Goal: Contribute content: Contribute content

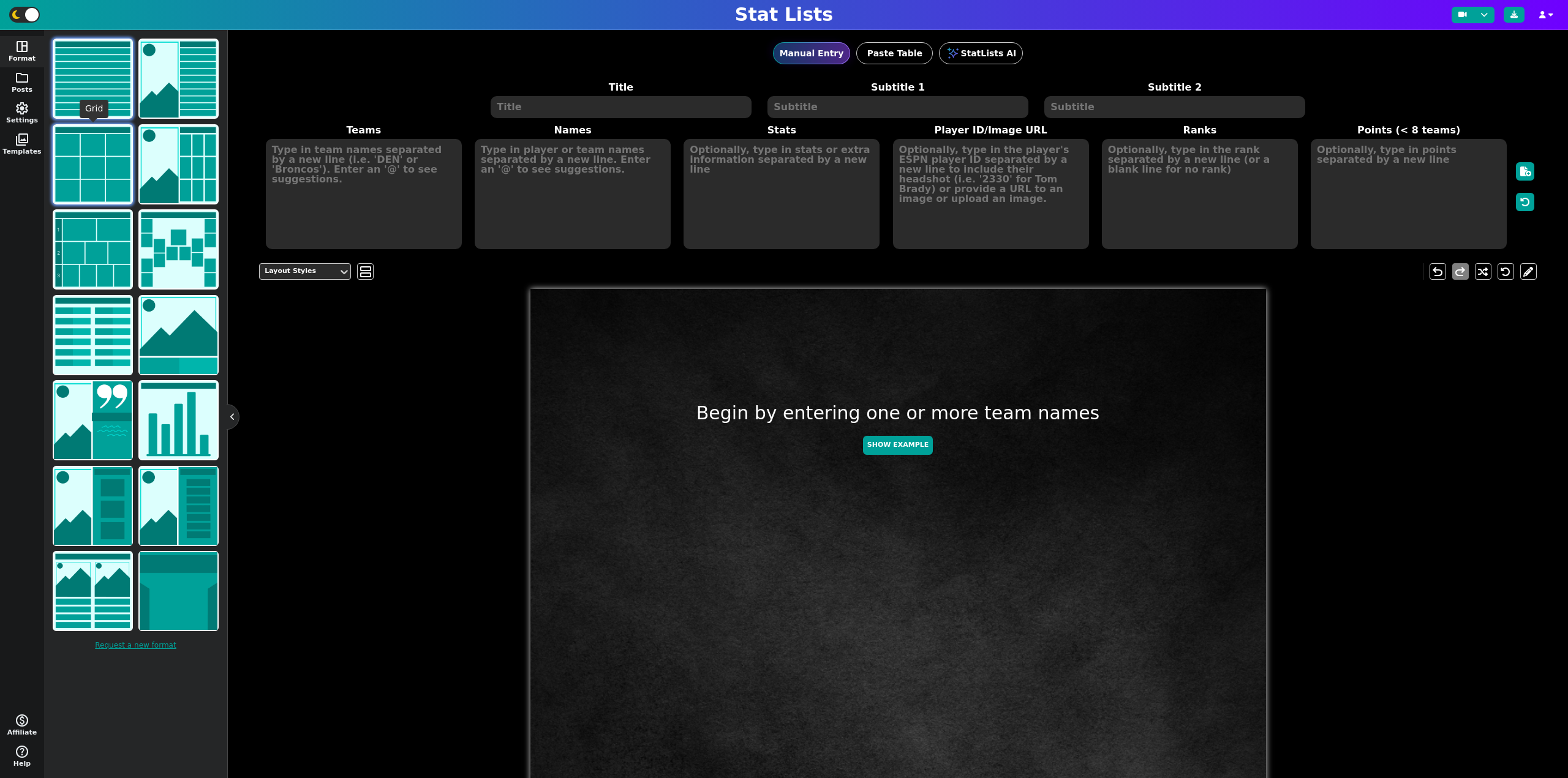
click at [100, 176] on img at bounding box center [92, 164] width 78 height 78
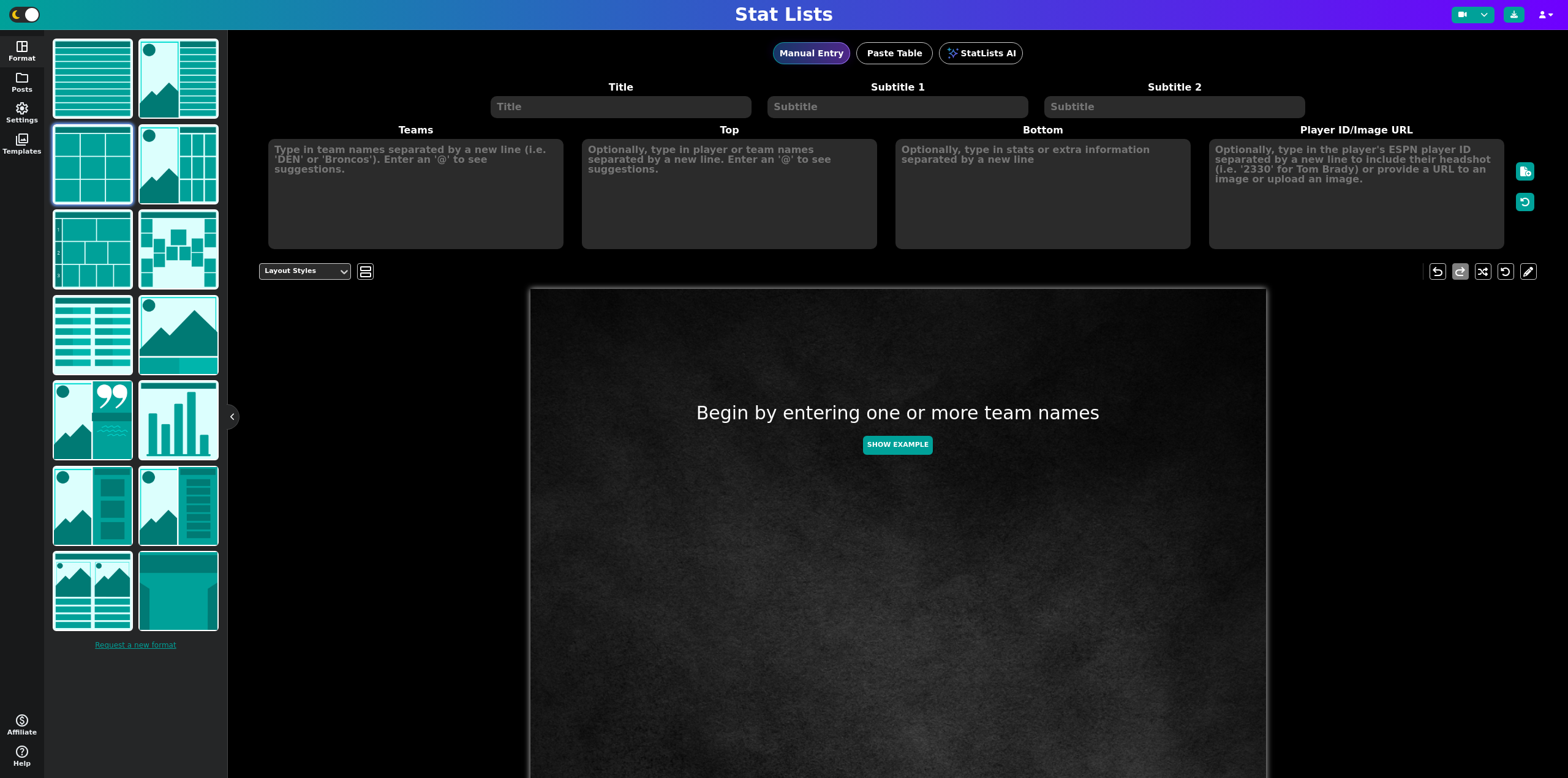
click at [580, 111] on textarea at bounding box center [620, 107] width 260 height 22
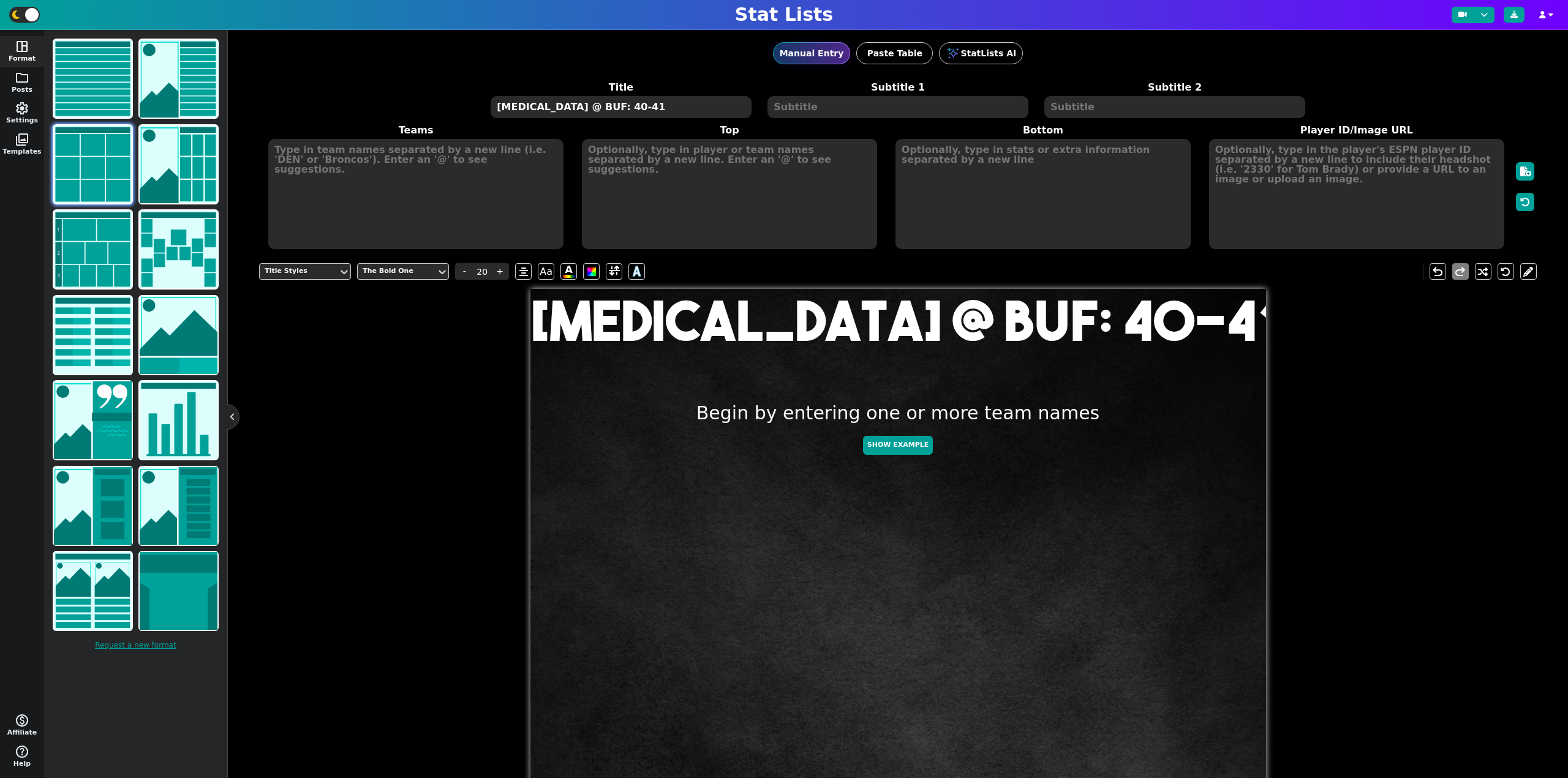
type textarea "[MEDICAL_DATA] @ BUF: 40-41"
click at [336, 154] on textarea at bounding box center [415, 194] width 295 height 110
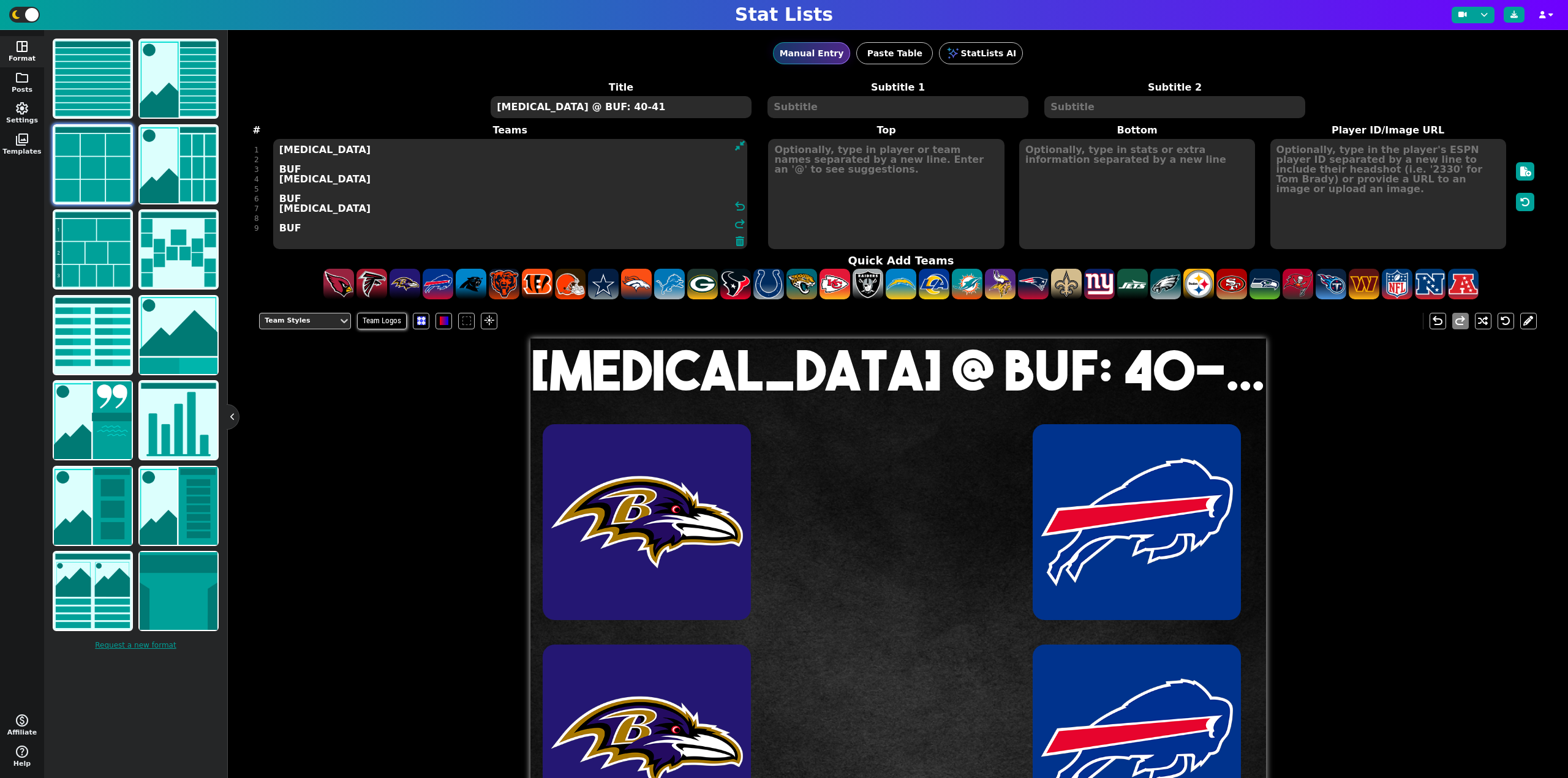
type textarea "[MEDICAL_DATA] BUF [MEDICAL_DATA] BUF [MEDICAL_DATA] BUF"
click at [805, 199] on textarea at bounding box center [886, 194] width 236 height 110
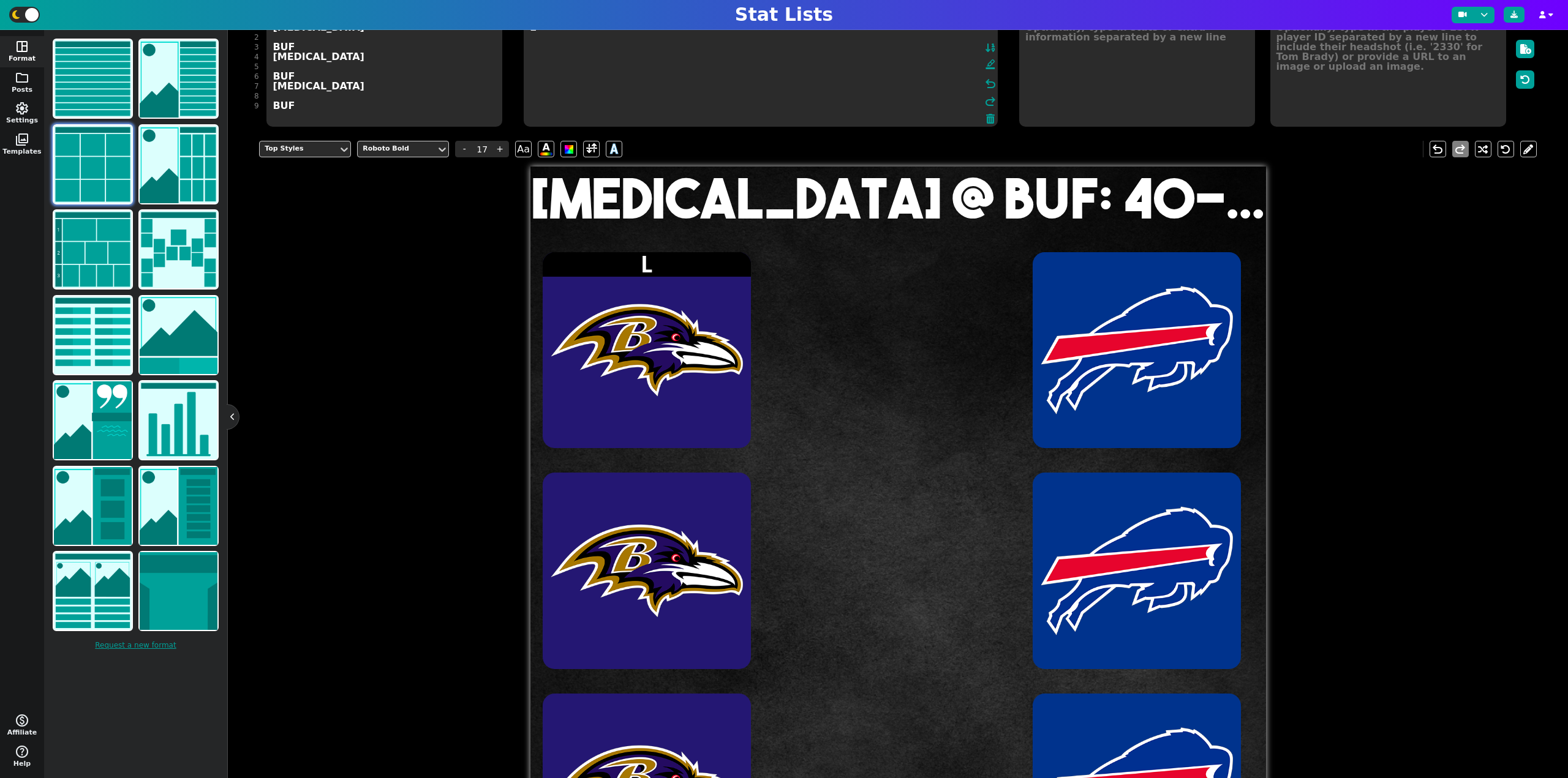
scroll to position [114, 0]
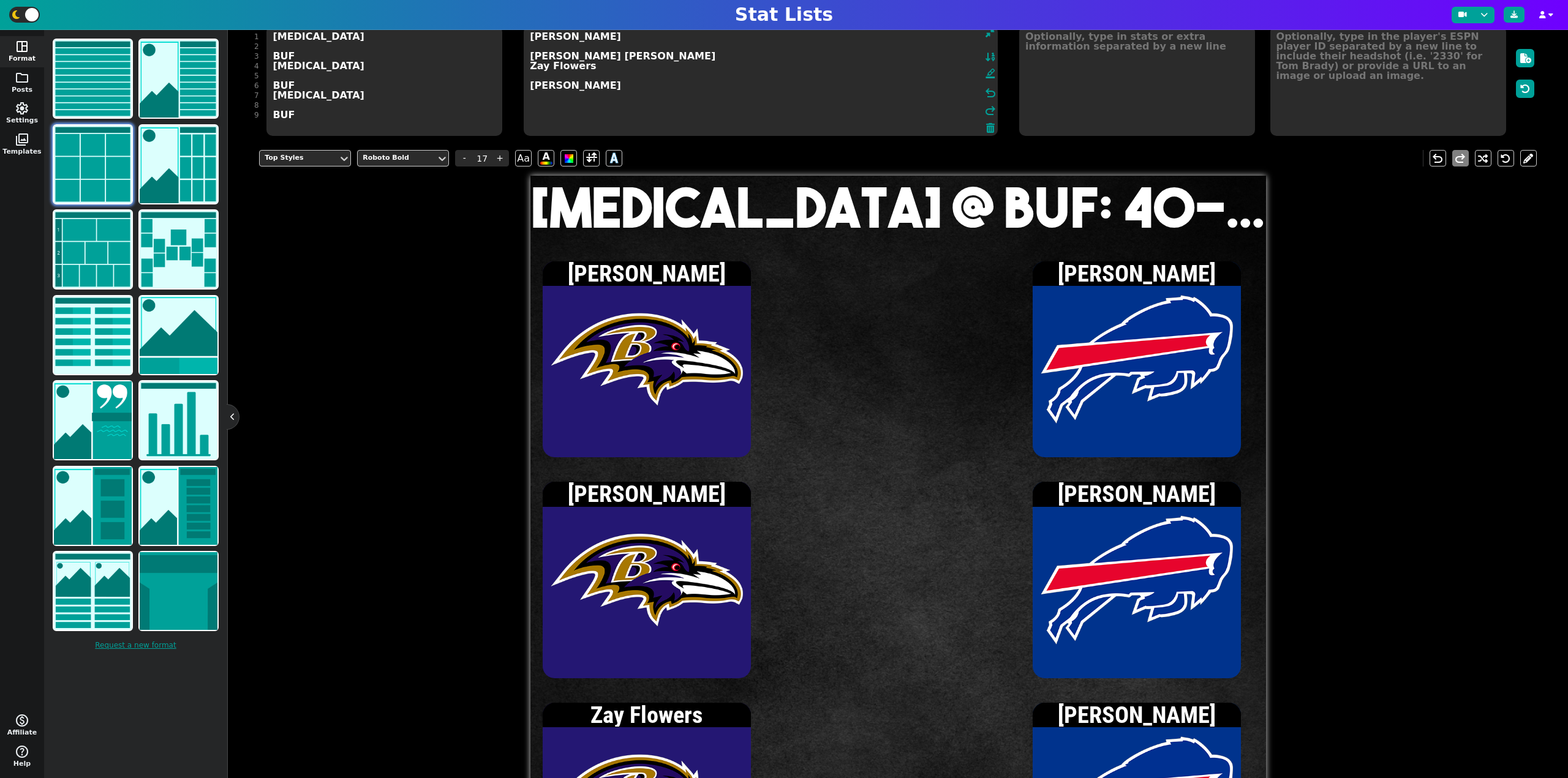
type textarea "[PERSON_NAME] [PERSON_NAME] [PERSON_NAME] Zay Flowers [PERSON_NAME]"
click at [1425, 99] on textarea at bounding box center [1388, 80] width 236 height 110
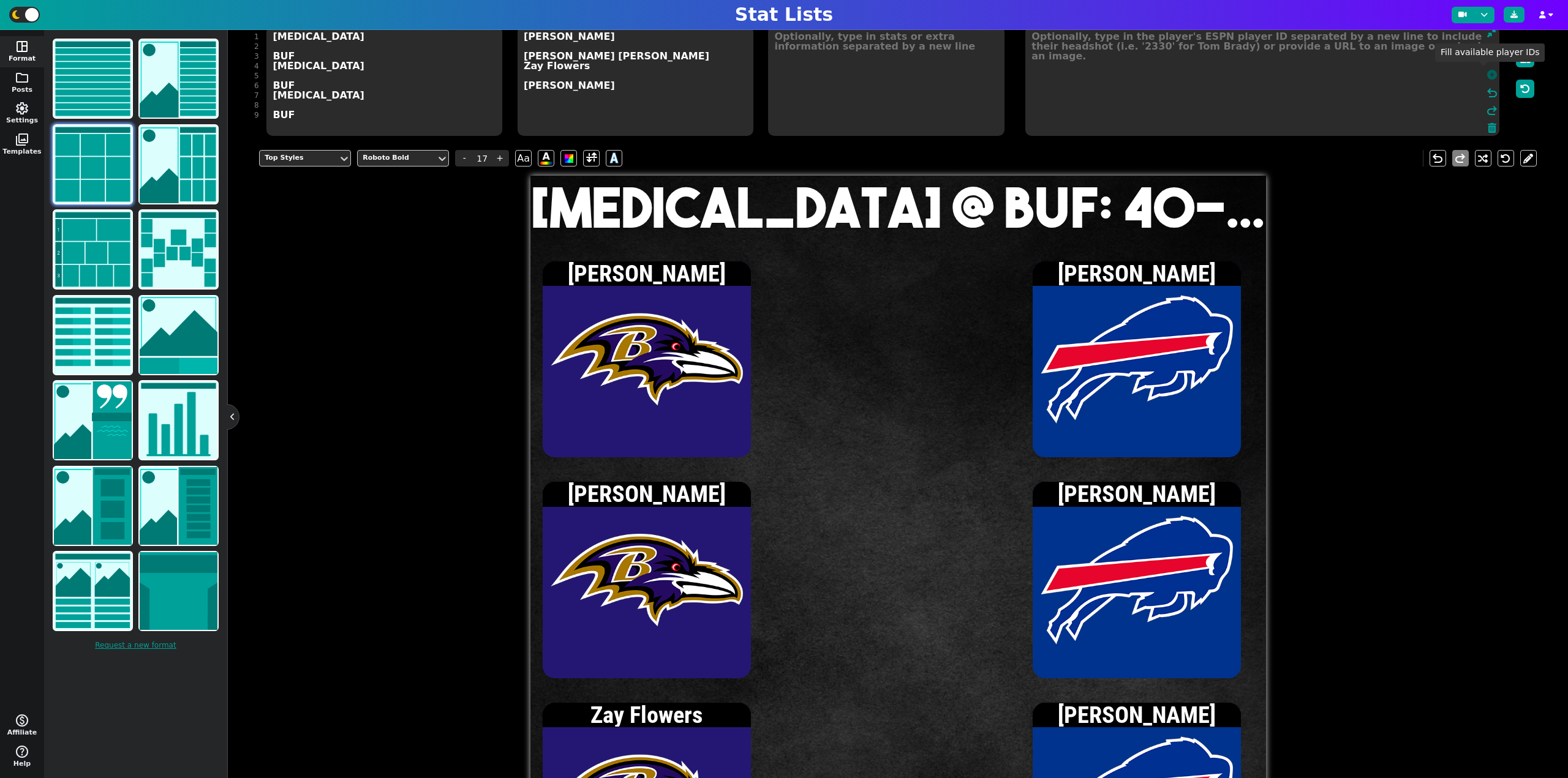
click at [1488, 77] on icon at bounding box center [1493, 74] width 10 height 10
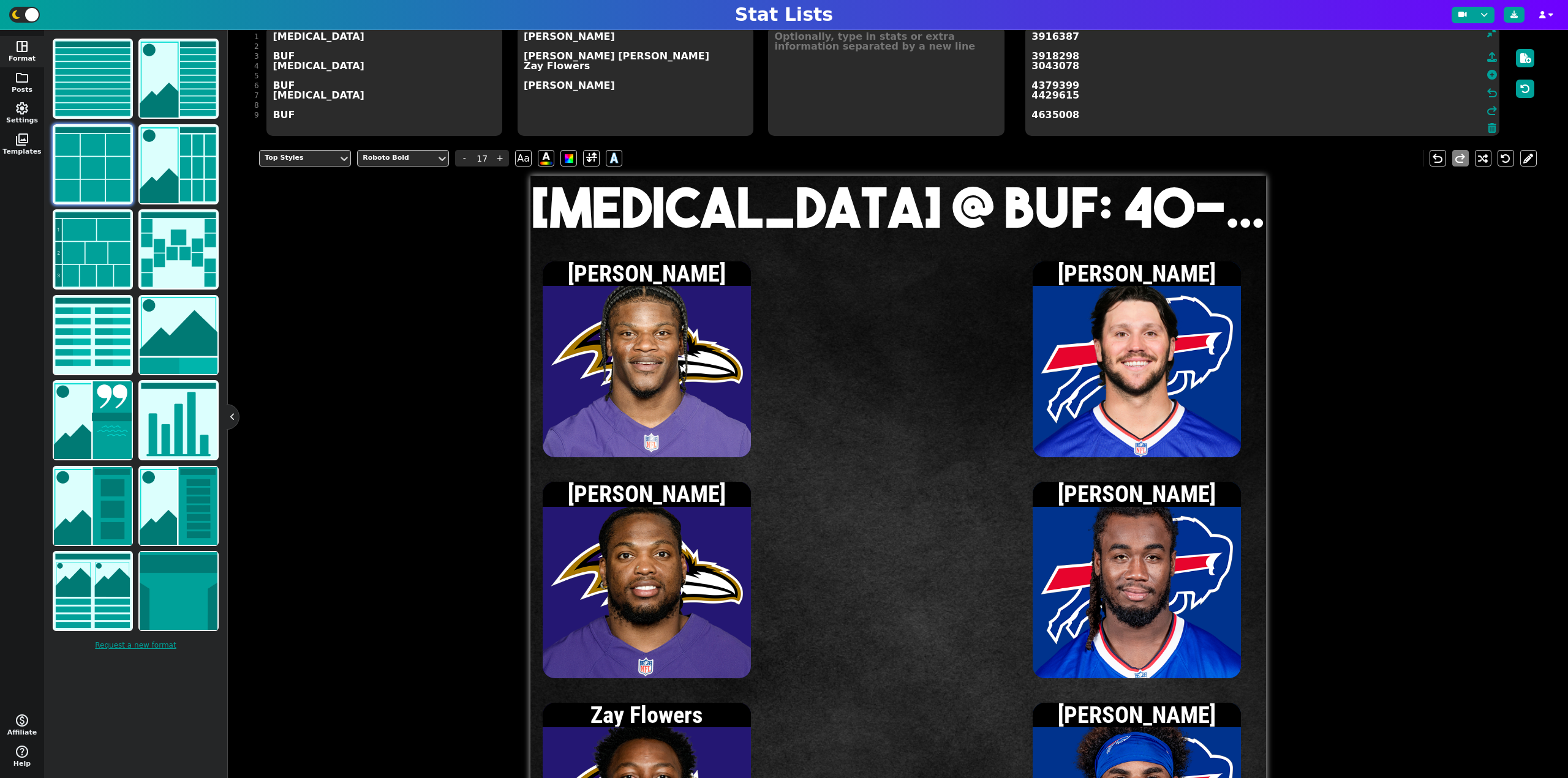
click at [862, 111] on textarea at bounding box center [886, 80] width 236 height 110
type input "15"
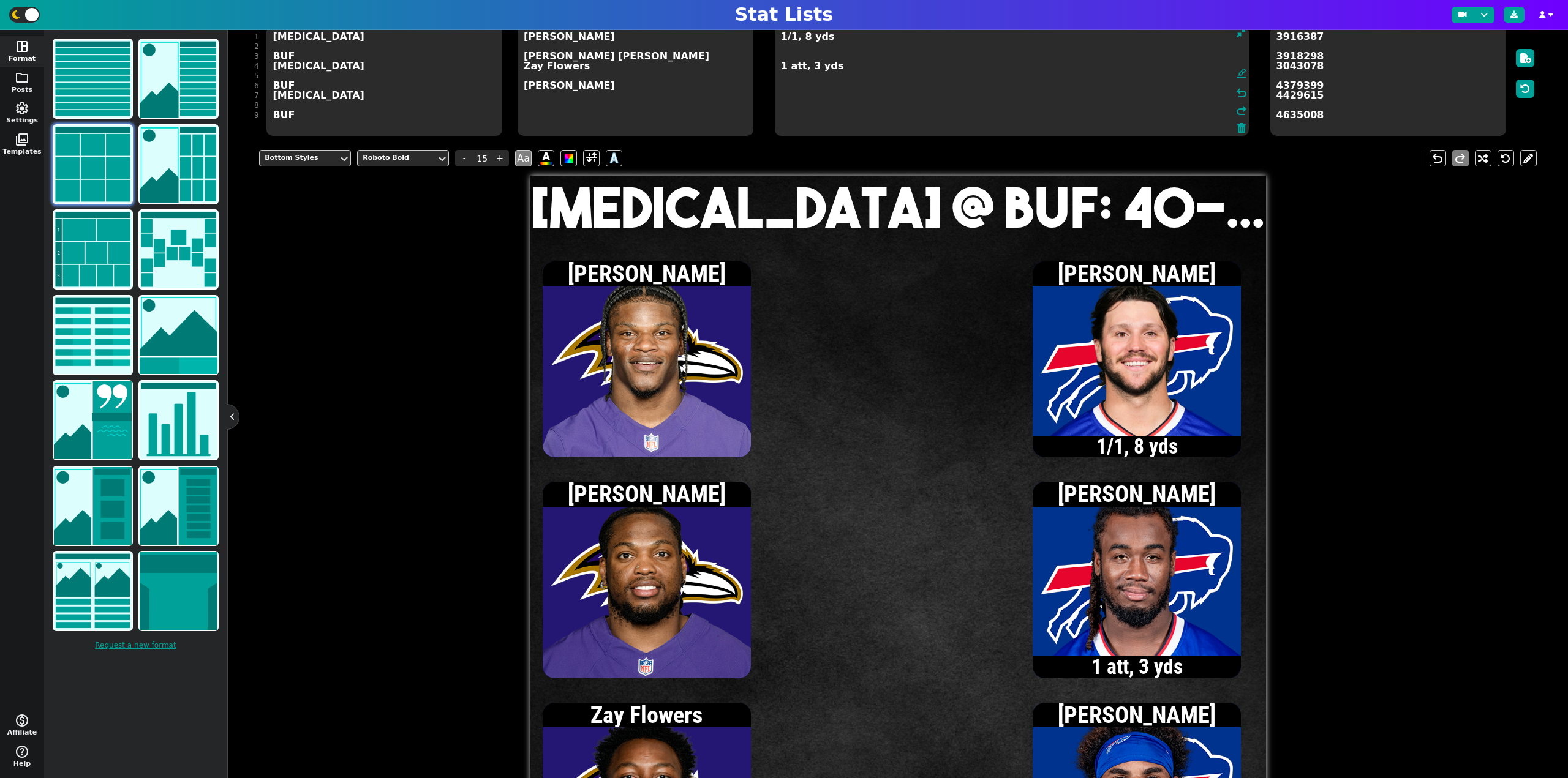
click at [791, 58] on textarea "1/1, 8 yds 1 att, 3 yds" at bounding box center [1012, 80] width 474 height 110
click at [782, 58] on textarea "1/2, 8 yds 1 att, 3 yds" at bounding box center [1012, 80] width 474 height 110
click at [780, 56] on textarea "2/3, 7 yds 1 att, 3 yds" at bounding box center [1012, 80] width 474 height 110
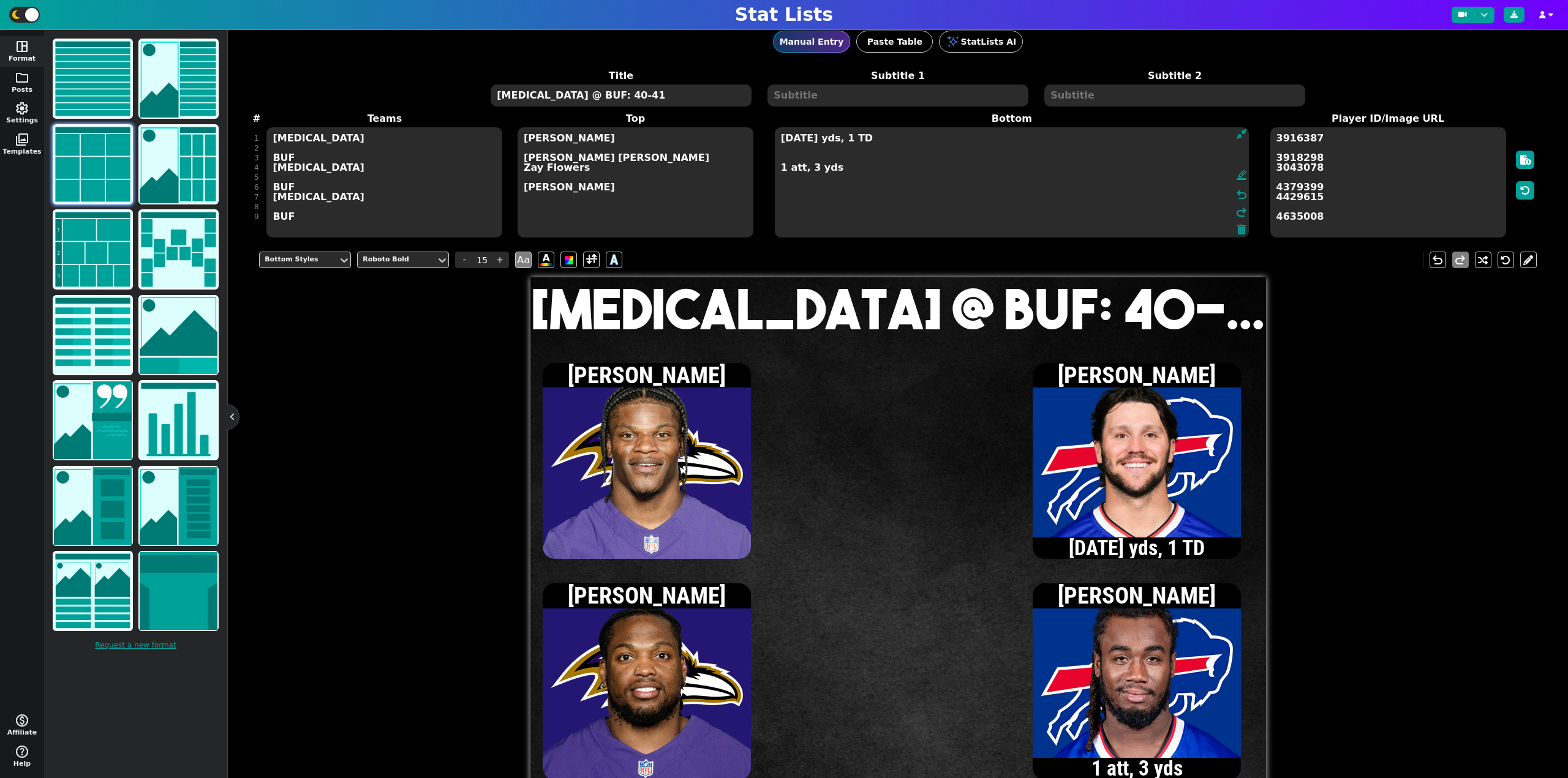
scroll to position [0, 0]
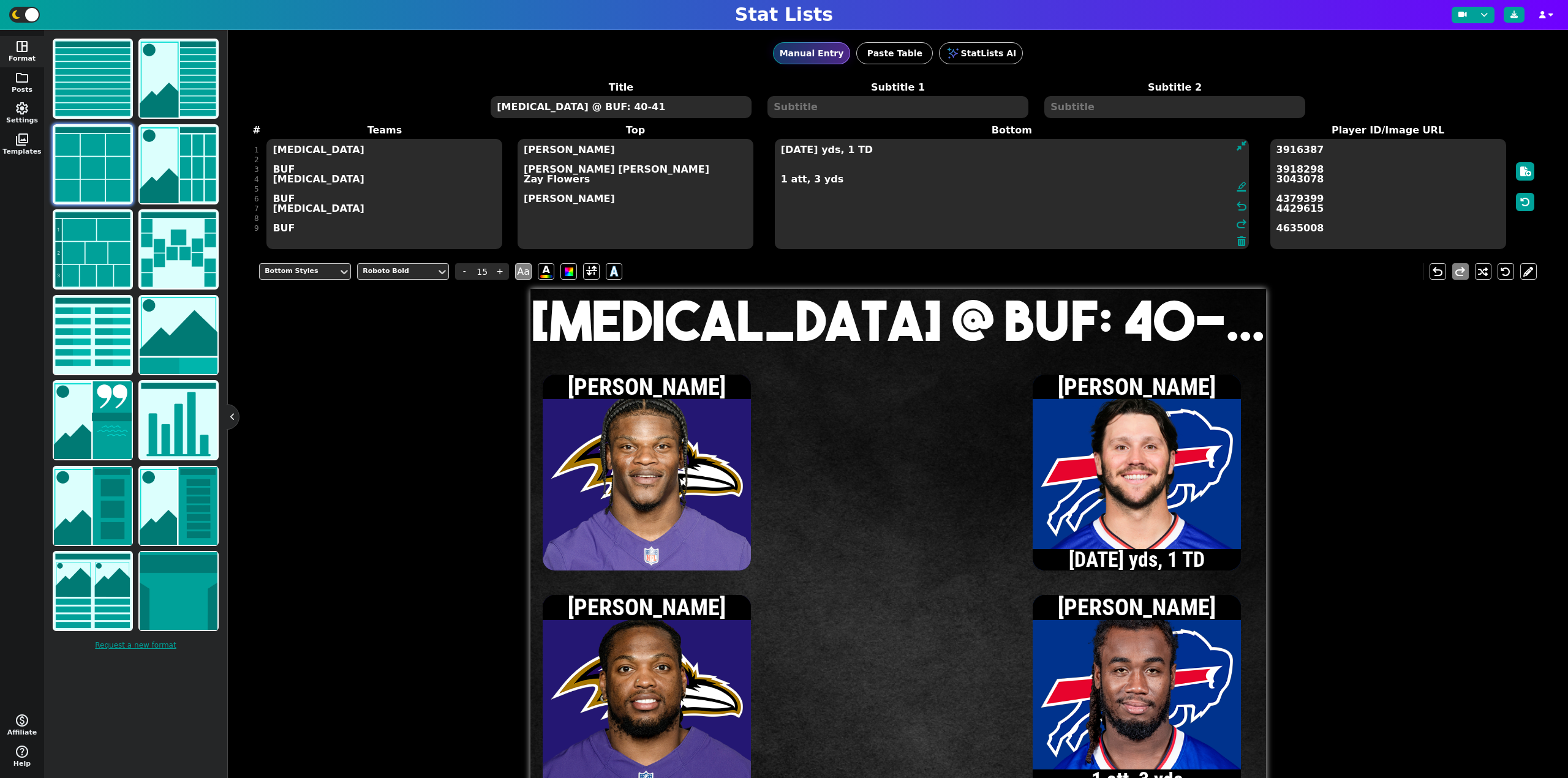
type textarea "[DATE] yds, 1 TD 1 att, 3 yds"
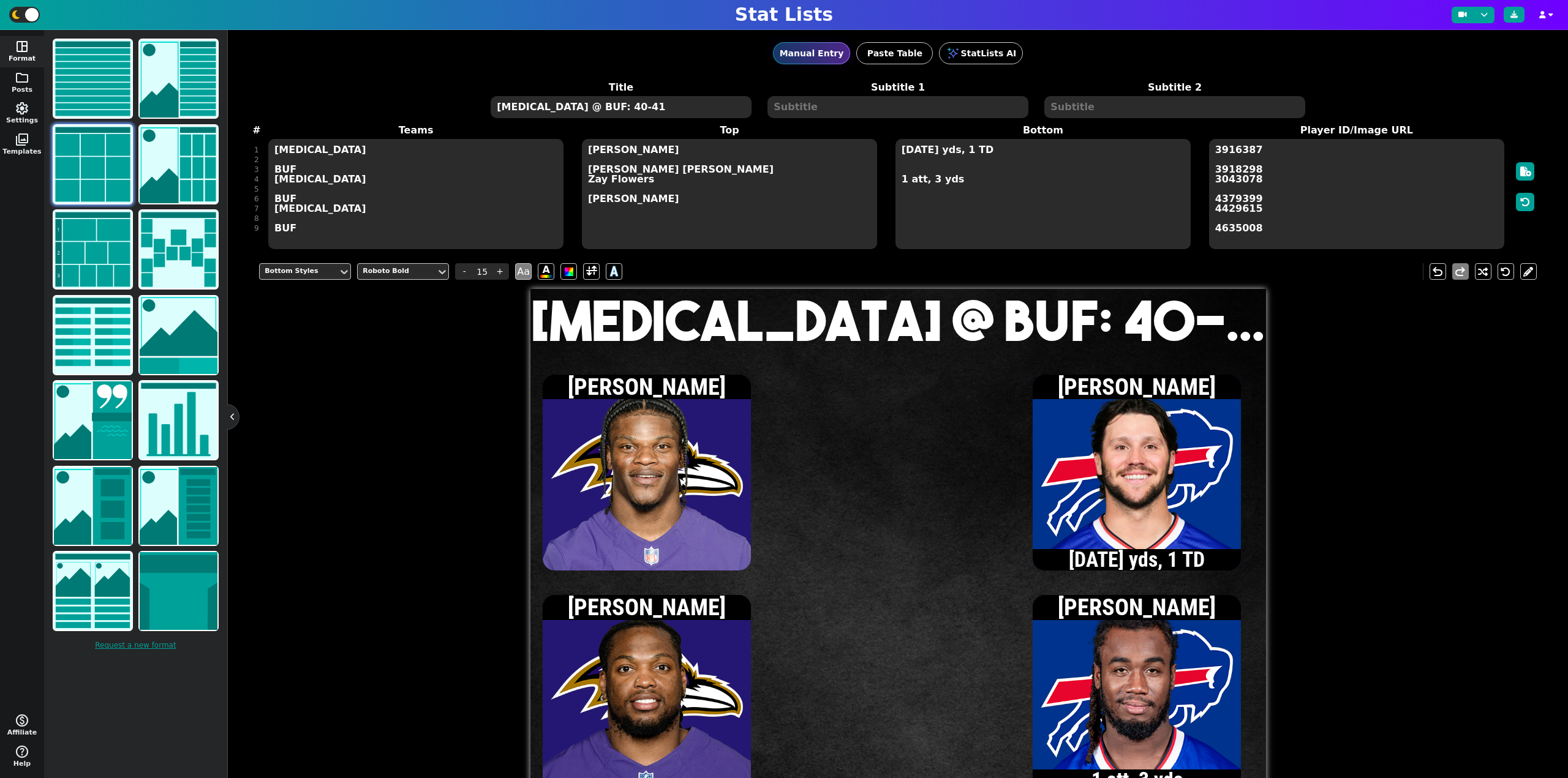
drag, startPoint x: 612, startPoint y: 102, endPoint x: 558, endPoint y: 111, distance: 54.7
click at [558, 111] on textarea "[MEDICAL_DATA] @ BUF: 40-41" at bounding box center [620, 107] width 260 height 22
type input "20"
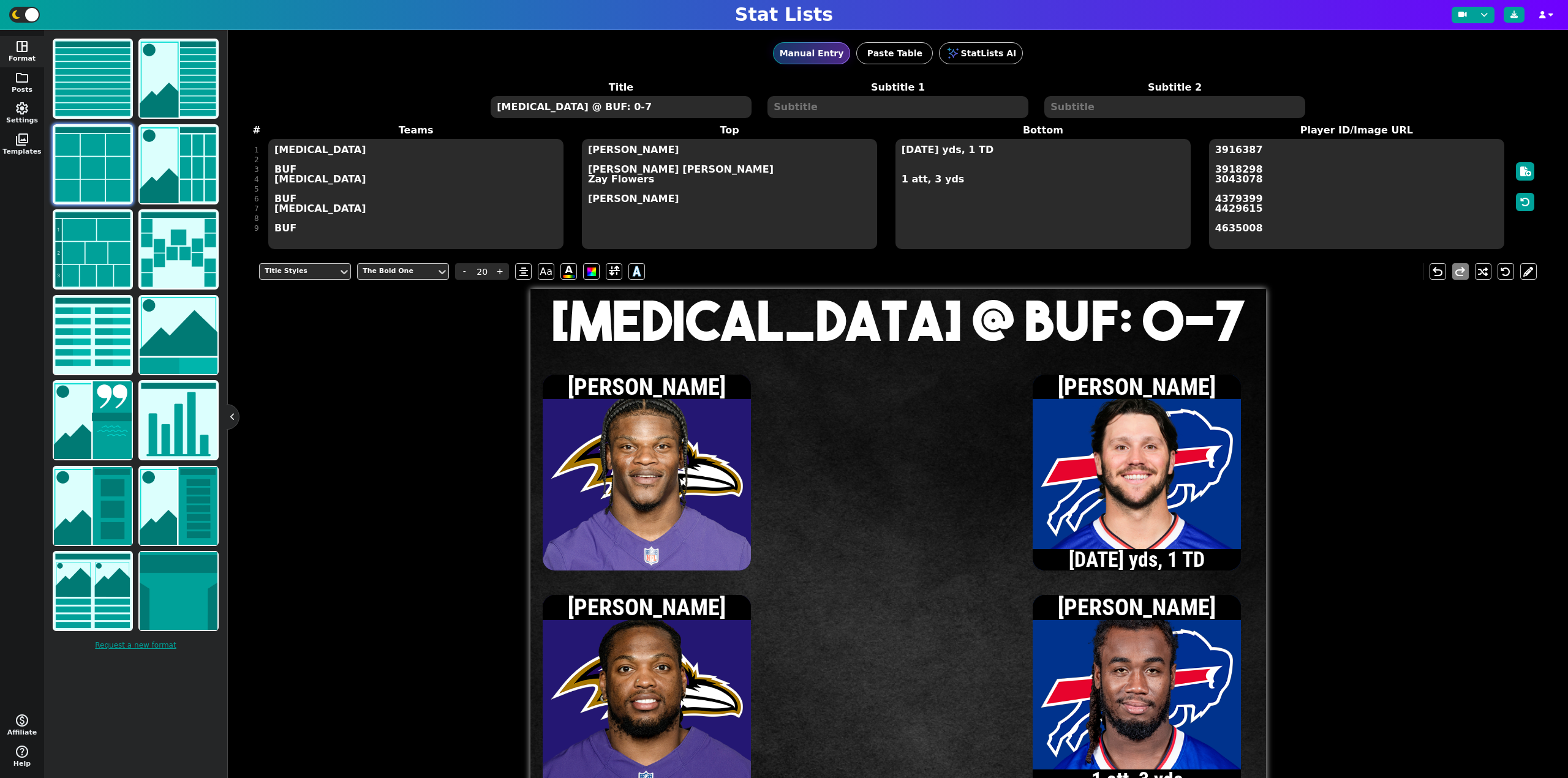
type textarea "[MEDICAL_DATA] @ BUF: 0-7"
click at [965, 184] on textarea "[DATE] yds, 1 TD 1 att, 3 yds" at bounding box center [1043, 194] width 295 height 110
type input "15"
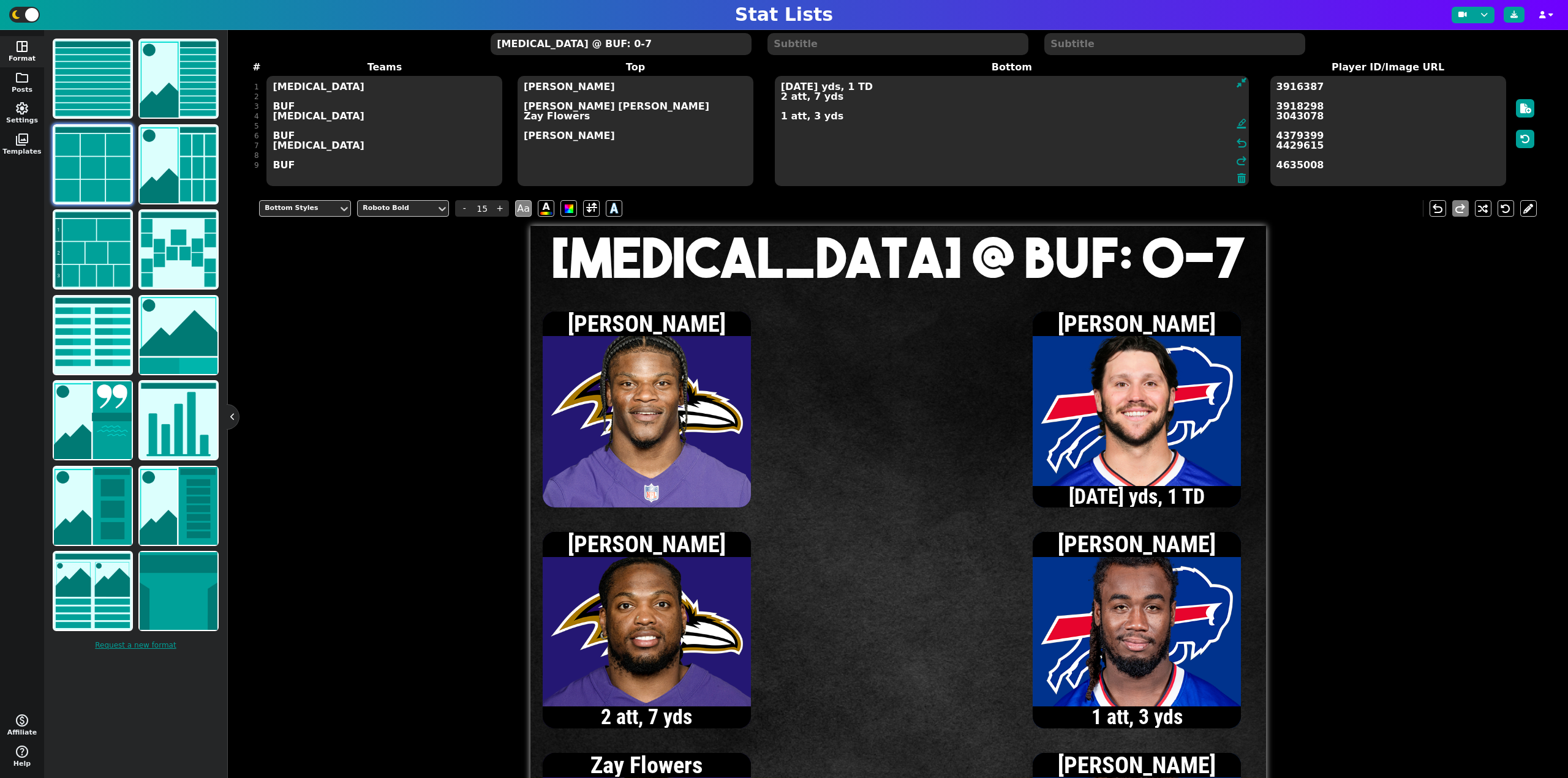
scroll to position [61, 0]
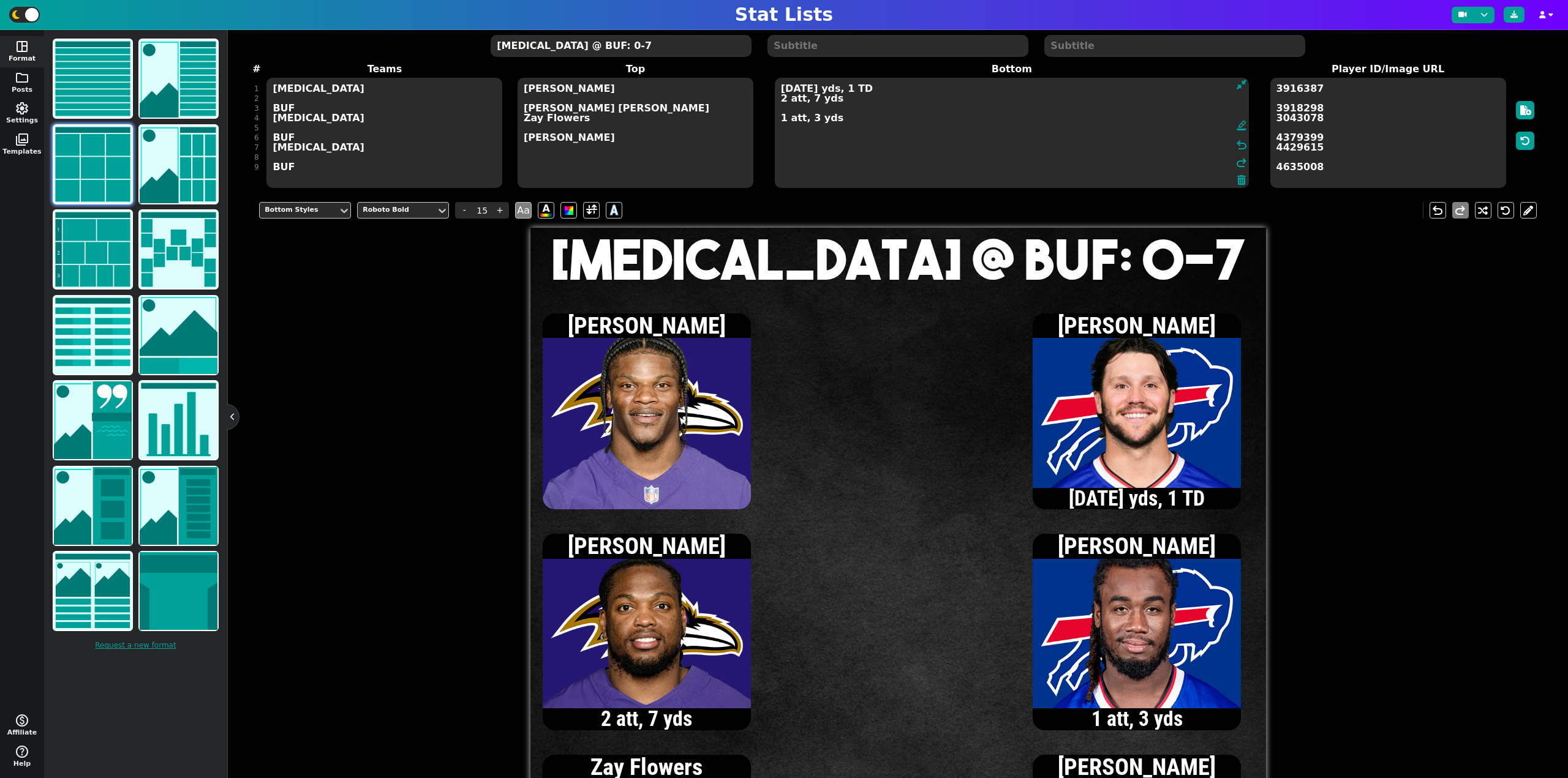
click at [796, 77] on span "[DATE] yds, 1 TD 2 att, 7 yds 1 att, 3 yds format_ink_highlighter undo redo" at bounding box center [1011, 133] width 477 height 113
click at [798, 87] on textarea "[DATE] yds, 1 TD 2 att, 7 yds 1 att, 3 yds" at bounding box center [1012, 132] width 474 height 110
click at [782, 92] on textarea "1/1, 3 yds [DATE] yds, 1 TD 2 att, 7 yds 1 att, 3 yds" at bounding box center [1012, 132] width 474 height 110
click at [783, 123] on textarea "2/2, 8 yds [DATE] yds, 1 TD 2 att, 7 yds 1 att, 3 yds" at bounding box center [1012, 132] width 474 height 110
click at [783, 92] on textarea "2/2, 8 yds [DATE] yds, 1 TD 3 att, 9 yds 1 att, 3 yds" at bounding box center [1012, 132] width 474 height 110
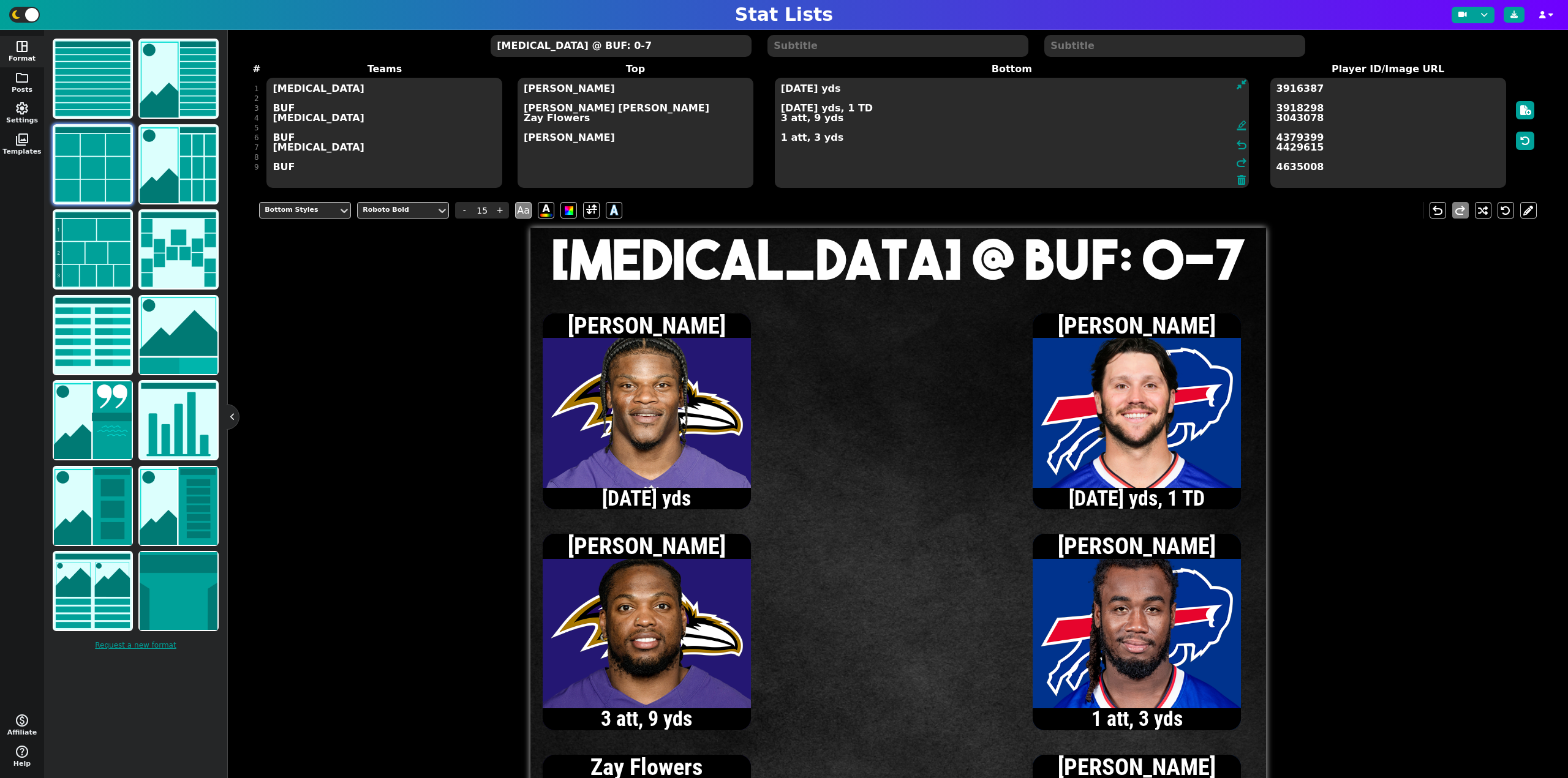
click at [792, 92] on textarea "[DATE] yds [DATE] yds, 1 TD 3 att, 9 yds 1 att, 3 yds" at bounding box center [1012, 132] width 474 height 110
type textarea "[DATE] yds [DATE] yds, 1 TD 3 att, 9 yds 1 att, 3 yds"
click at [561, 50] on textarea "[MEDICAL_DATA] @ BUF: 0-7" at bounding box center [620, 46] width 260 height 22
type input "20"
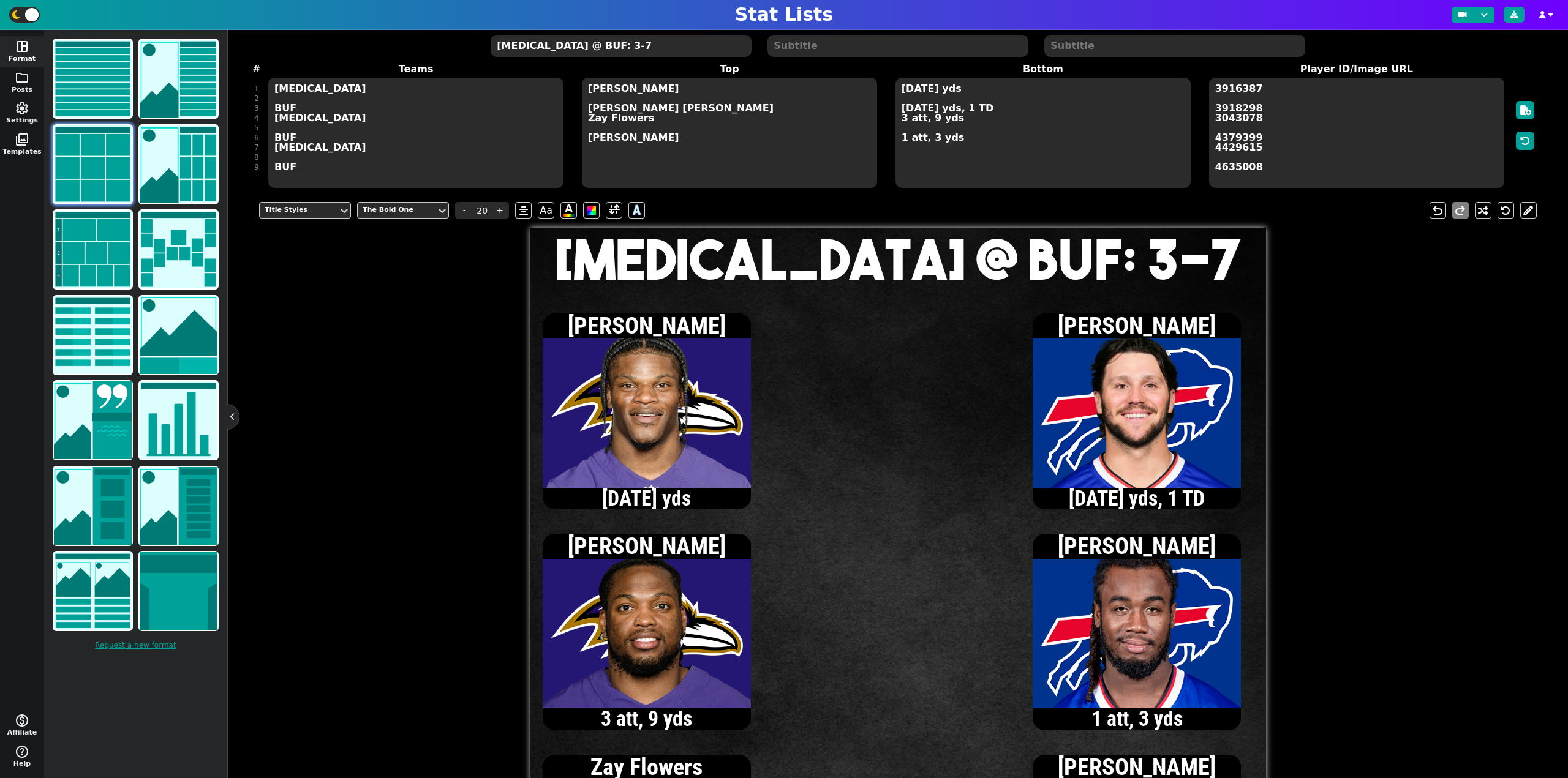
type textarea "[MEDICAL_DATA] @ BUF: 3-7"
click at [903, 143] on textarea "[DATE] yds [DATE] yds, 1 TD 3 att, 9 yds 1 att, 3 yds" at bounding box center [1043, 132] width 295 height 110
type input "15"
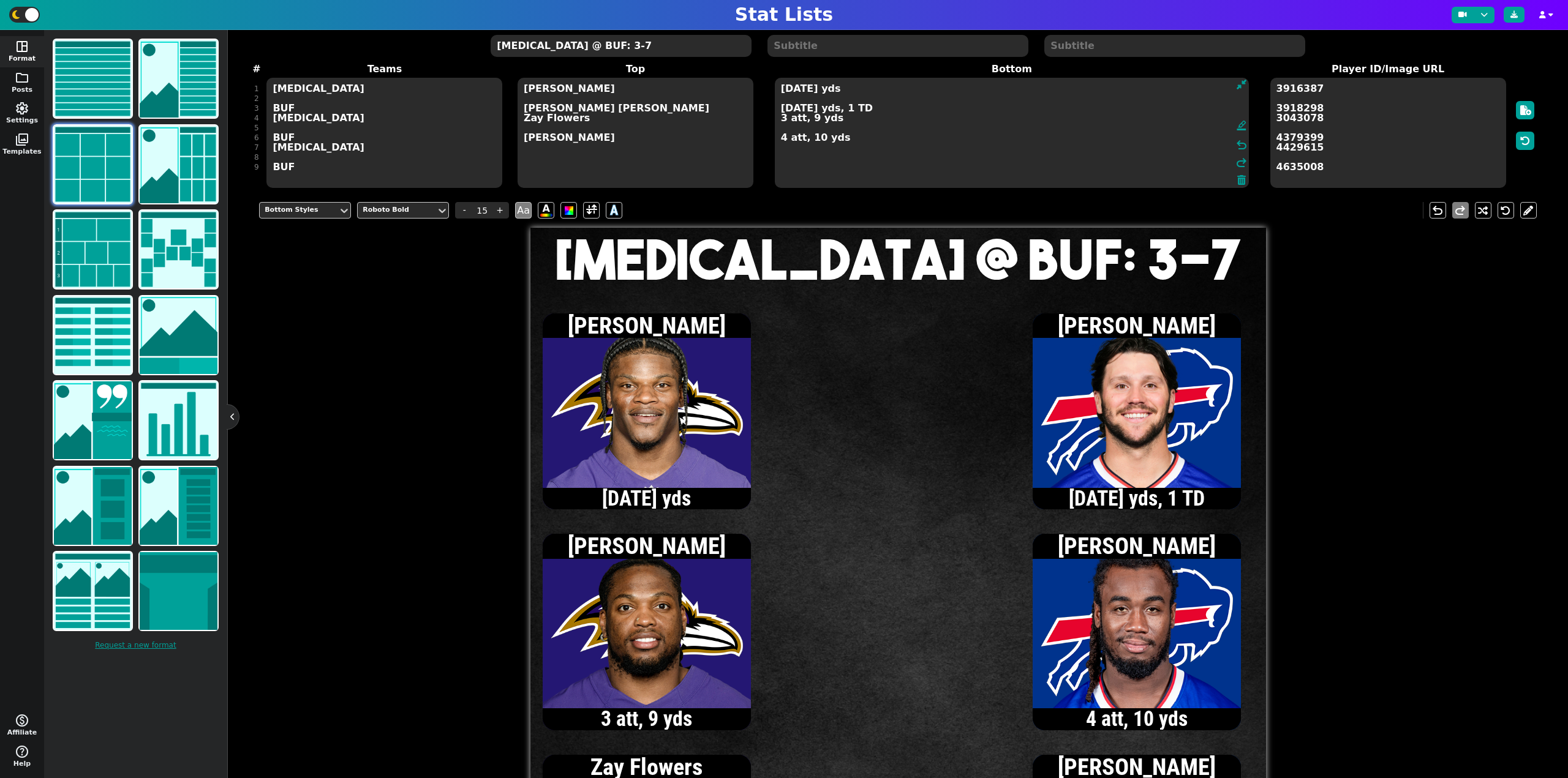
click at [781, 121] on textarea "[DATE] yds [DATE] yds, 1 TD 3 att, 9 yds 4 att, 10 yds" at bounding box center [1012, 132] width 474 height 110
click at [782, 92] on textarea "[DATE] yds [DATE] yds, 1 TD 4 att, 20 yds 4 att, 10 yds" at bounding box center [1012, 132] width 474 height 110
click at [783, 149] on textarea "[DATE] yds [DATE] yds, 1 TD 4 att, 20 yds 4 att, 10 yds" at bounding box center [1012, 132] width 474 height 110
click at [782, 121] on textarea "[DATE] yds [DATE] yds, 1 TD 4 att, 20 yds 4 att, 10 yds 1 rec, 20 yds" at bounding box center [1012, 132] width 474 height 110
click at [782, 92] on textarea "[DATE] yds [DATE] yds, 1 TD 5 att, 22 yds 4 att, 10 yds 1 rec, 20 yds" at bounding box center [1012, 132] width 474 height 110
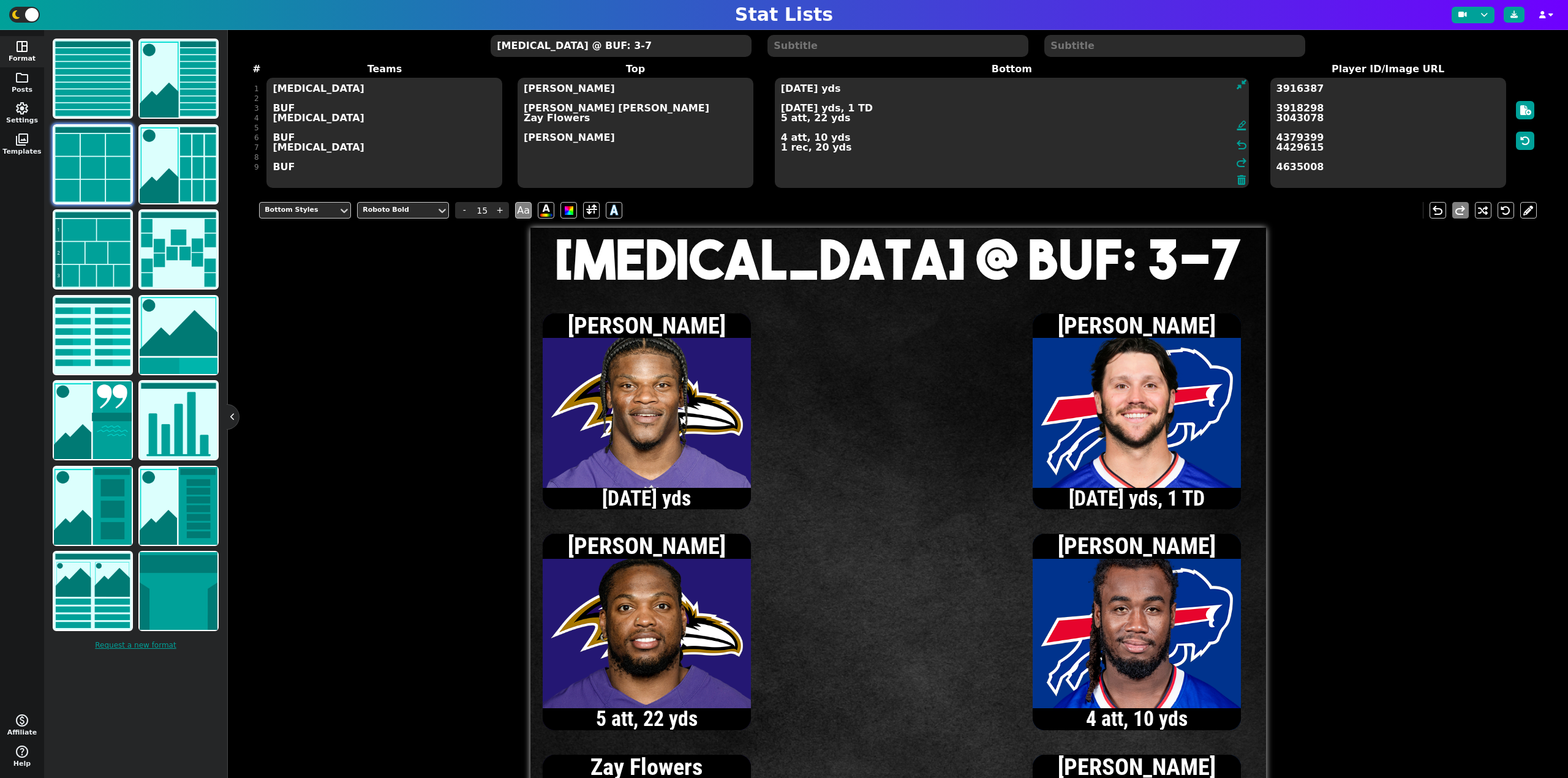
click at [781, 120] on textarea "[DATE] yds [DATE] yds, 1 TD 5 att, 22 yds 4 att, 10 yds 1 rec, 20 yds" at bounding box center [1012, 132] width 474 height 110
type textarea "[DATE] yds [DATE] yds, 1 TD 6 att, 52 yds, 1 TD 4 att, 10 yds 1 rec, 20 yds"
click at [559, 45] on textarea "[MEDICAL_DATA] @ BUF: 3-7" at bounding box center [620, 46] width 260 height 22
type input "20"
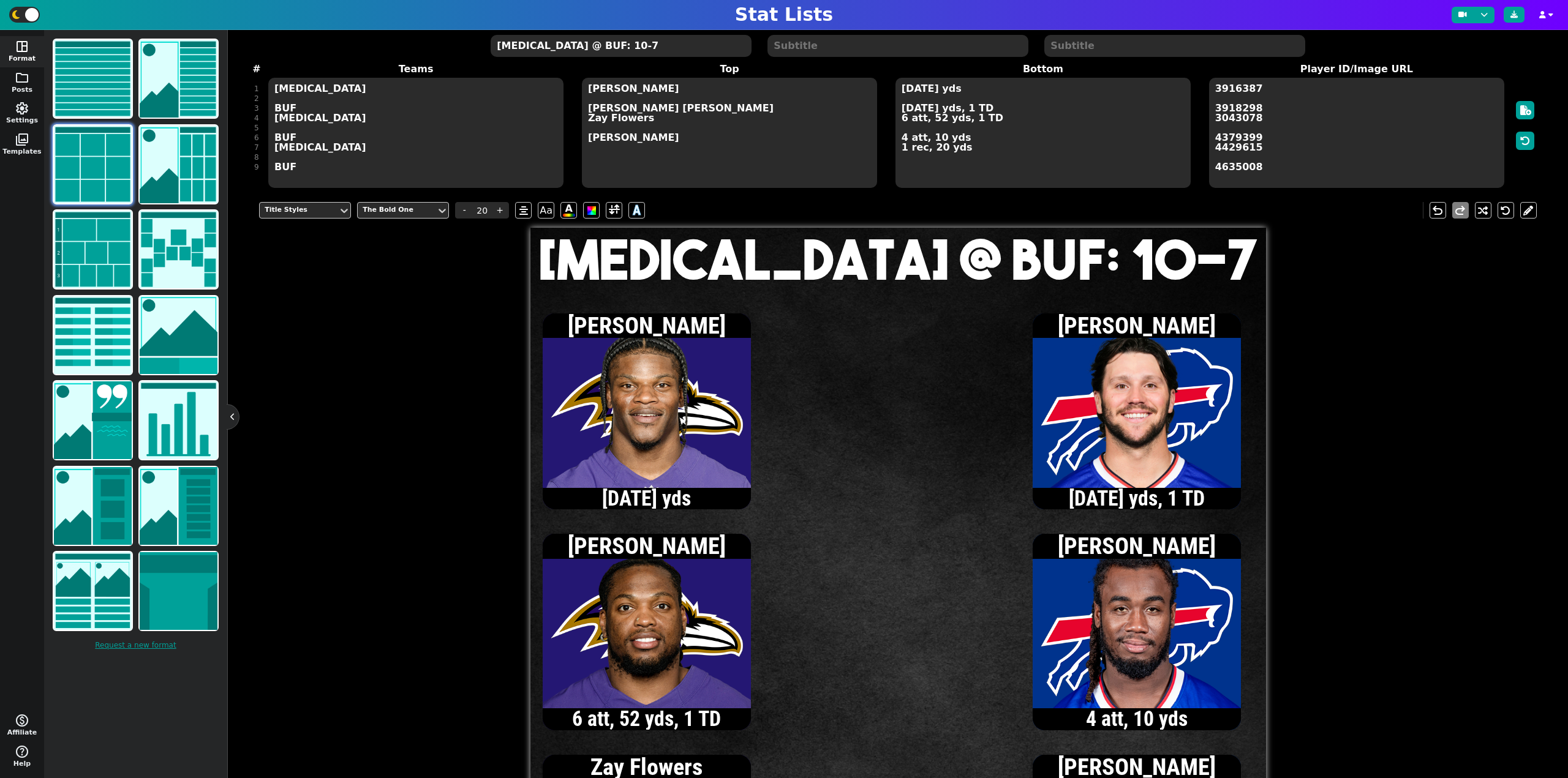
type textarea "[MEDICAL_DATA] @ BUF: 10-7"
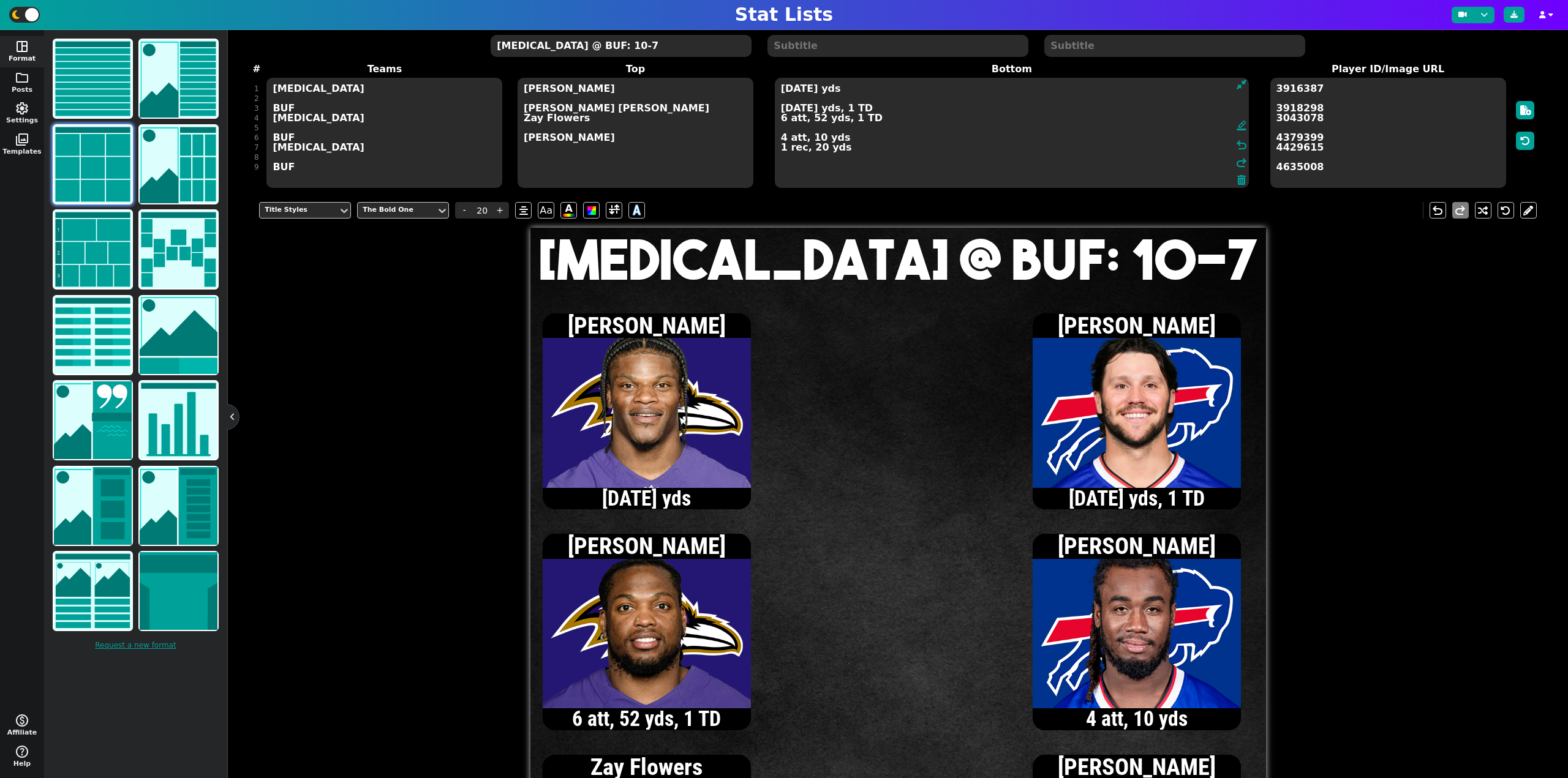
click at [901, 109] on textarea "[DATE] yds [DATE] yds, 1 TD 6 att, 52 yds, 1 TD 4 att, 10 yds 1 rec, 20 yds" at bounding box center [1012, 132] width 474 height 110
type input "15"
click at [783, 110] on textarea "[DATE] yds [DATE] yds, 1 TD 6 att, 52 yds, 1 TD 4 att, 10 yds 1 rec, 20 yds" at bounding box center [1012, 132] width 474 height 110
click at [782, 89] on textarea "[DATE] yds [DATE] yds, 1 TD 6 att, 52 yds, 1 TD 4 att, 10 yds 1 rec, 20 yds" at bounding box center [1012, 132] width 474 height 110
click at [782, 119] on textarea "[DATE] yds [DATE] yds, 1 TD 6 att, 52 yds, 1 TD 4 att, 10 yds 1 rec, 20 yds" at bounding box center [1012, 132] width 474 height 110
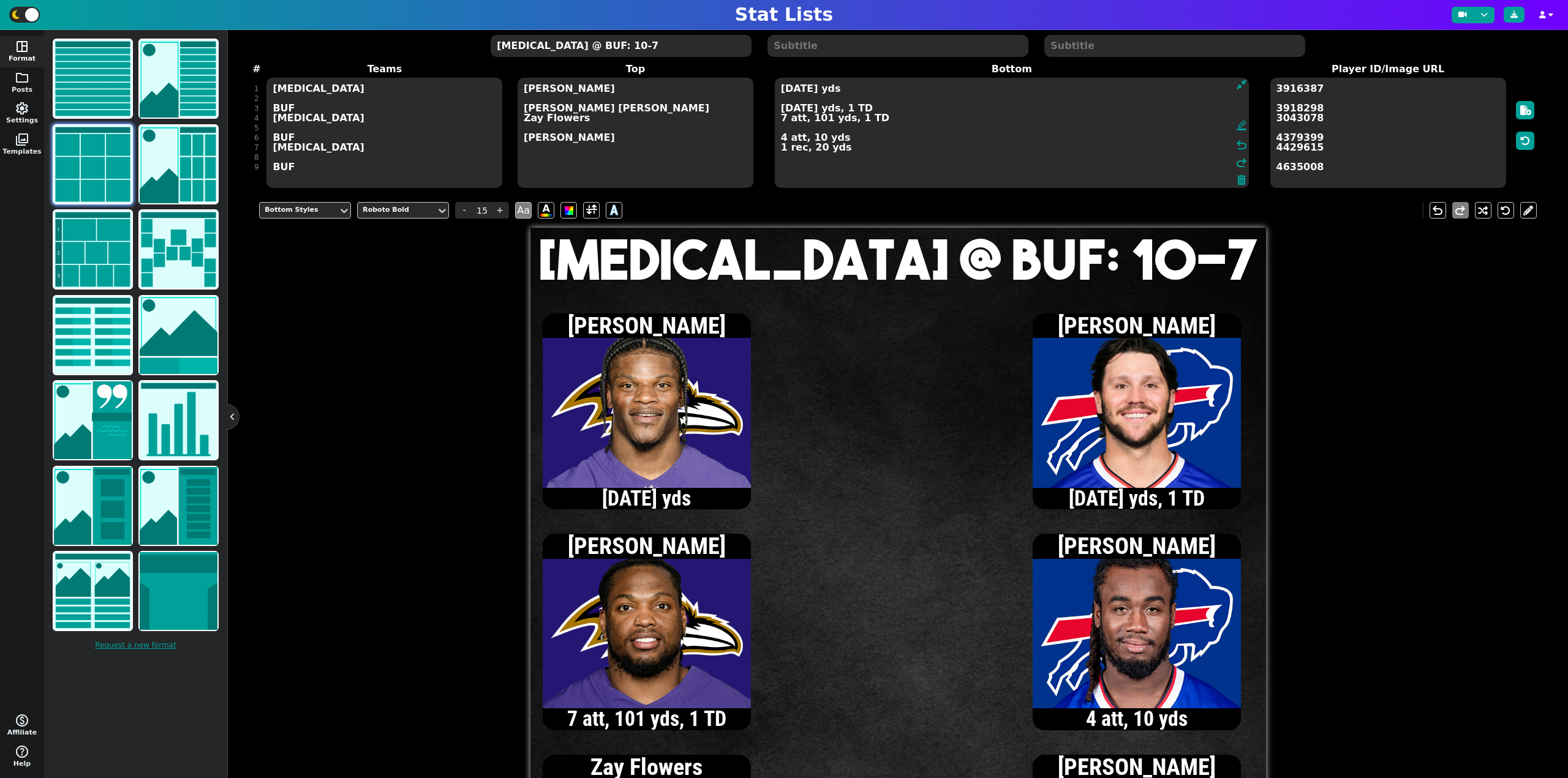
type textarea "[DATE] yds [DATE] yds, 1 TD 7 att, 101 yds, 1 TD 4 att, 10 yds 1 rec, 20 yds"
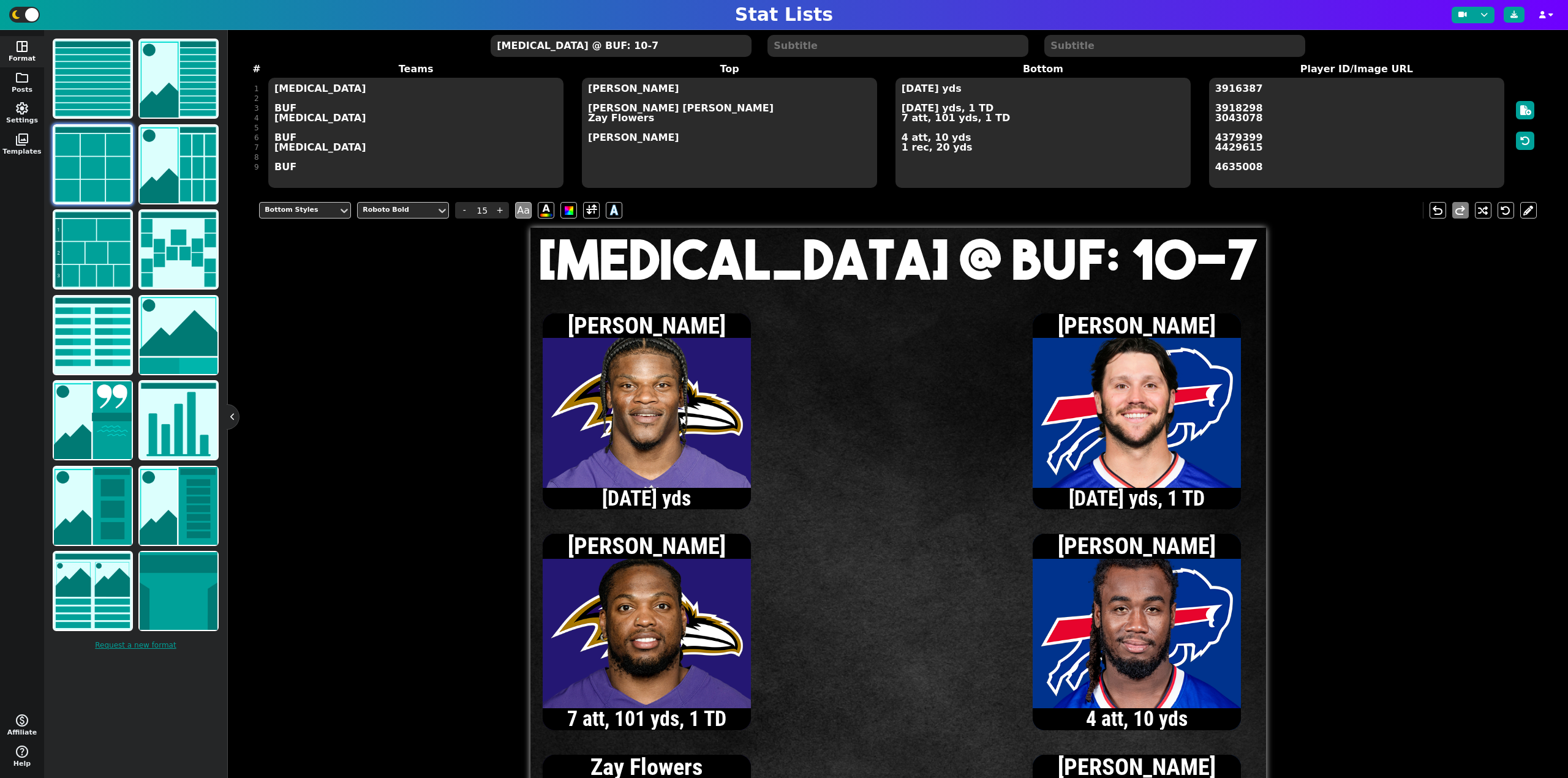
click at [567, 47] on textarea "[MEDICAL_DATA] @ BUF: 10-7" at bounding box center [620, 46] width 260 height 22
type input "20"
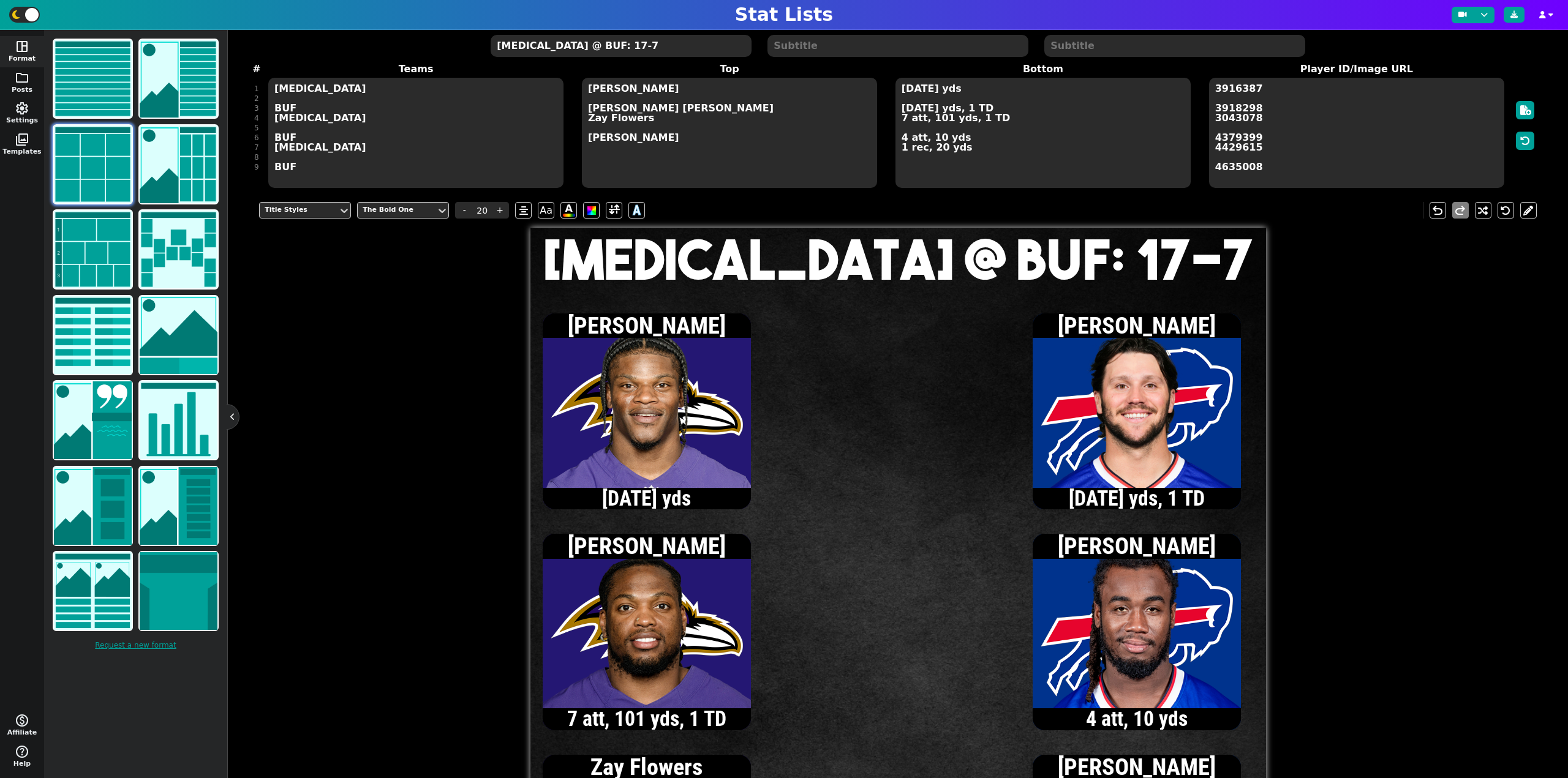
type textarea "[MEDICAL_DATA] @ BUF: 17-7"
click at [903, 108] on textarea "[DATE] yds [DATE] yds, 1 TD 7 att, 101 yds, 1 TD 4 att, 10 yds 1 rec, 20 yds" at bounding box center [1043, 132] width 295 height 110
type input "15"
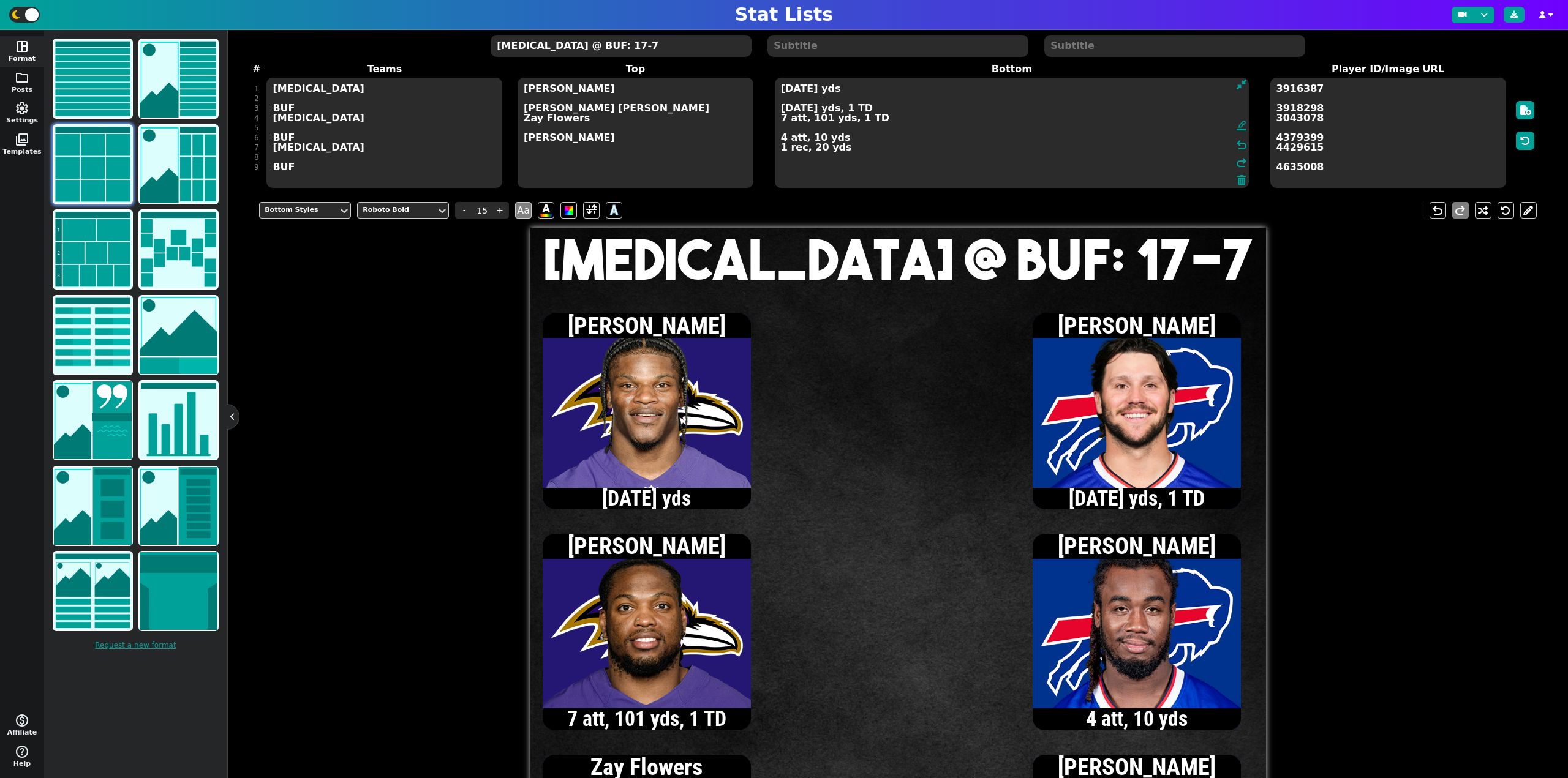
click at [782, 110] on textarea "[DATE] yds [DATE] yds, 1 TD 7 att, 101 yds, 1 TD 4 att, 10 yds 1 rec, 20 yds" at bounding box center [1012, 132] width 474 height 110
click at [840, 153] on textarea "[DATE] yds [DATE] yds, 1 TD 7 att, 101 yds, 1 TD 4 att, 10 yds 1 rec, 20 yds" at bounding box center [1012, 132] width 474 height 110
click at [782, 109] on textarea "[DATE] yds [DATE] yds, 1 TD 7 att, 101 yds, 1 TD 4 att, 10 yds 1 rec, 20 yds 1 …" at bounding box center [1012, 132] width 474 height 110
click at [782, 137] on textarea "[DATE] yds [DATE] yds, 1 TD 7 att, 101 yds, 1 TD 4 att, 10 yds 1 rec, 20 yds 1 …" at bounding box center [1012, 132] width 474 height 110
click at [782, 110] on textarea "[DATE] yds [DATE] yds, 1 TD 7 att, 101 yds, 1 TD 6 att, 17 yds 1 rec, 20 yds 1 …" at bounding box center [1012, 132] width 474 height 110
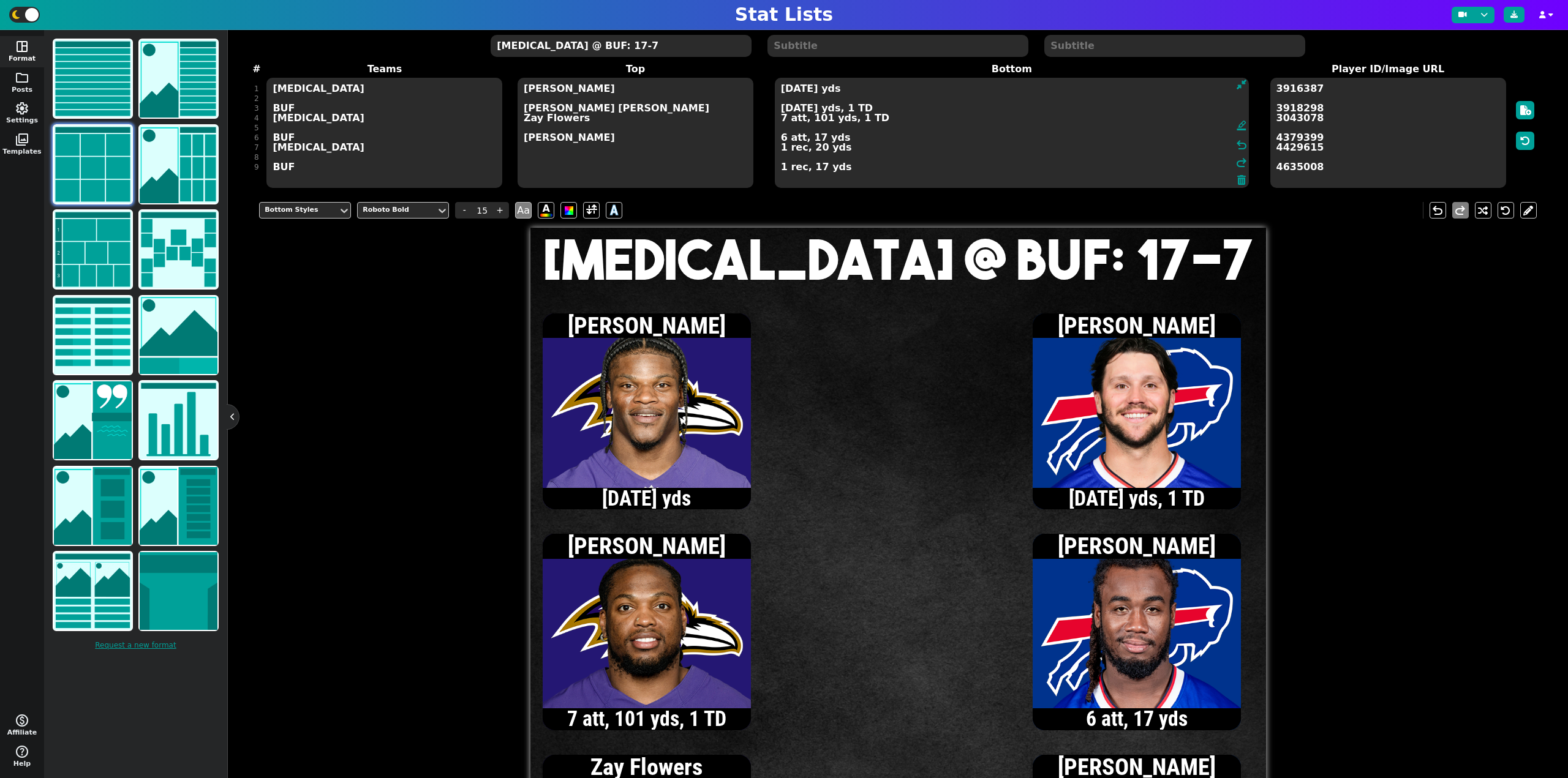
click at [796, 108] on textarea "[DATE] yds [DATE] yds, 1 TD 7 att, 101 yds, 1 TD 6 att, 17 yds 1 rec, 20 yds 1 …" at bounding box center [1012, 132] width 474 height 110
click at [783, 139] on textarea "[DATE] yds 9/13, 62 yds, 1 TD 7 att, 101 yds, 1 TD 6 att, 17 yds 1 rec, 20 yds …" at bounding box center [1012, 132] width 474 height 110
click at [782, 110] on textarea "[DATE] yds 9/13, 62 yds, 1 TD 7 att, 101 yds, 1 TD 7 att, 19 yds 1 rec, 20 yds …" at bounding box center [1012, 132] width 474 height 110
type textarea "[DATE] yds 10/14, 65 yds, 1 TD 7 att, 101 yds, 1 TD 7 att, 19 yds 1 rec, 20 yds…"
click at [626, 55] on textarea "[MEDICAL_DATA] @ BUF: 17-7" at bounding box center [620, 46] width 260 height 22
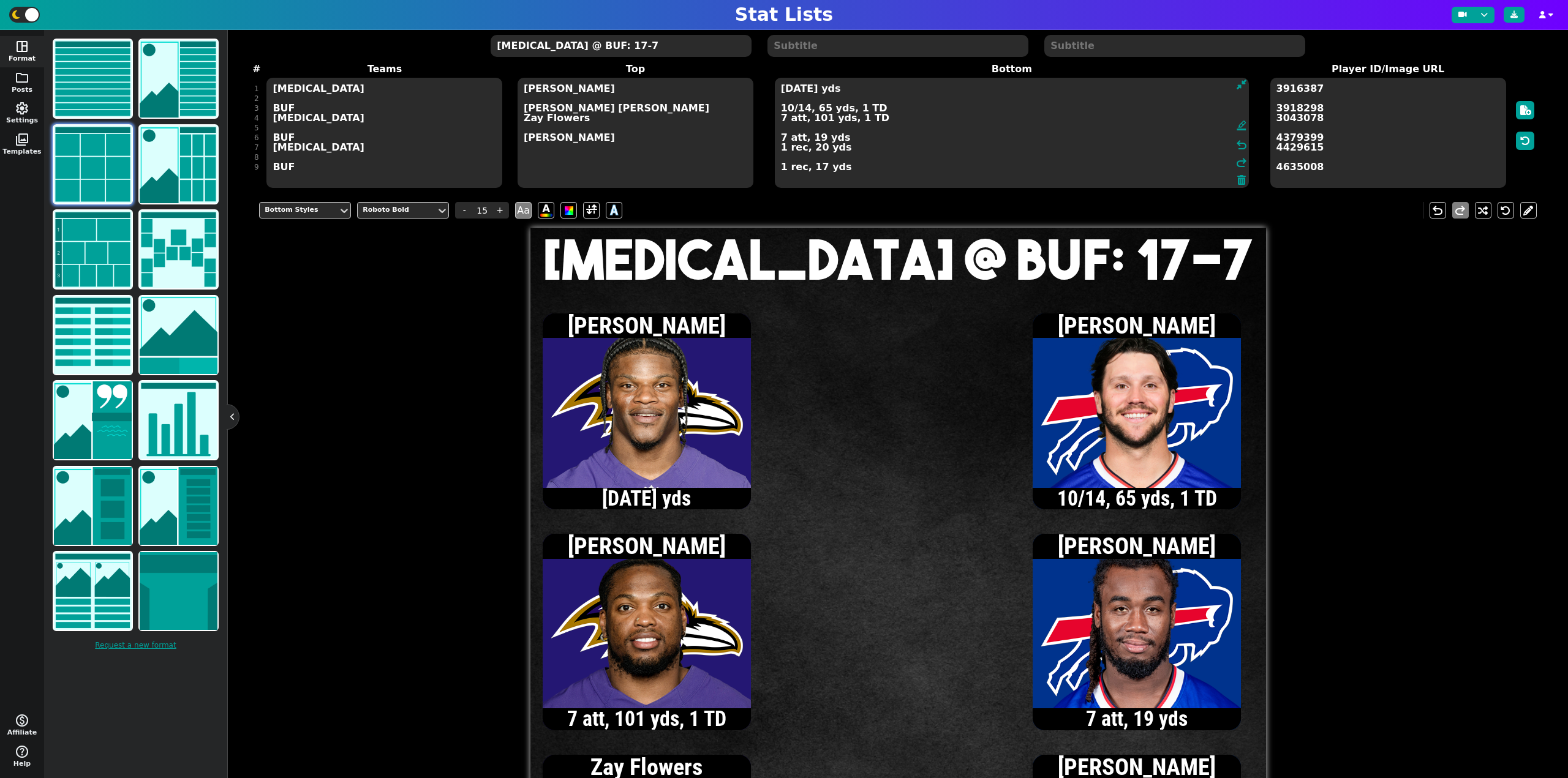
type input "20"
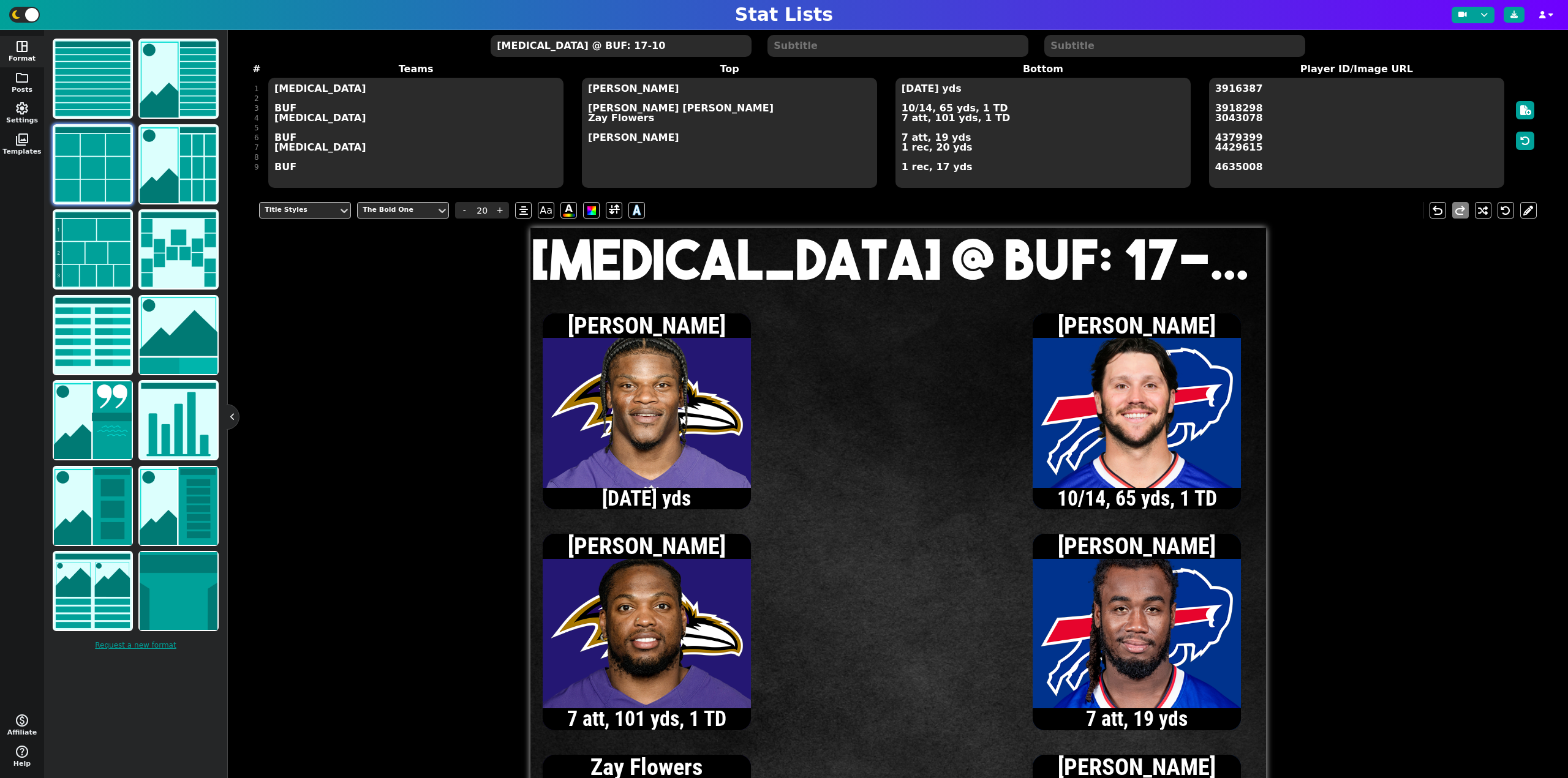
type textarea "[MEDICAL_DATA] @ BUF: 17-10"
click at [902, 118] on textarea "[DATE] yds 10/14, 65 yds, 1 TD 7 att, 101 yds, 1 TD 7 att, 19 yds 1 rec, 20 yds…" at bounding box center [1043, 132] width 295 height 110
type input "15"
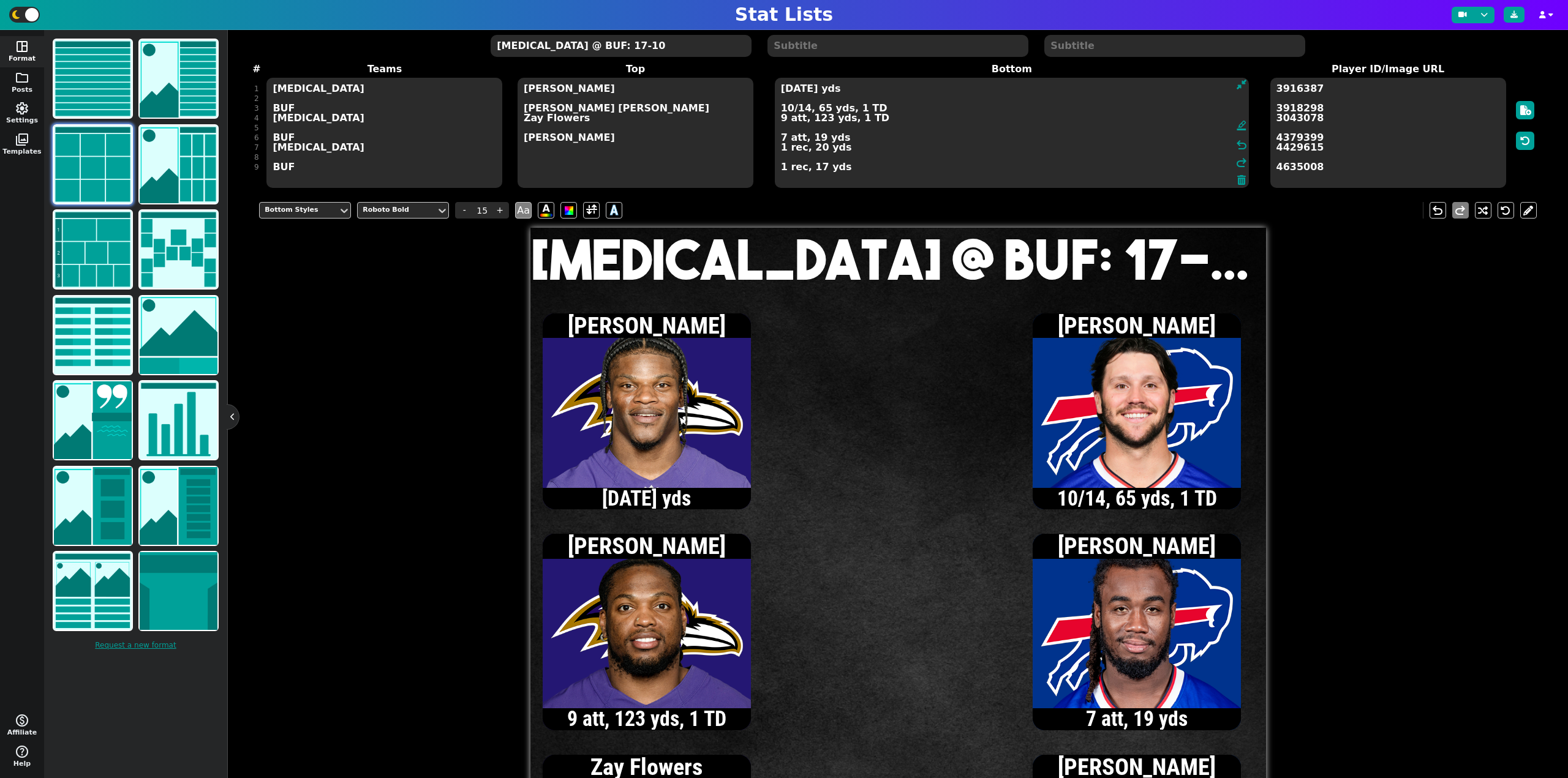
click at [782, 90] on textarea "[DATE] yds 10/14, 65 yds, 1 TD 9 att, 123 yds, 1 TD 7 att, 19 yds 1 rec, 20 yds…" at bounding box center [1012, 132] width 474 height 110
click at [781, 148] on textarea "[DATE] yds 10/14, 65 yds, 1 TD 9 att, 123 yds, 1 TD 7 att, 19 yds 1 rec, 20 yds…" at bounding box center [1012, 132] width 474 height 110
click at [782, 89] on textarea "[DATE] yds 10/14, 65 yds, 1 TD 9 att, 123 yds, 1 TD 7 att, 19 yds 2 rec, 35 yds…" at bounding box center [1012, 132] width 474 height 110
click at [781, 148] on textarea "[DATE] yds 10/14, 65 yds, 1 TD 9 att, 123 yds, 1 TD 7 att, 19 yds 2 rec, 35 yds…" at bounding box center [1012, 132] width 474 height 110
type textarea "[DATE] yds 10/14, 65 yds, 1 TD 9 att, 123 yds, 1 TD 7 att, 19 yds 3 rec, 36 yds…"
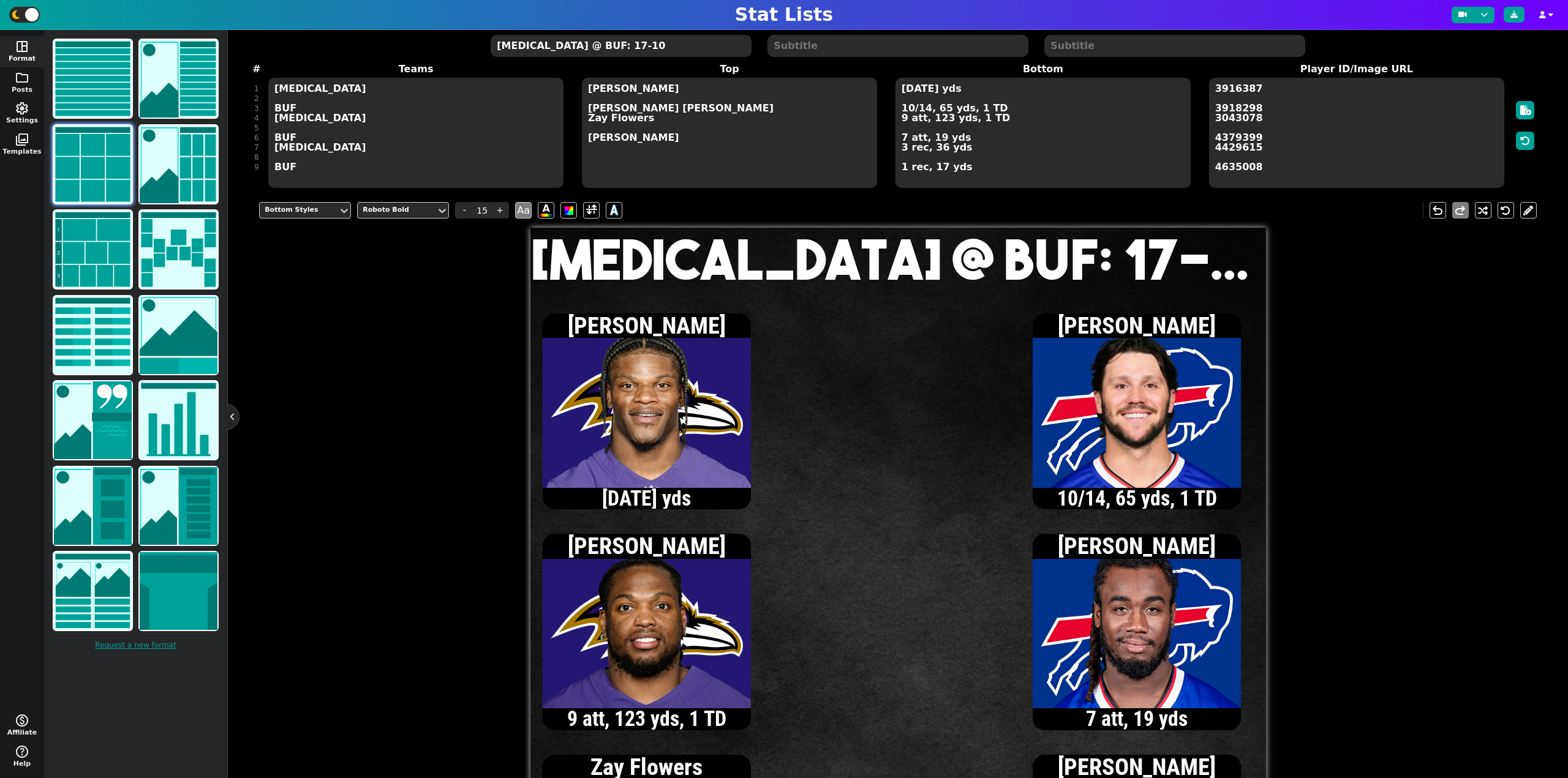
click at [566, 47] on textarea "[MEDICAL_DATA] @ BUF: 17-10" at bounding box center [620, 46] width 260 height 22
type input "20"
type textarea "[MEDICAL_DATA] @ BUF: 20-10"
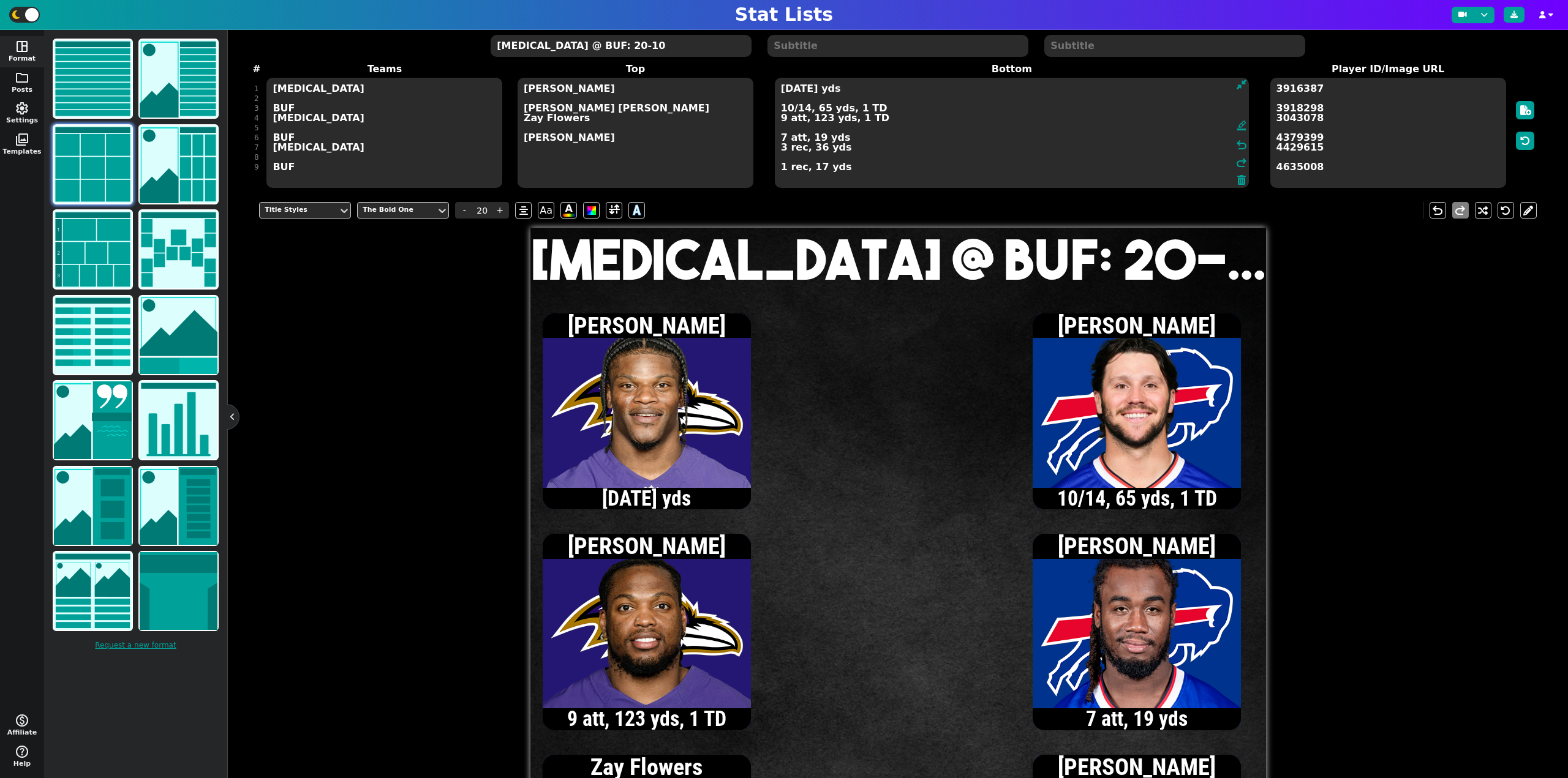
click at [908, 108] on textarea "[DATE] yds 10/14, 65 yds, 1 TD 9 att, 123 yds, 1 TD 7 att, 19 yds 3 rec, 36 yds…" at bounding box center [1012, 132] width 474 height 110
type input "15"
click at [787, 109] on textarea "[DATE] yds 11/15, 91 yds, 1 TD 9 att, 123 yds, 1 TD 7 att, 19 yds 3 rec, 36 yds…" at bounding box center [1012, 132] width 474 height 110
type textarea "[DATE] yds 12/17, 113 yds, 1 TD 9 att, 123 yds, 1 TD 7 att, 19 yds 3 rec, 36 yd…"
click at [593, 48] on textarea "[MEDICAL_DATA] @ BUF: 20-10" at bounding box center [620, 46] width 260 height 22
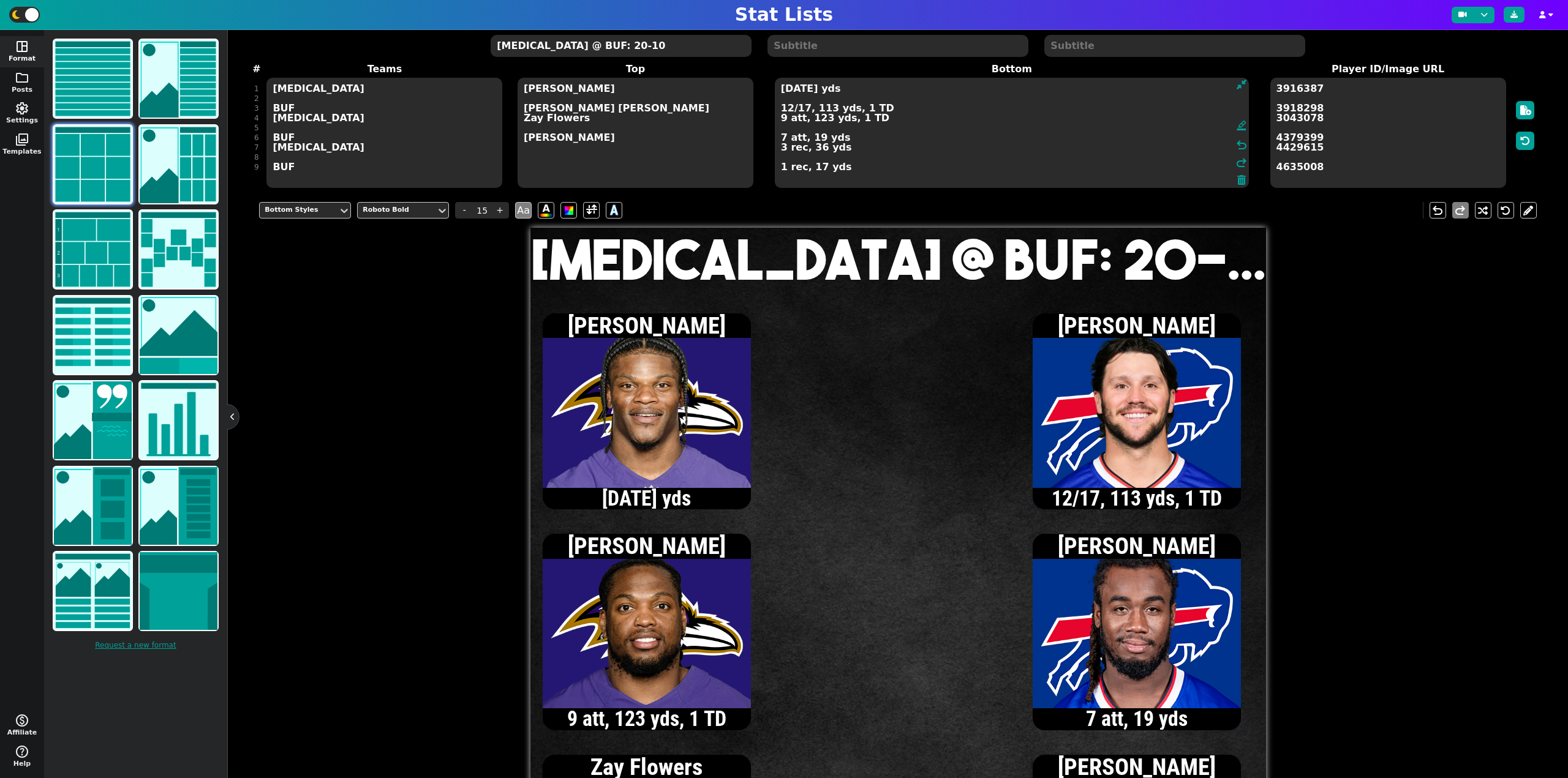
type input "20"
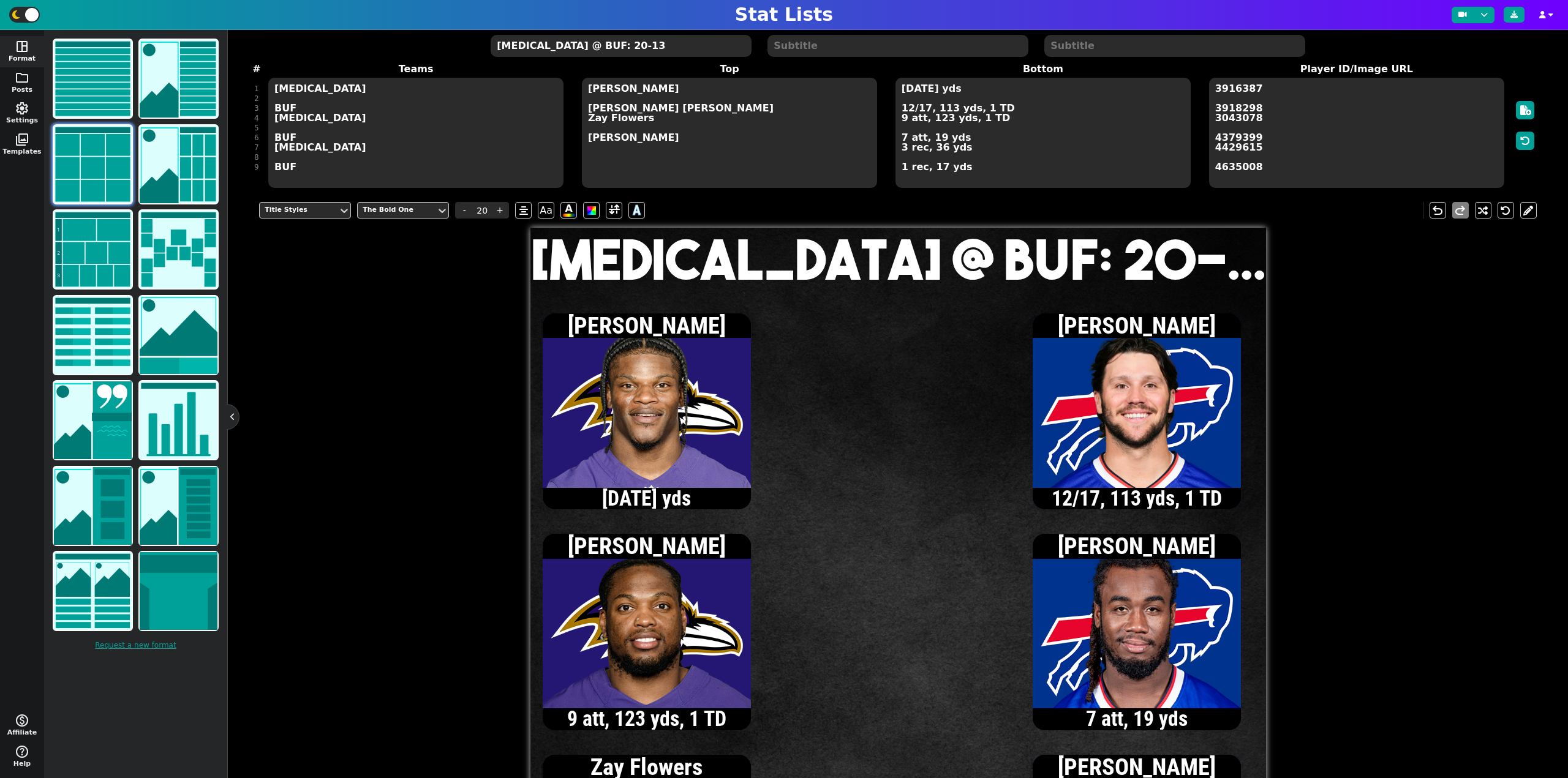
type textarea "[MEDICAL_DATA] @ BUF: 20-13"
click at [901, 121] on textarea "[DATE] yds 12/17, 113 yds, 1 TD 9 att, 123 yds, 1 TD 7 att, 19 yds 3 rec, 36 yd…" at bounding box center [1043, 132] width 295 height 110
type input "15"
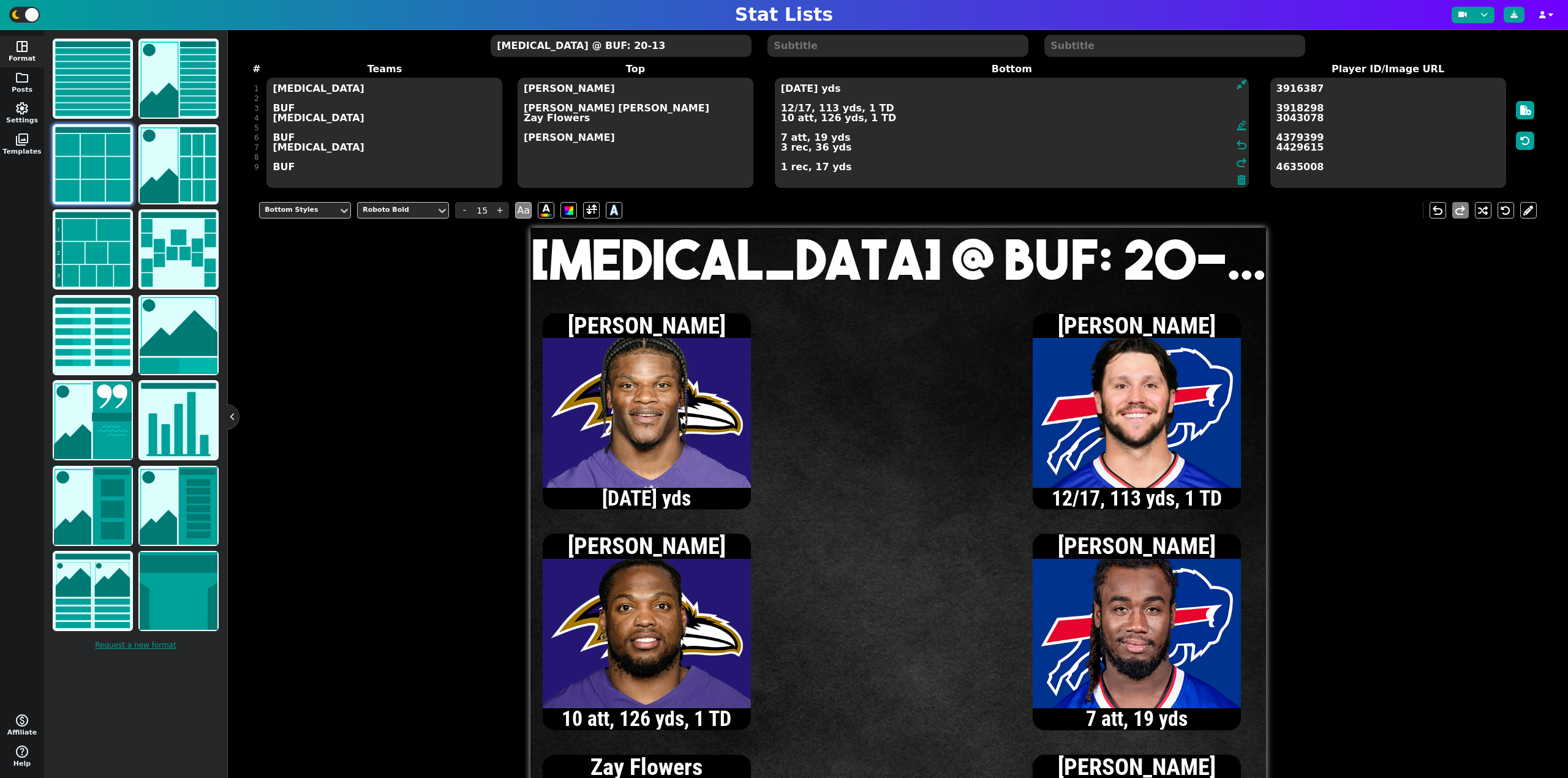
click at [781, 91] on textarea "[DATE] yds 12/17, 113 yds, 1 TD 10 att, 126 yds, 1 TD 7 att, 19 yds 3 rec, 36 y…" at bounding box center [1012, 132] width 474 height 110
click at [781, 148] on textarea "[DATE] yds 12/17, 113 yds, 1 TD 10 att, 126 yds, 1 TD 7 att, 19 yds 3 rec, 36 y…" at bounding box center [1012, 132] width 474 height 110
click at [783, 89] on textarea "[DATE] yds 12/17, 113 yds, 1 TD 10 att, 126 yds, 1 TD 7 att, 19 yds 4 rec, 75 y…" at bounding box center [1012, 132] width 474 height 110
click at [781, 152] on textarea "[DATE] yds, 1 TD 12/17, 113 yds, 1 TD 10 att, 126 yds, 1 TD 7 att, 19 yds 4 rec…" at bounding box center [1012, 132] width 474 height 110
type textarea "[DATE] yds, 1 TD 12/17, 113 yds, 1 TD 10 att, 126 yds, 1 TD 7 att, 19 yds 5 rec…"
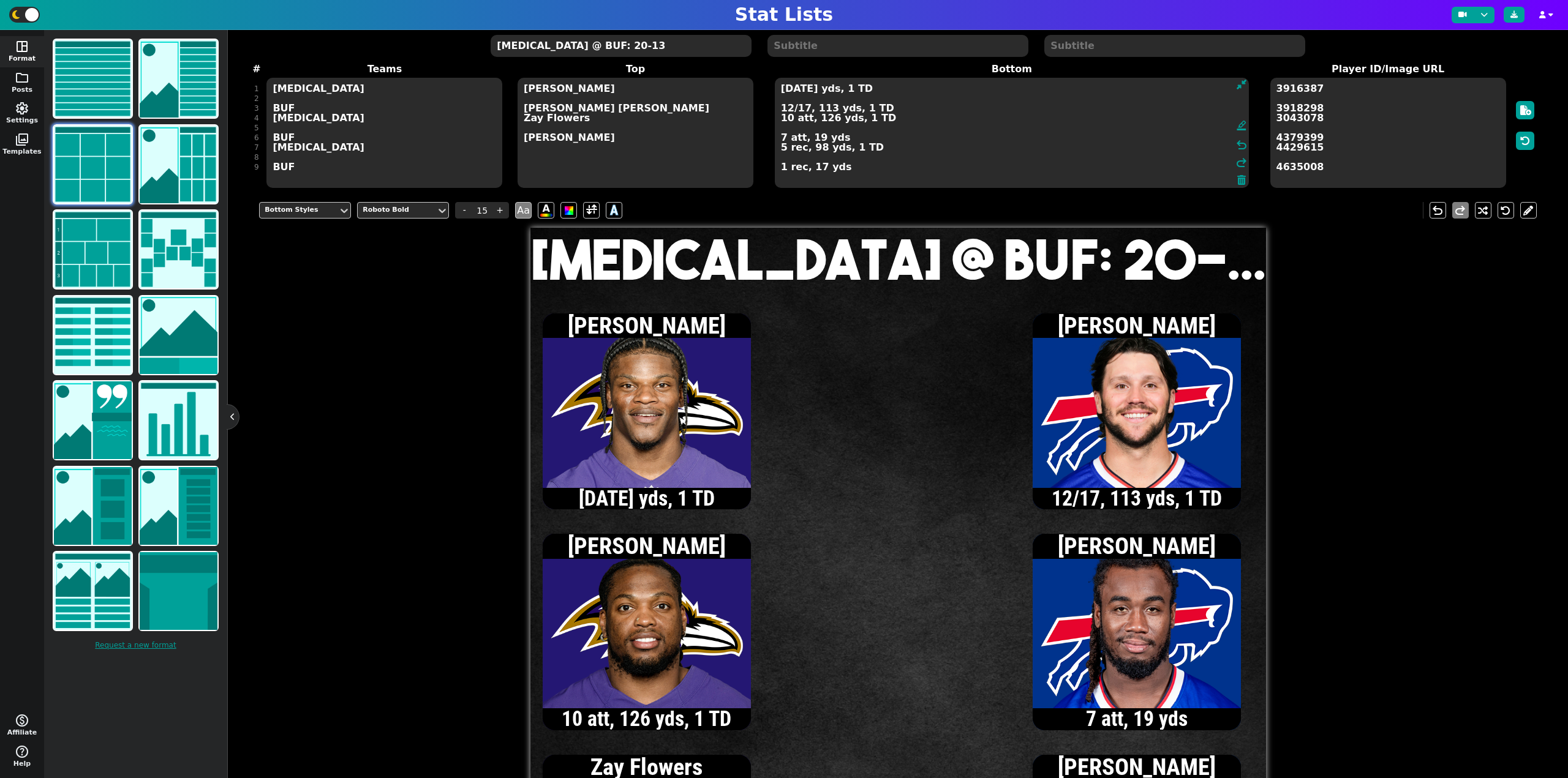
click at [567, 47] on textarea "[MEDICAL_DATA] @ BUF: 20-13" at bounding box center [620, 46] width 260 height 22
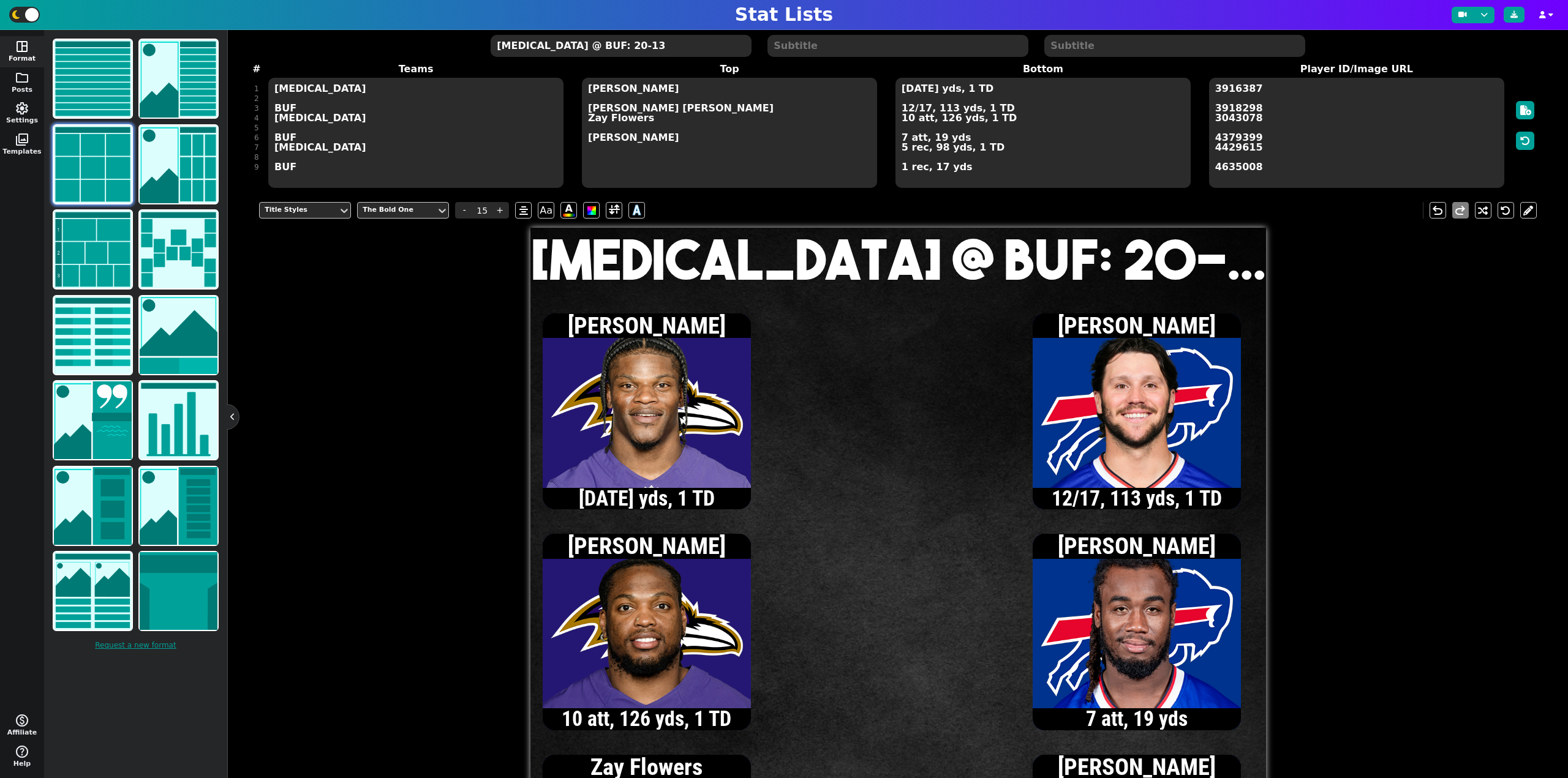
type input "20"
type textarea "[MEDICAL_DATA] @ BUF: 27-13"
click at [901, 137] on textarea "[DATE] yds, 1 TD 12/17, 113 yds, 1 TD 10 att, 126 yds, 1 TD 7 att, 19 yds 5 rec…" at bounding box center [1043, 132] width 295 height 110
type input "15"
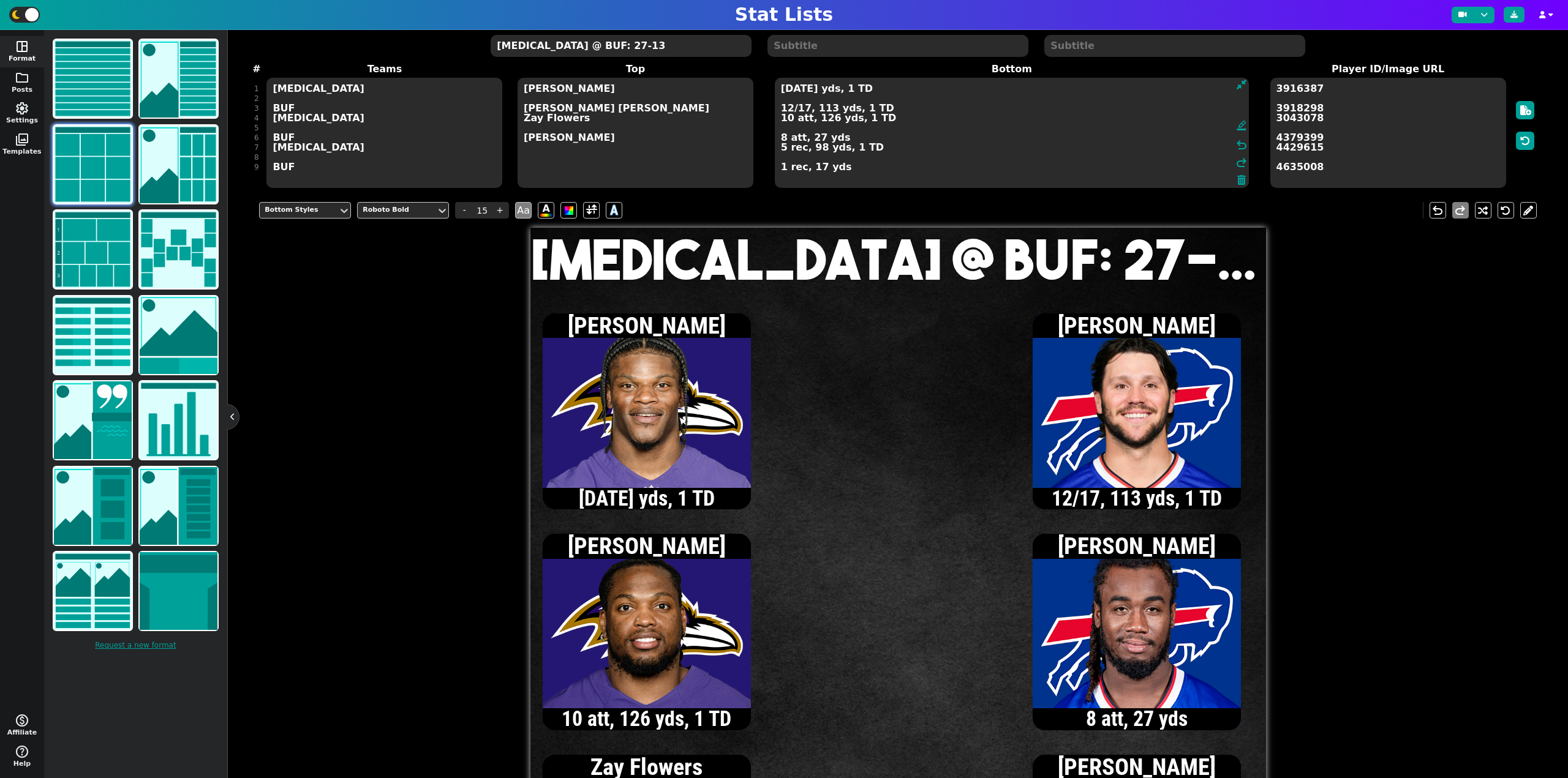
click at [782, 139] on textarea "[DATE] yds, 1 TD 12/17, 113 yds, 1 TD 10 att, 126 yds, 1 TD 8 att, 27 yds 5 rec…" at bounding box center [1012, 132] width 474 height 110
click at [788, 110] on textarea "[DATE] yds, 1 TD 12/17, 113 yds, 1 TD 10 att, 126 yds, 1 TD 9 att, 38 yds 5 rec…" at bounding box center [1012, 132] width 474 height 110
click at [788, 107] on textarea "[DATE] yds, 1 TD 13/19, 115 yds, 1 TD 10 att, 126 yds, 1 TD 9 att, 38 yds 5 rec…" at bounding box center [1012, 132] width 474 height 110
click at [782, 138] on textarea "[DATE] yds, 1 TD 14/20, 118 yds, 1 TD 10 att, 126 yds, 1 TD 9 att, 38 yds 5 rec…" at bounding box center [1012, 132] width 474 height 110
type textarea "[DATE] yds, 1 TD 14/20, 118 yds, 1 TD 10 att, 126 yds, 1 TD 10 att, 40 yds, 1 T…"
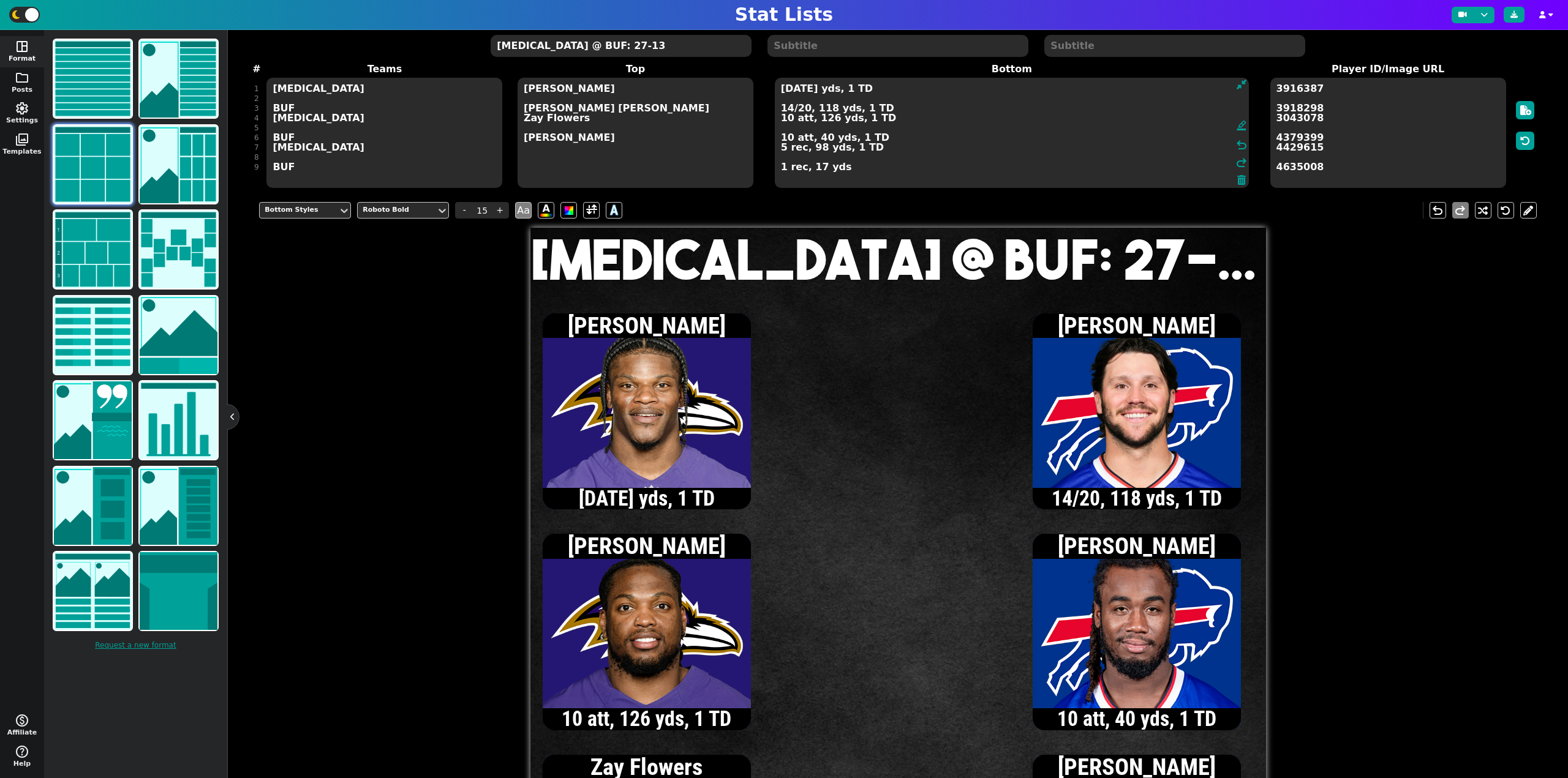
click at [604, 47] on textarea "[MEDICAL_DATA] @ BUF: 27-13" at bounding box center [620, 46] width 260 height 22
type input "20"
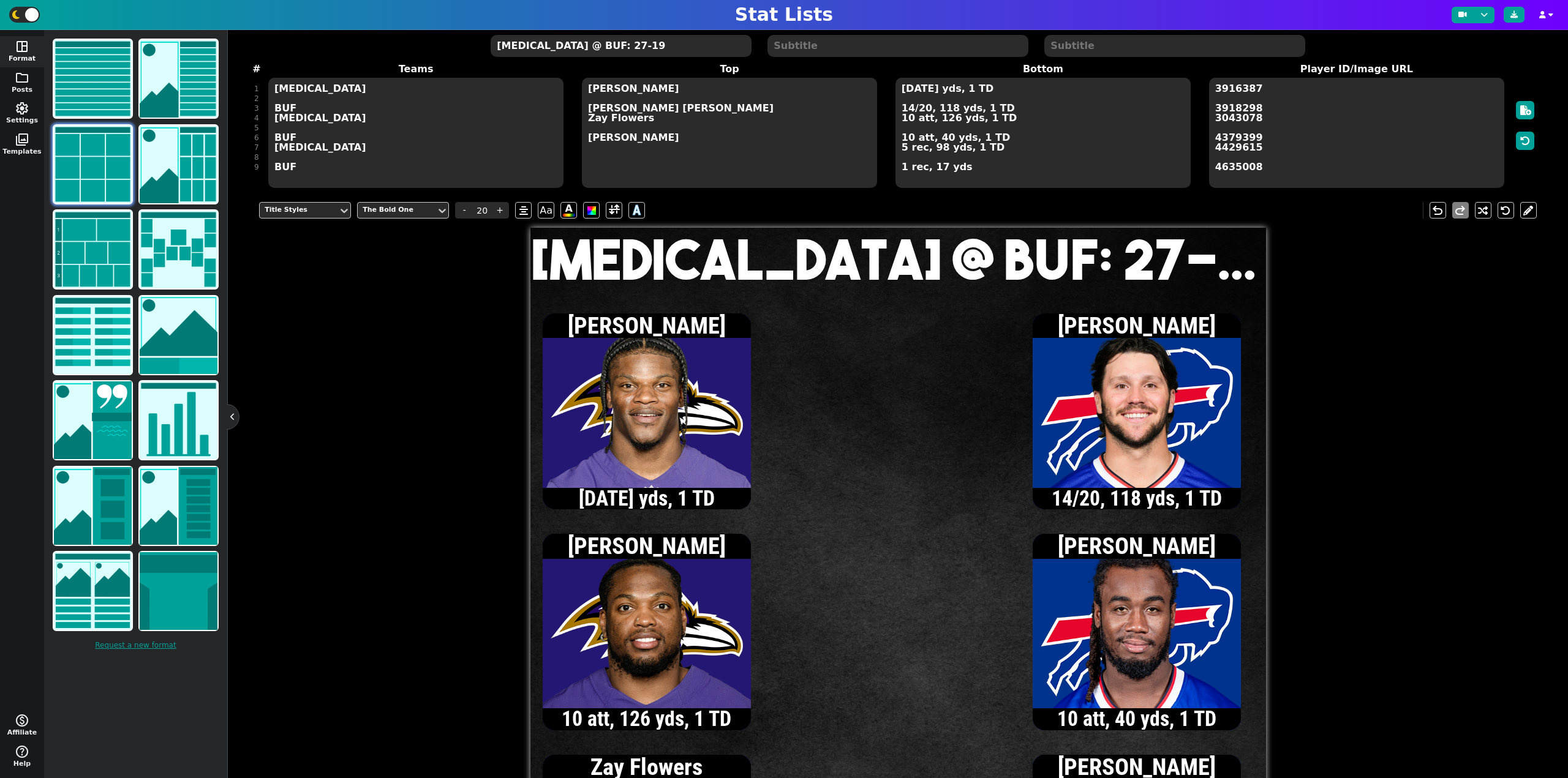
type textarea "[MEDICAL_DATA] @ BUF: 27-19"
click at [908, 120] on textarea "[DATE] yds, 1 TD 14/20, 118 yds, 1 TD 10 att, 126 yds, 1 TD 10 att, 40 yds, 1 T…" at bounding box center [1043, 132] width 295 height 110
type input "15"
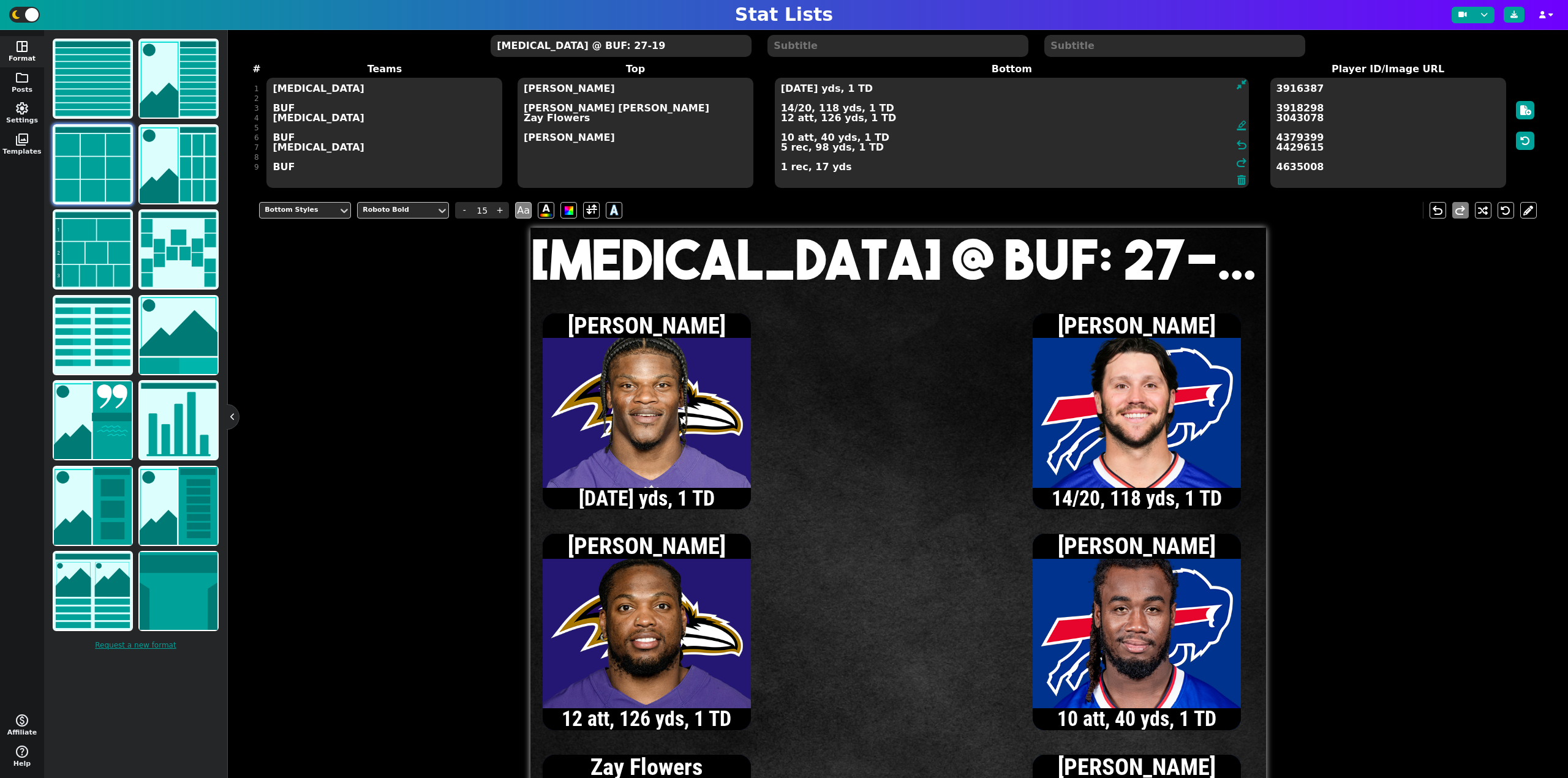
click at [803, 92] on textarea "[DATE] yds, 1 TD 14/20, 118 yds, 1 TD 12 att, 126 yds, 1 TD 10 att, 40 yds, 1 T…" at bounding box center [1012, 132] width 474 height 110
click at [788, 111] on textarea "10/13, 129 yds, 1 TD 14/20, 118 yds, 1 TD 12 att, 126 yds, 1 TD 10 att, 40 yds,…" at bounding box center [1012, 132] width 474 height 110
click at [786, 107] on textarea "10/13, 129 yds, 1 TD 15/21, 118 yds, 1 TD 12 att, 126 yds, 1 TD 10 att, 40 yds,…" at bounding box center [1012, 132] width 474 height 110
click at [802, 110] on textarea "10/13, 129 yds, 1 TD 16/22, 135 yds, 1 TD 12 att, 126 yds, 1 TD 10 att, 40 yds,…" at bounding box center [1012, 132] width 474 height 110
click at [787, 87] on textarea "10/13, 129 yds, 1 TD 16/24, 135 yds, 1 TD 12 att, 126 yds, 1 TD 10 att, 40 yds,…" at bounding box center [1012, 132] width 474 height 110
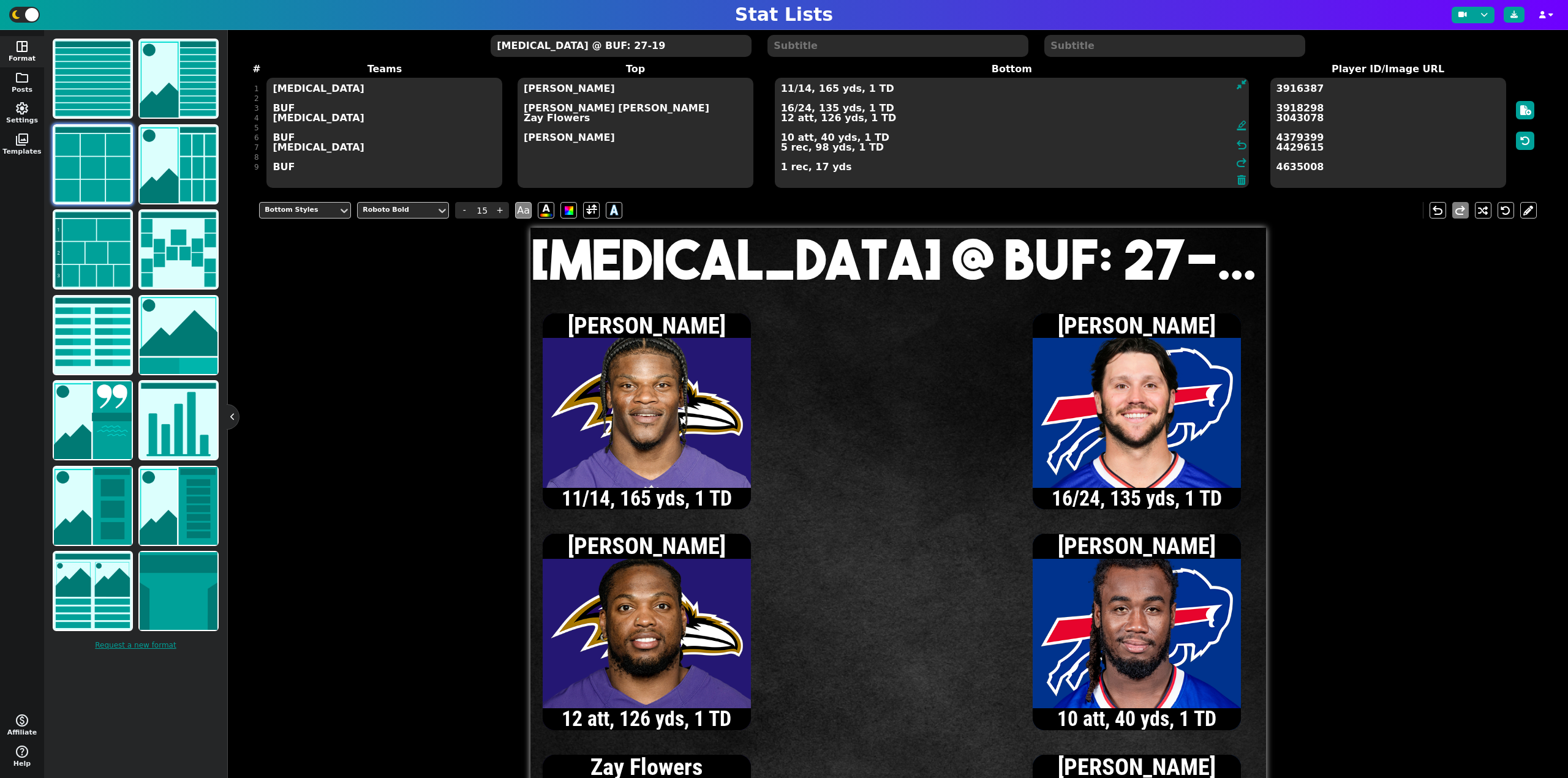
click at [782, 146] on textarea "11/14, 165 yds, 1 TD 16/24, 135 yds, 1 TD 12 att, 126 yds, 1 TD 10 att, 40 yds,…" at bounding box center [1012, 132] width 474 height 110
click at [788, 121] on textarea "11/14, 165 yds, 1 TD 16/24, 135 yds, 1 TD 12 att, 126 yds, 1 TD 10 att, 40 yds,…" at bounding box center [1012, 132] width 474 height 110
click at [787, 92] on textarea "11/14, 165 yds, 1 TD 16/24, 135 yds, 1 TD 13 att, 129 yds, 1 TD 10 att, 40 yds,…" at bounding box center [1012, 132] width 474 height 110
type textarea "12/15, 194 yds, 2 TD 16/24, 135 yds, 1 TD 13 att, 129 yds, 1 TD 10 att, 40 yds,…"
click at [565, 47] on textarea "[MEDICAL_DATA] @ BUF: 27-19" at bounding box center [620, 46] width 260 height 22
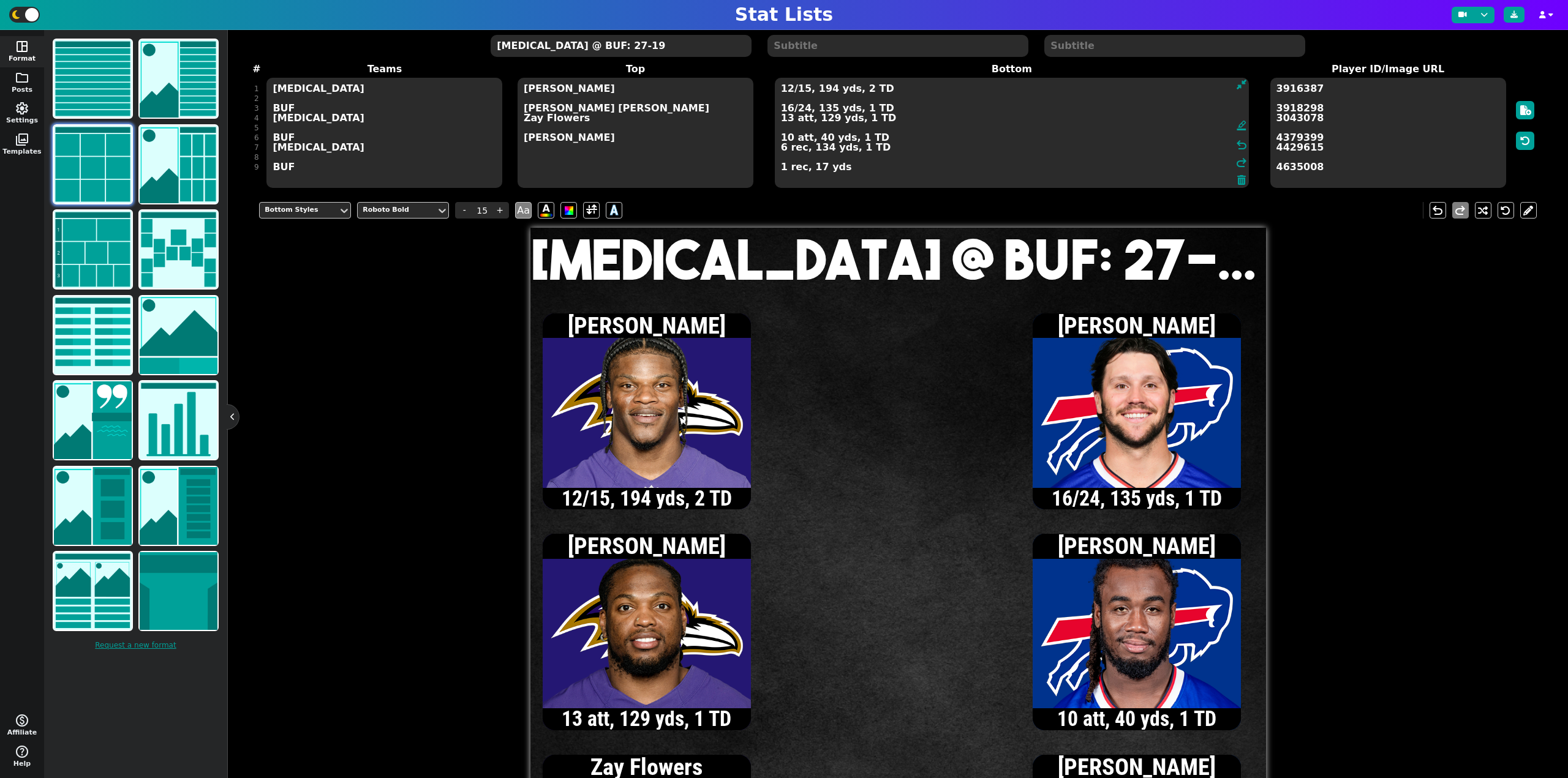
type input "20"
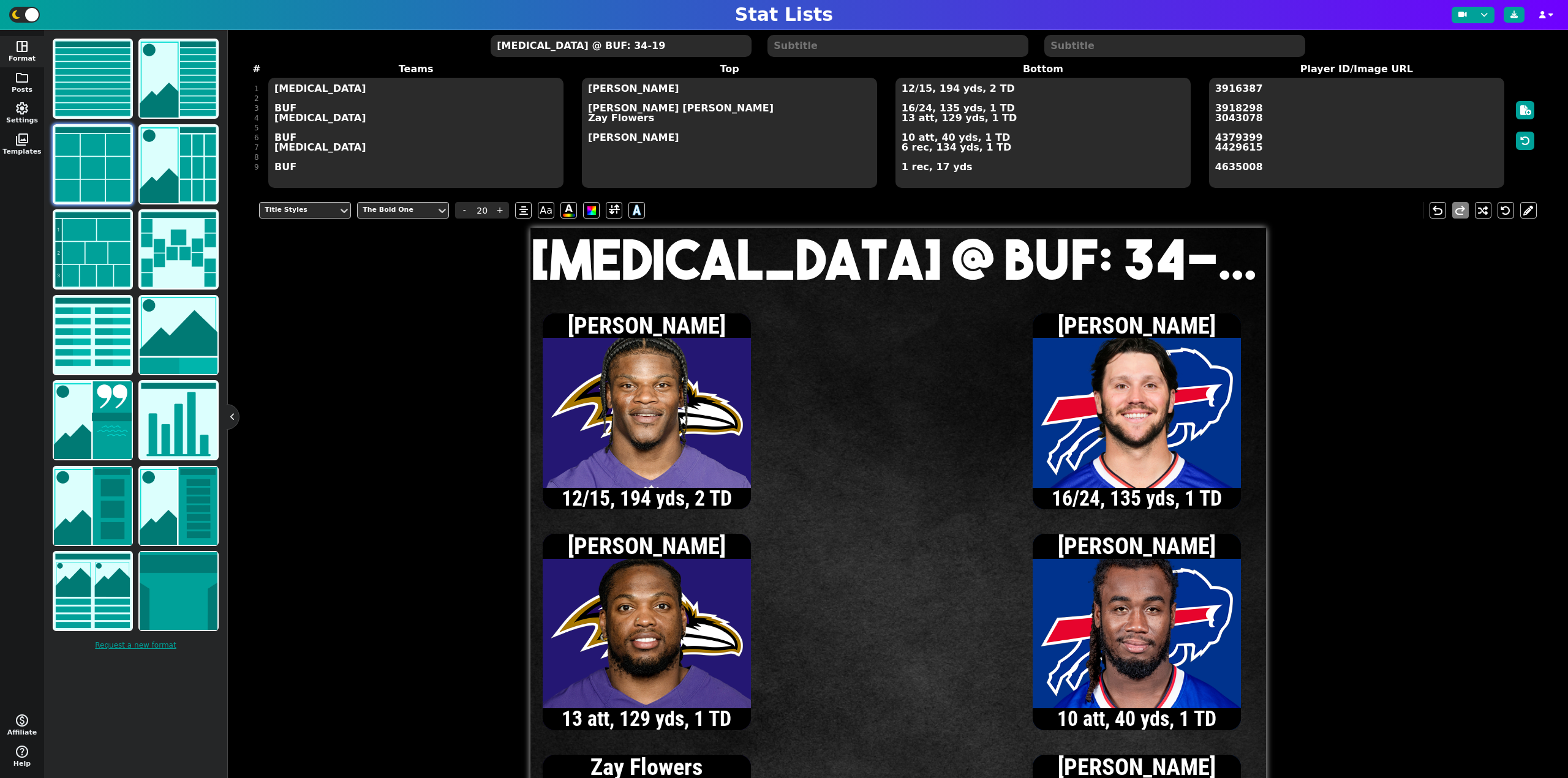
type textarea "[MEDICAL_DATA] @ BUF: 34-19"
click at [907, 138] on textarea "12/15, 194 yds, 2 TD 16/24, 135 yds, 1 TD 13 att, 129 yds, 1 TD 10 att, 40 yds,…" at bounding box center [1043, 132] width 295 height 110
type input "15"
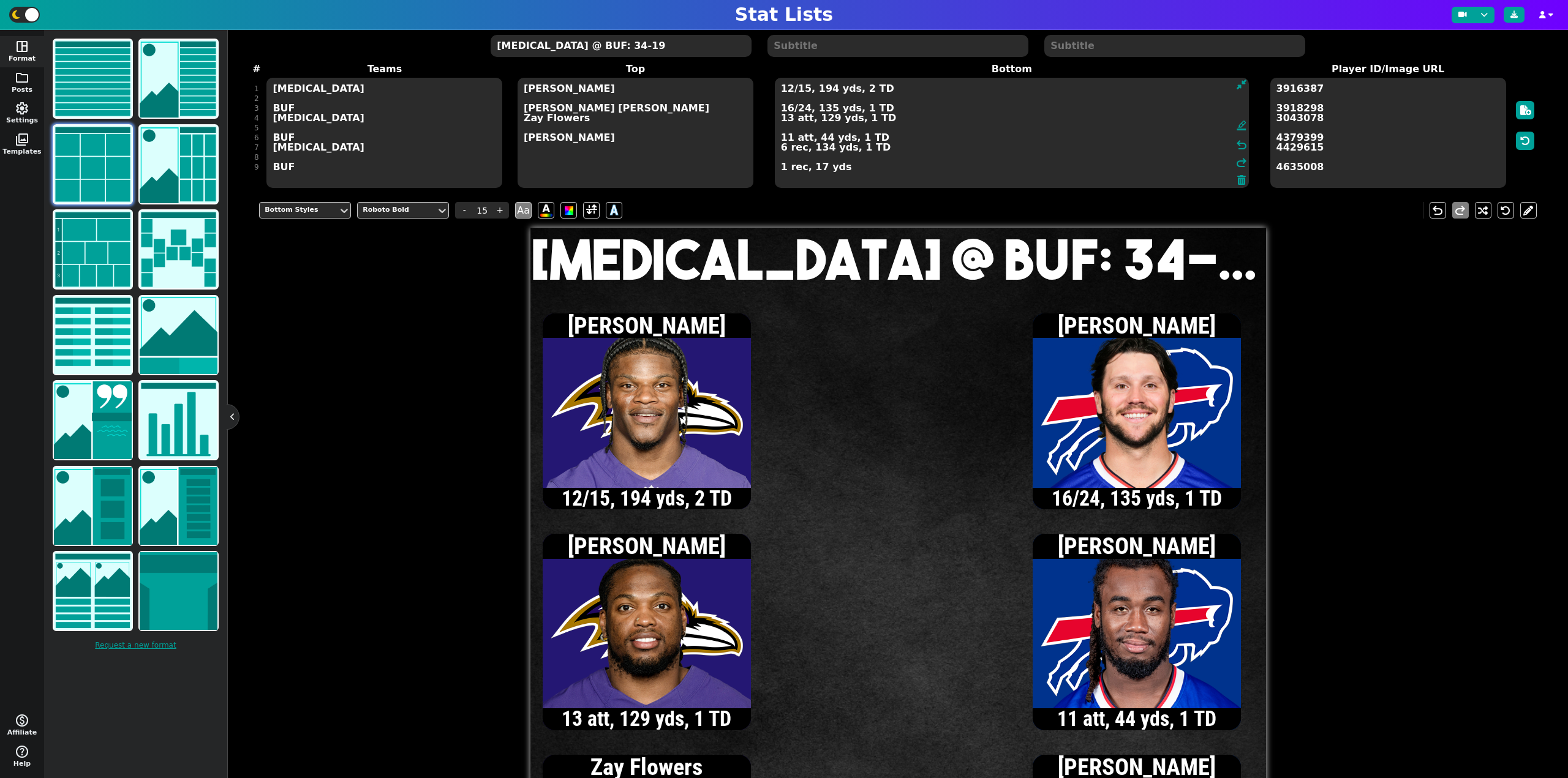
click at [787, 109] on textarea "12/15, 194 yds, 2 TD 16/24, 135 yds, 1 TD 13 att, 129 yds, 1 TD 11 att, 44 yds,…" at bounding box center [1012, 132] width 474 height 110
click at [788, 108] on textarea "12/15, 194 yds, 2 TD 17/25, 143 yds, 1 TD 13 att, 129 yds, 1 TD 11 att, 44 yds,…" at bounding box center [1012, 132] width 474 height 110
click at [782, 168] on textarea "12/15, 194 yds, 2 TD 18/26, 158 yds, 1 TD 13 att, 129 yds, 1 TD 11 att, 44 yds,…" at bounding box center [1012, 132] width 474 height 110
click at [789, 109] on textarea "12/15, 194 yds, 2 TD 18/26, 158 yds, 1 TD 13 att, 129 yds, 1 TD 11 att, 44 yds,…" at bounding box center [1012, 132] width 474 height 110
click at [786, 110] on textarea "12/15, 194 yds, 2 TD 19/27, 162 yds, 1 TD 13 att, 129 yds, 1 TD 11 att, 44 yds,…" at bounding box center [1012, 132] width 474 height 110
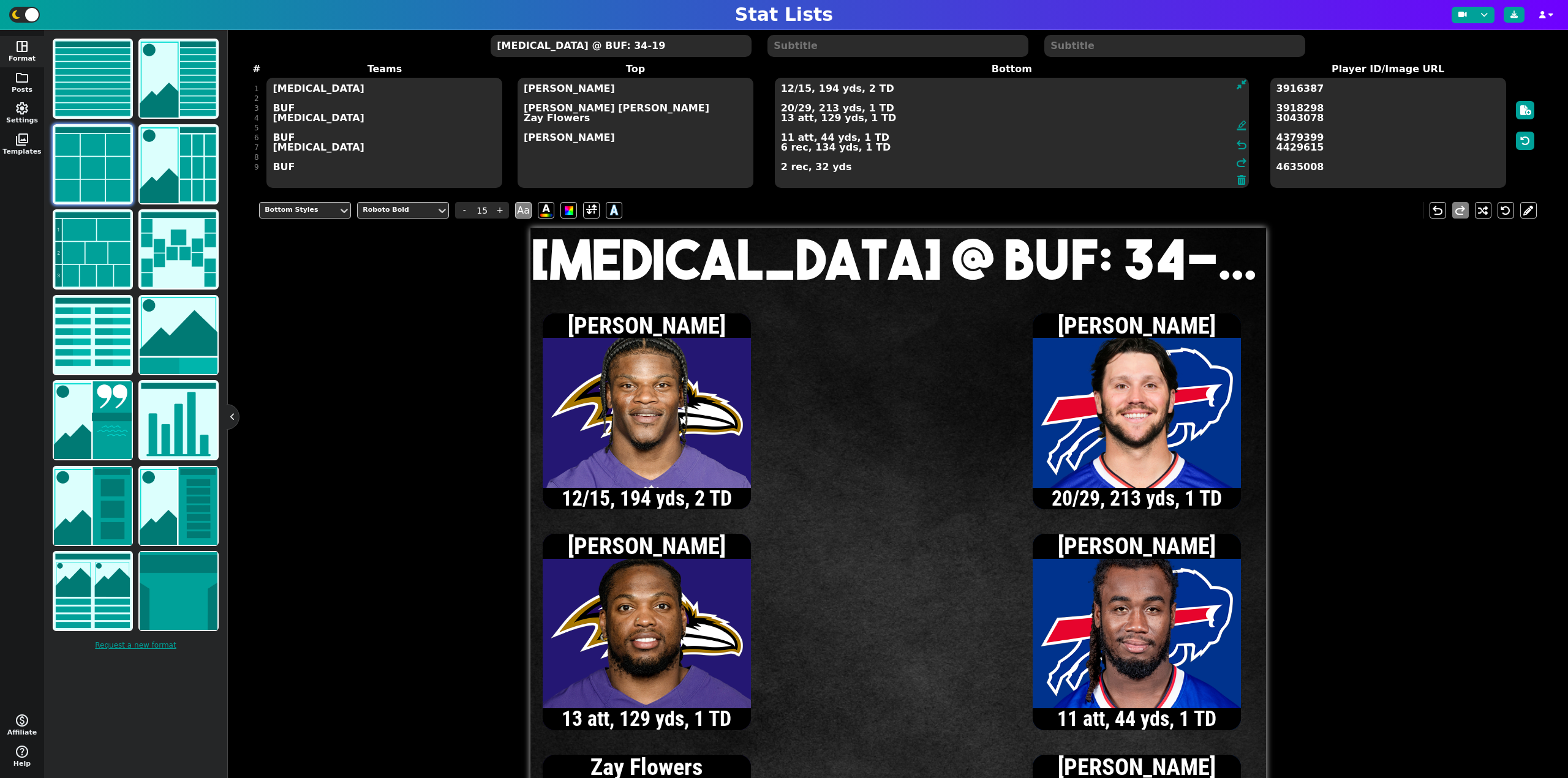
type textarea "12/15, 194 yds, 2 TD 20/29, 213 yds, 1 TD 13 att, 129 yds, 1 TD 11 att, 44 yds,…"
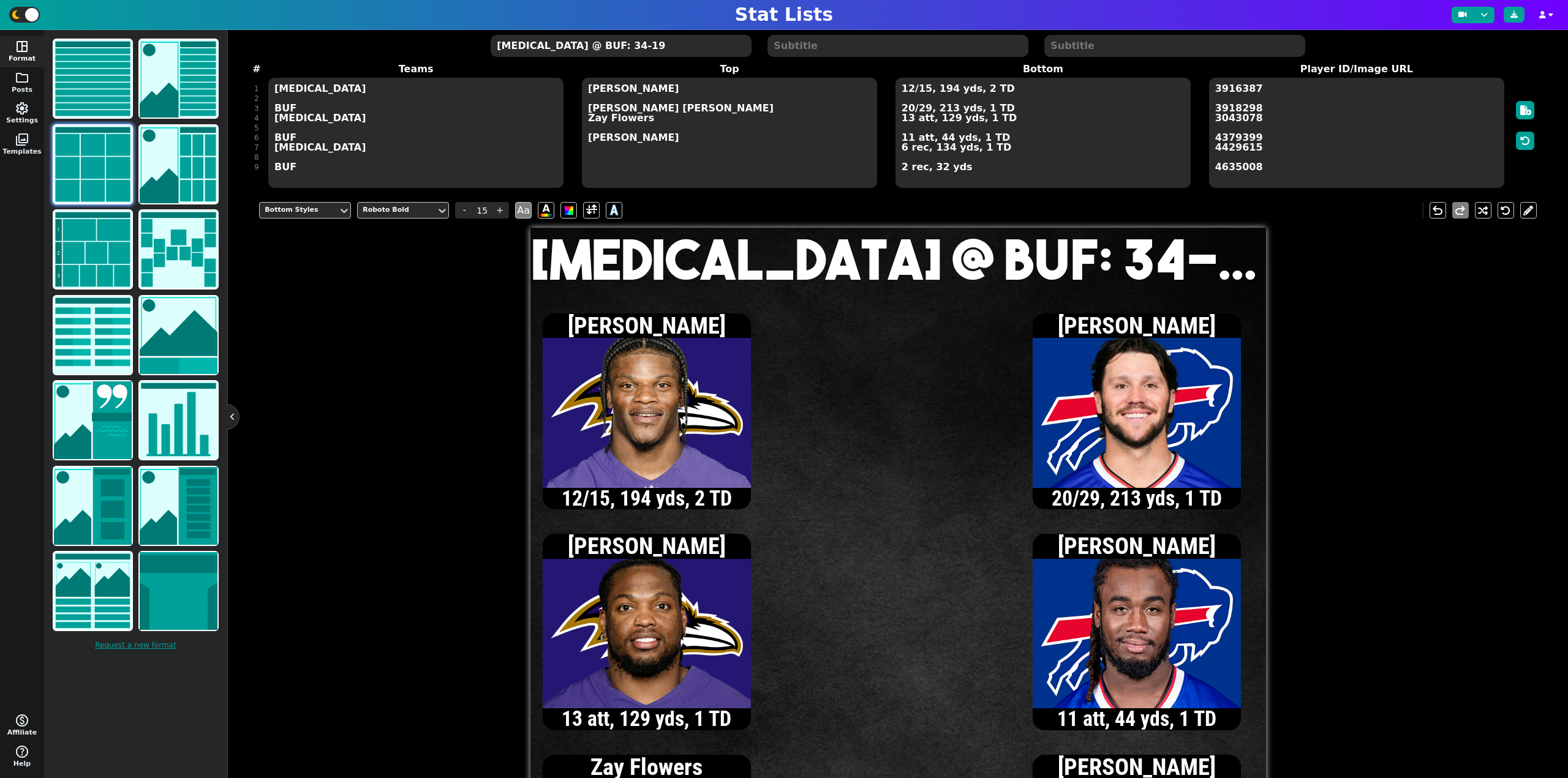
click at [598, 47] on textarea "[MEDICAL_DATA] @ BUF: 34-19" at bounding box center [620, 46] width 260 height 22
type input "20"
type textarea "[MEDICAL_DATA] @ BUF: 34-25"
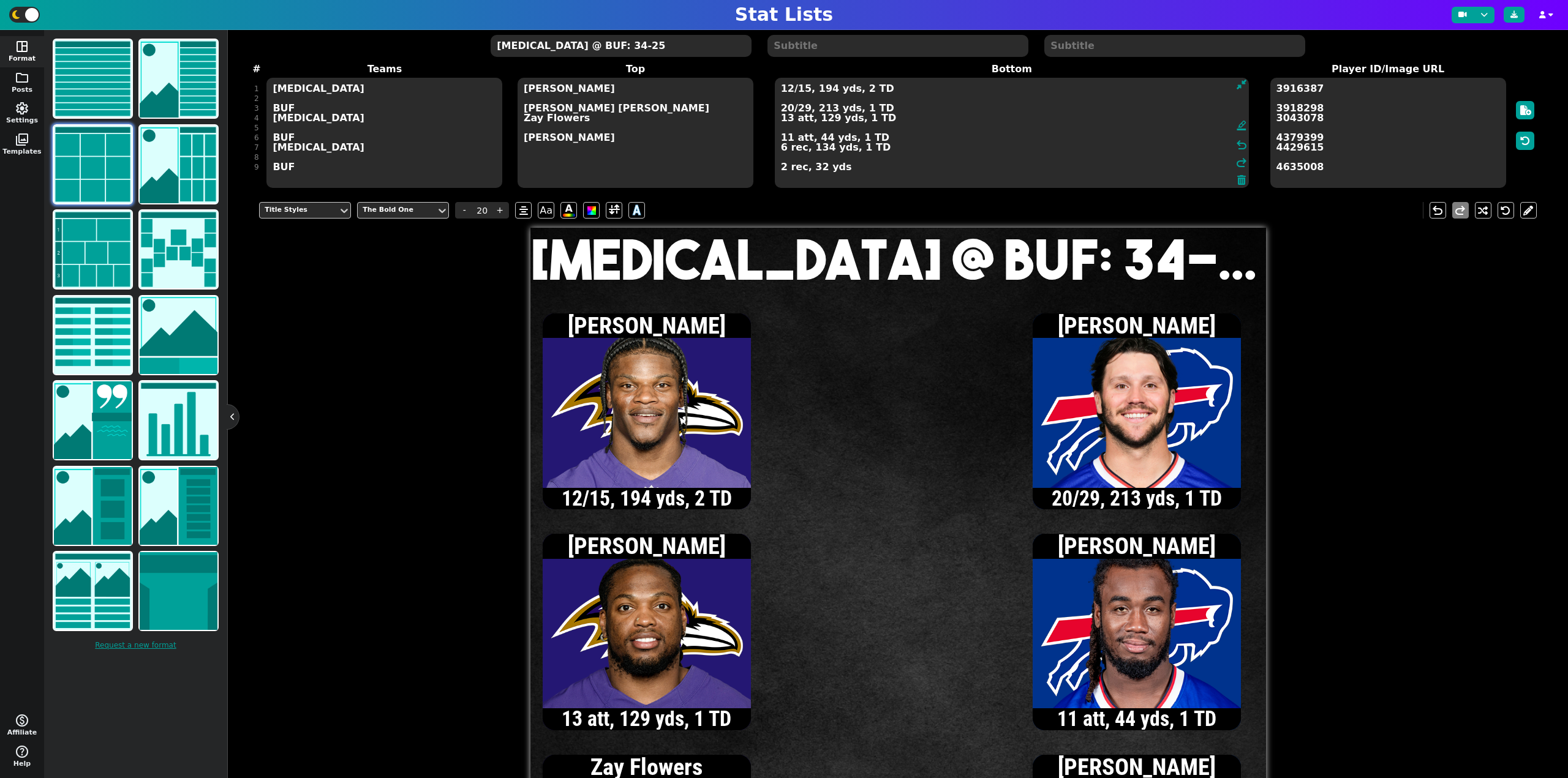
click at [923, 92] on textarea "12/15, 194 yds, 2 TD 20/29, 213 yds, 1 TD 13 att, 129 yds, 1 TD 11 att, 44 yds,…" at bounding box center [1012, 132] width 474 height 110
type input "15"
click at [788, 118] on textarea "12/17, 194 yds, 2 TD 20/29, 213 yds, 1 TD 13 att, 129 yds, 1 TD 11 att, 44 yds,…" at bounding box center [1012, 132] width 474 height 110
type textarea "12/17, 194 yds, 2 TD 20/29, 213 yds, 1 TD 14 att, 175 yds, 2 TD 11 att, 44 yds,…"
click at [566, 47] on textarea "[MEDICAL_DATA] @ BUF: 34-25" at bounding box center [620, 46] width 260 height 22
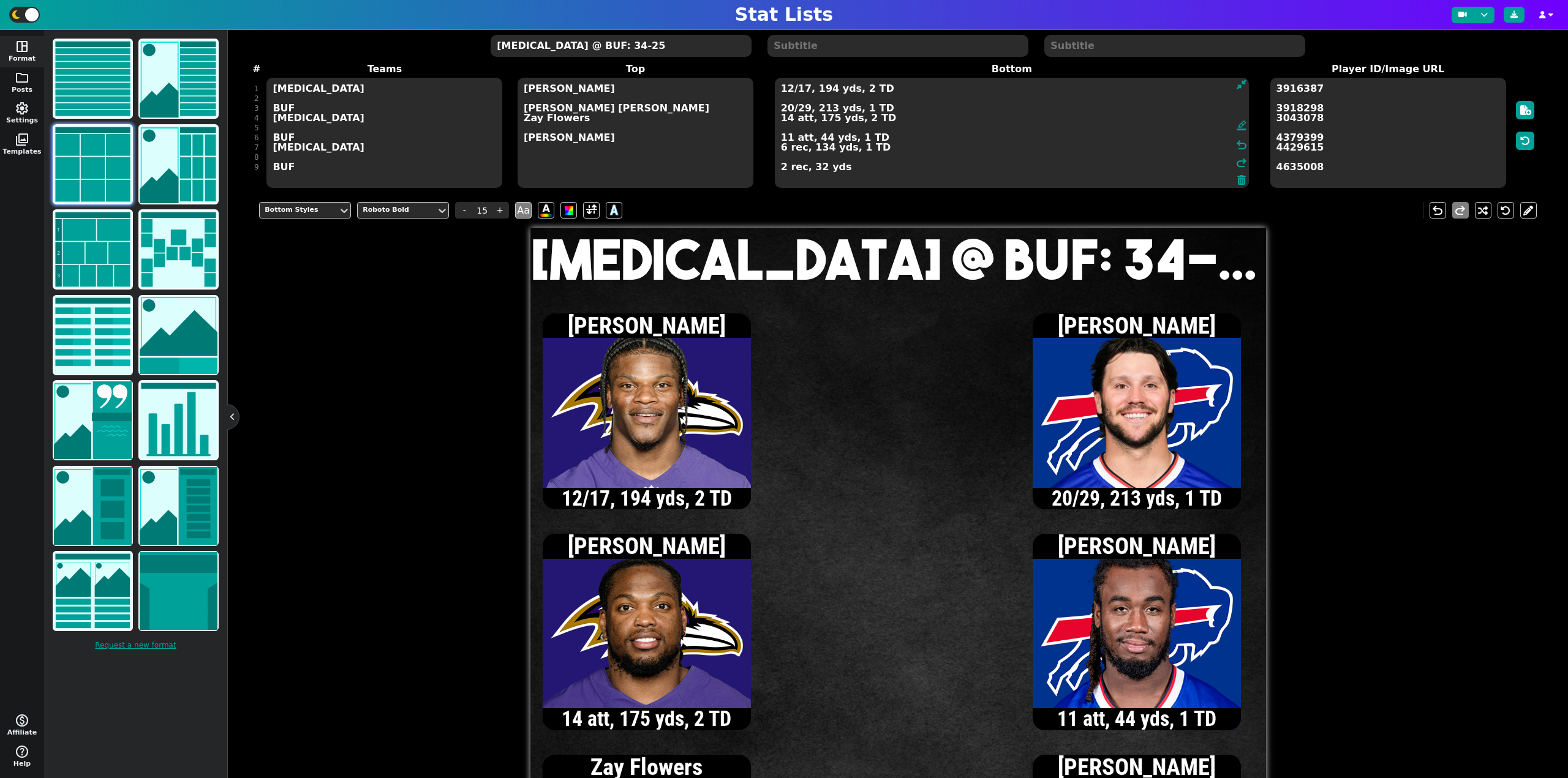
type input "20"
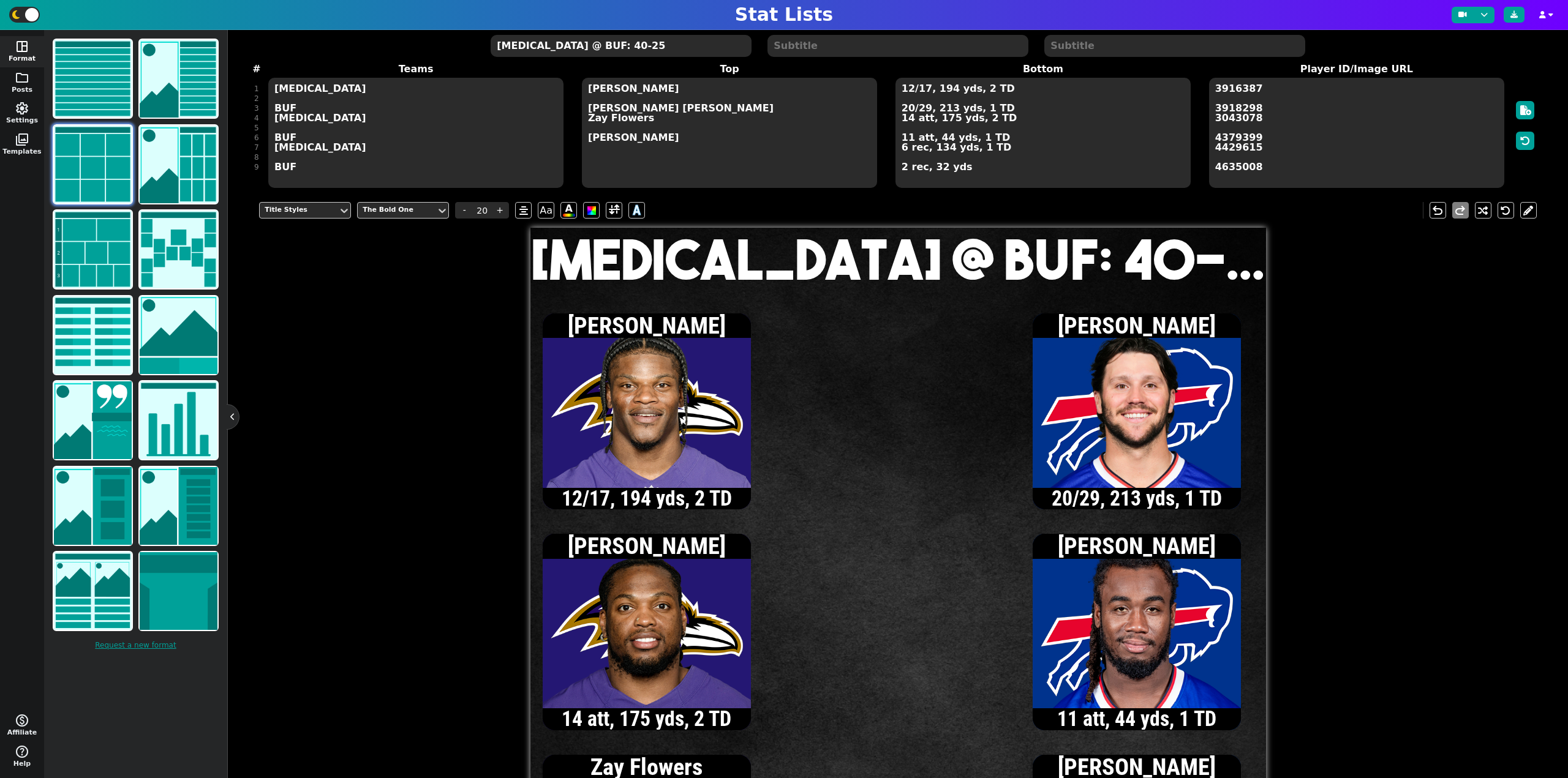
type textarea "[MEDICAL_DATA] @ BUF: 40-25"
click at [906, 110] on textarea "12/17, 194 yds, 2 TD 20/29, 213 yds, 1 TD 14 att, 175 yds, 2 TD 11 att, 44 yds,…" at bounding box center [1043, 132] width 295 height 110
type input "15"
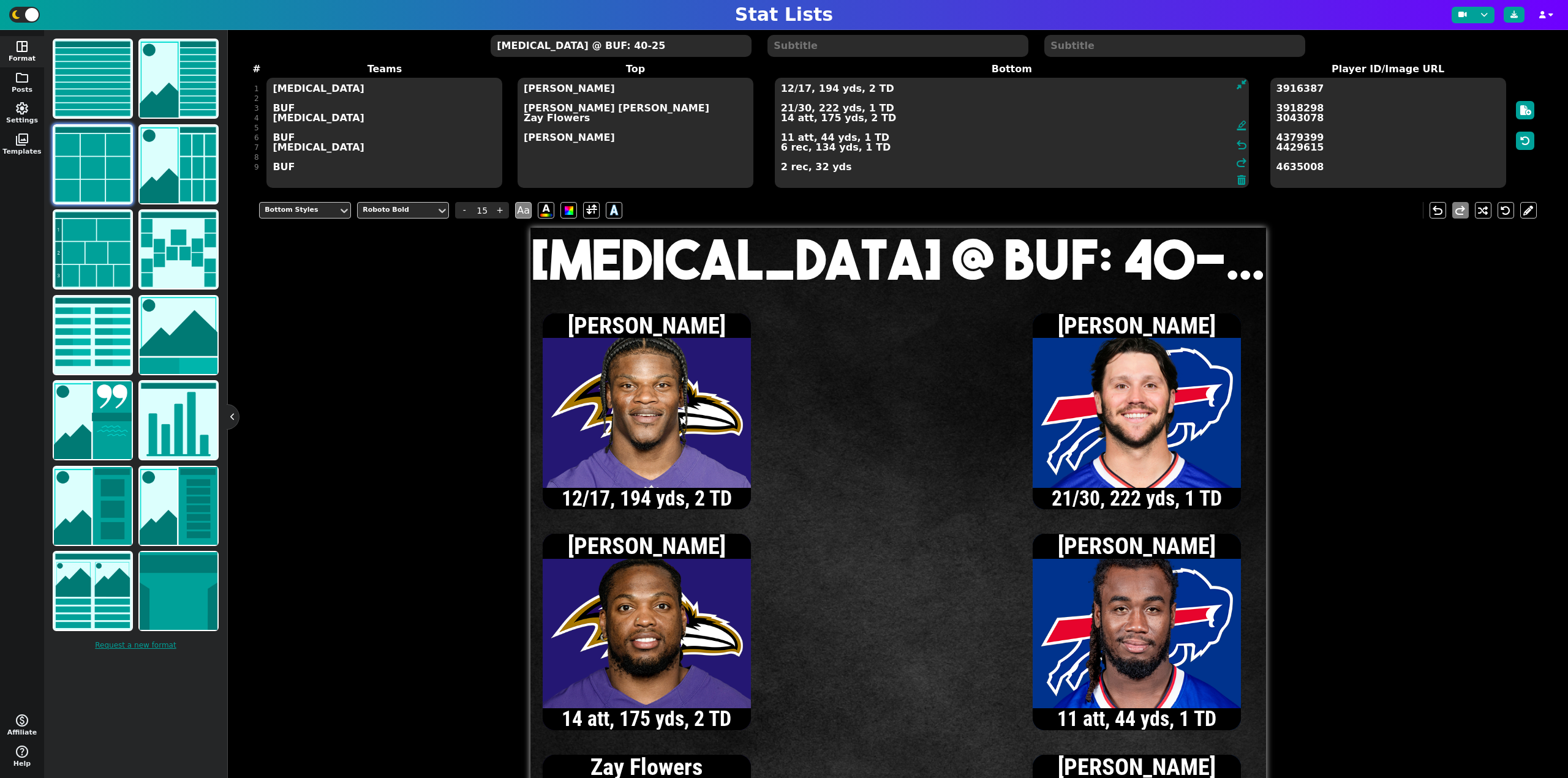
click at [782, 170] on textarea "12/17, 194 yds, 2 TD 21/30, 222 yds, 1 TD 14 att, 175 yds, 2 TD 11 att, 44 yds,…" at bounding box center [1012, 132] width 474 height 110
click at [787, 109] on textarea "12/17, 194 yds, 2 TD 21/30, 222 yds, 1 TD 14 att, 175 yds, 2 TD 11 att, 44 yds,…" at bounding box center [1012, 132] width 474 height 110
click at [804, 111] on textarea "12/17, 194 yds, 2 TD 22/31, 228 yds, 1 TD 14 att, 175 yds, 2 TD 11 att, 44 yds,…" at bounding box center [1012, 132] width 474 height 110
click at [787, 118] on textarea "12/17, 194 yds, 2 TD 22/32, 228 yds, 1 TD 14 att, 175 yds, 2 TD 11 att, 44 yds,…" at bounding box center [1012, 132] width 474 height 110
click at [787, 89] on textarea "12/17, 194 yds, 2 TD 22/32, 228 yds, 1 TD 16 att, 177 yds, 2 TD 11 att, 44 yds,…" at bounding box center [1012, 132] width 474 height 110
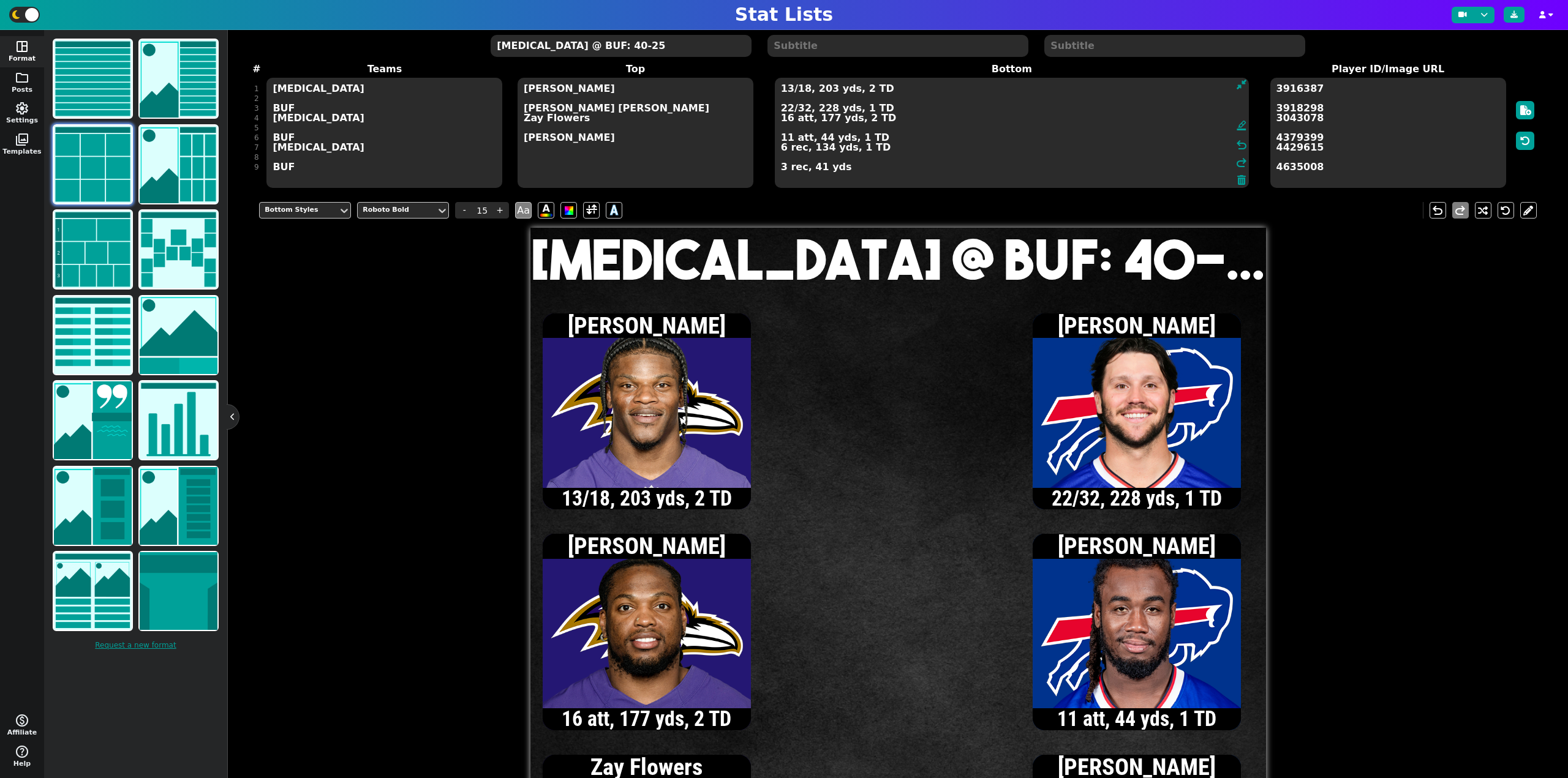
click at [782, 148] on textarea "13/18, 203 yds, 2 TD 22/32, 228 yds, 1 TD 16 att, 177 yds, 2 TD 11 att, 44 yds,…" at bounding box center [1012, 132] width 474 height 110
click at [787, 106] on textarea "13/18, 203 yds, 2 TD 22/32, 228 yds, 1 TD 16 att, 177 yds, 2 TD 11 att, 44 yds,…" at bounding box center [1012, 132] width 474 height 110
click at [781, 168] on textarea "13/18, 203 yds, 2 TD 23/33, 249 yds, 1 TD 16 att, 177 yds, 2 TD 11 att, 44 yds,…" at bounding box center [1012, 132] width 474 height 110
click at [788, 108] on textarea "13/18, 203 yds, 2 TD 23/33, 249 yds, 1 TD 16 att, 177 yds, 2 TD 11 att, 44 yds,…" at bounding box center [1012, 132] width 474 height 110
click at [788, 110] on textarea "13/18, 203 yds, 2 TD 24/34, 258 yds, 1 TD 16 att, 177 yds, 2 TD 11 att, 44 yds,…" at bounding box center [1012, 132] width 474 height 110
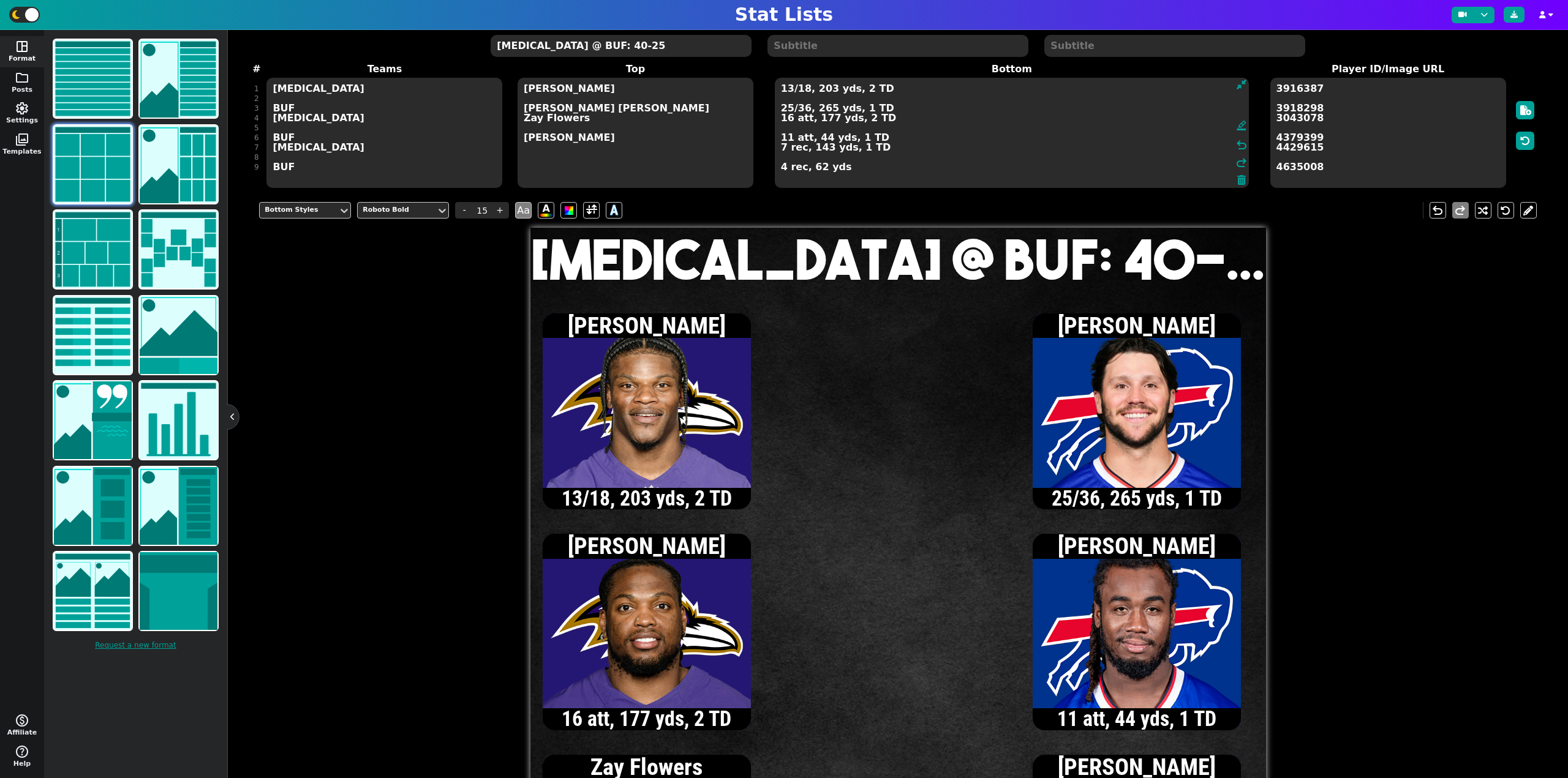
click at [782, 170] on textarea "13/18, 203 yds, 2 TD 25/36, 265 yds, 1 TD 16 att, 177 yds, 2 TD 11 att, 44 yds,…" at bounding box center [1012, 132] width 474 height 110
click at [787, 109] on textarea "13/18, 203 yds, 2 TD 25/36, 265 yds, 1 TD 16 att, 177 yds, 2 TD 11 att, 44 yds,…" at bounding box center [1012, 132] width 474 height 110
click at [787, 109] on textarea "13/18, 203 yds, 2 TD 26/37, 276 yds, 1 TD 16 att, 177 yds, 2 TD 11 att, 44 yds,…" at bounding box center [1012, 132] width 474 height 110
click at [787, 108] on textarea "13/18, 203 yds, 2 TD 27/40, 284 yds, 1 TD 16 att, 177 yds, 2 TD 11 att, 44 yds,…" at bounding box center [1012, 132] width 474 height 110
click at [782, 168] on textarea "13/18, 203 yds, 2 TD 28/41, 294 yds, 2 TD 16 att, 177 yds, 2 TD 11 att, 44 yds,…" at bounding box center [1012, 132] width 474 height 110
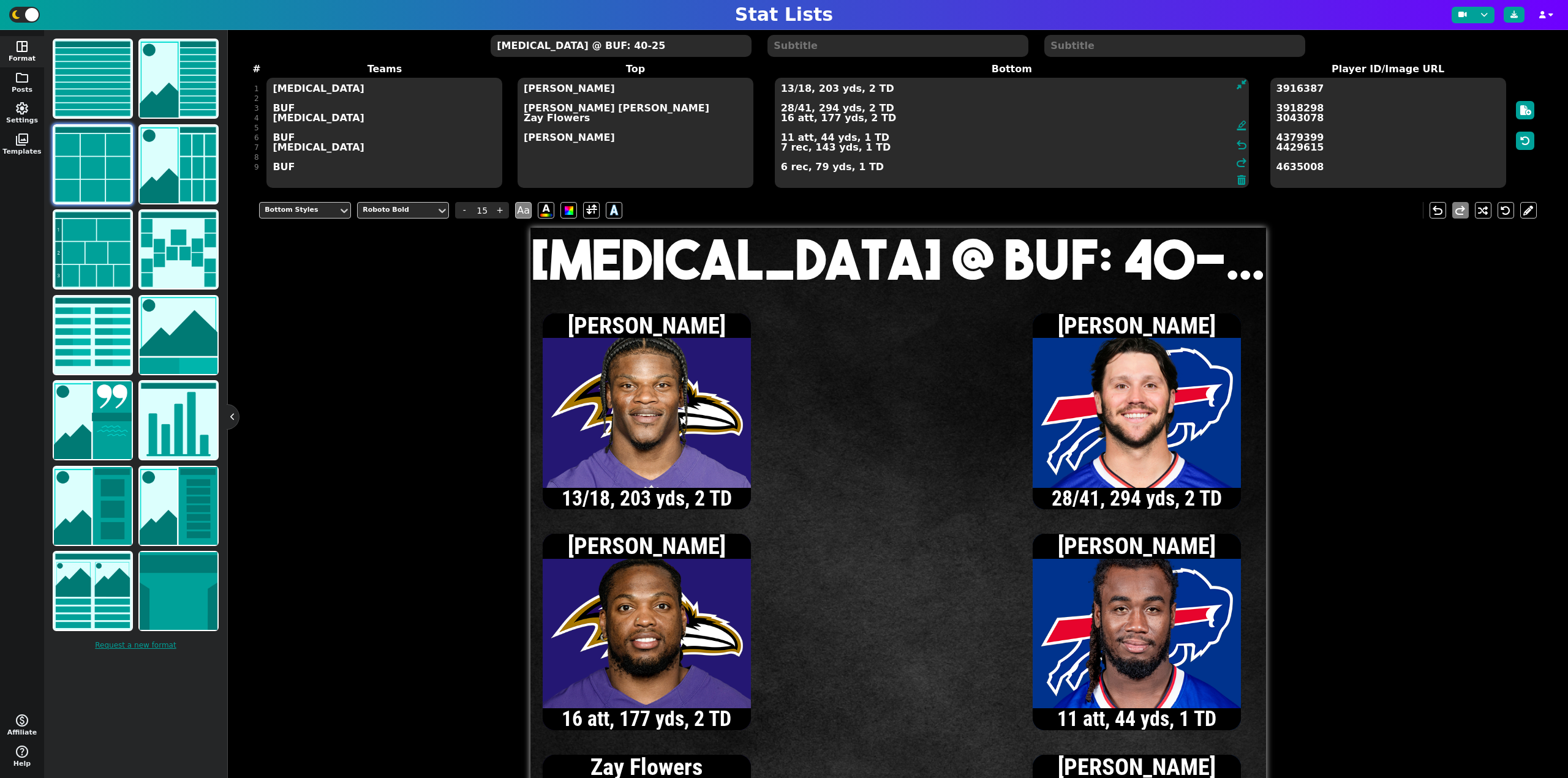
type textarea "13/18, 203 yds, 2 TD 28/41, 294 yds, 2 TD 16 att, 177 yds, 2 TD 11 att, 44 yds,…"
click at [593, 47] on textarea "[MEDICAL_DATA] @ BUF: 40-25" at bounding box center [620, 46] width 260 height 22
type input "20"
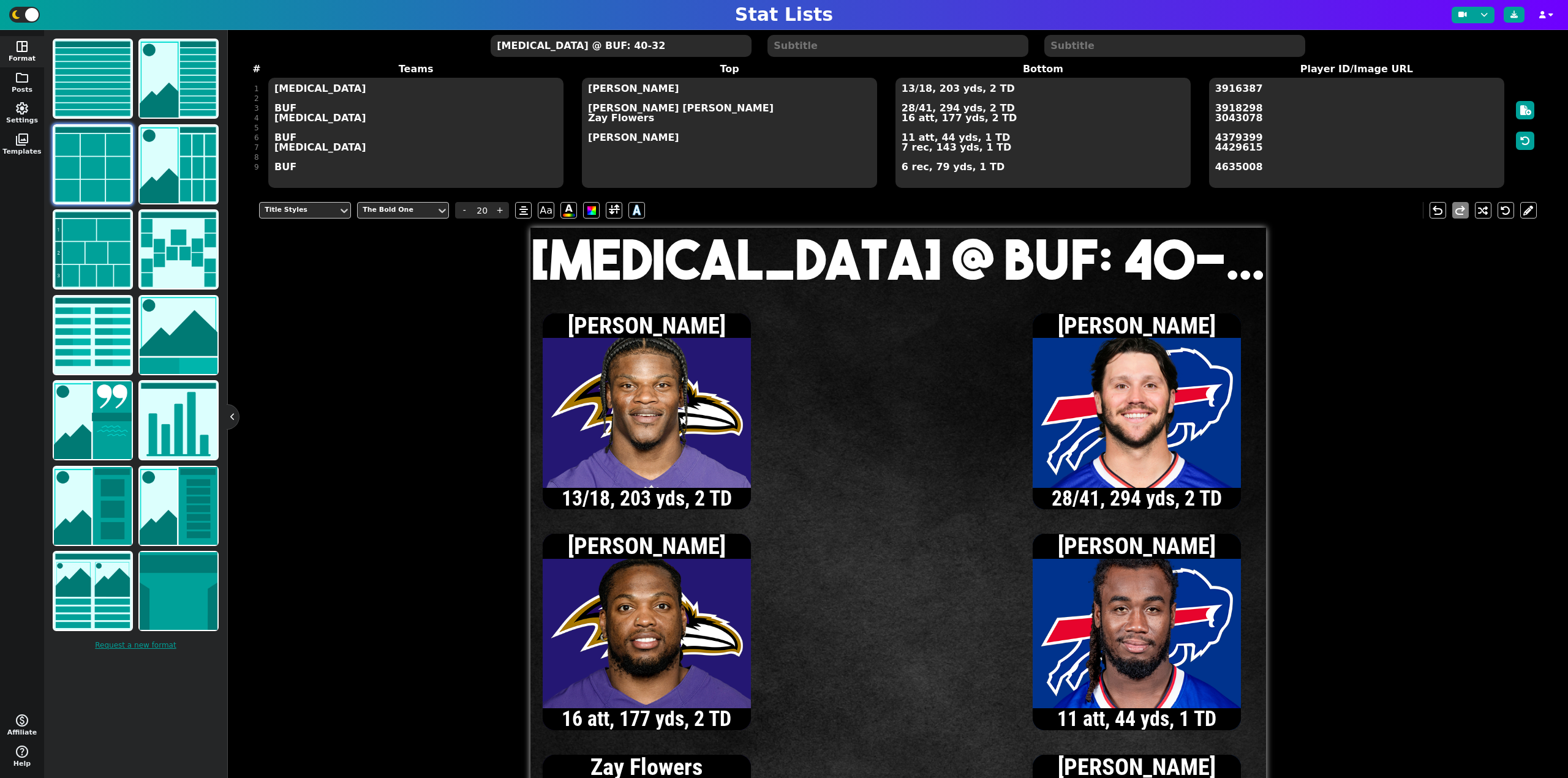
type textarea "[MEDICAL_DATA] @ BUF: 40-32"
click at [908, 118] on textarea "13/18, 203 yds, 2 TD 28/41, 294 yds, 2 TD 16 att, 177 yds, 2 TD 11 att, 44 yds,…" at bounding box center [1043, 132] width 295 height 110
type input "15"
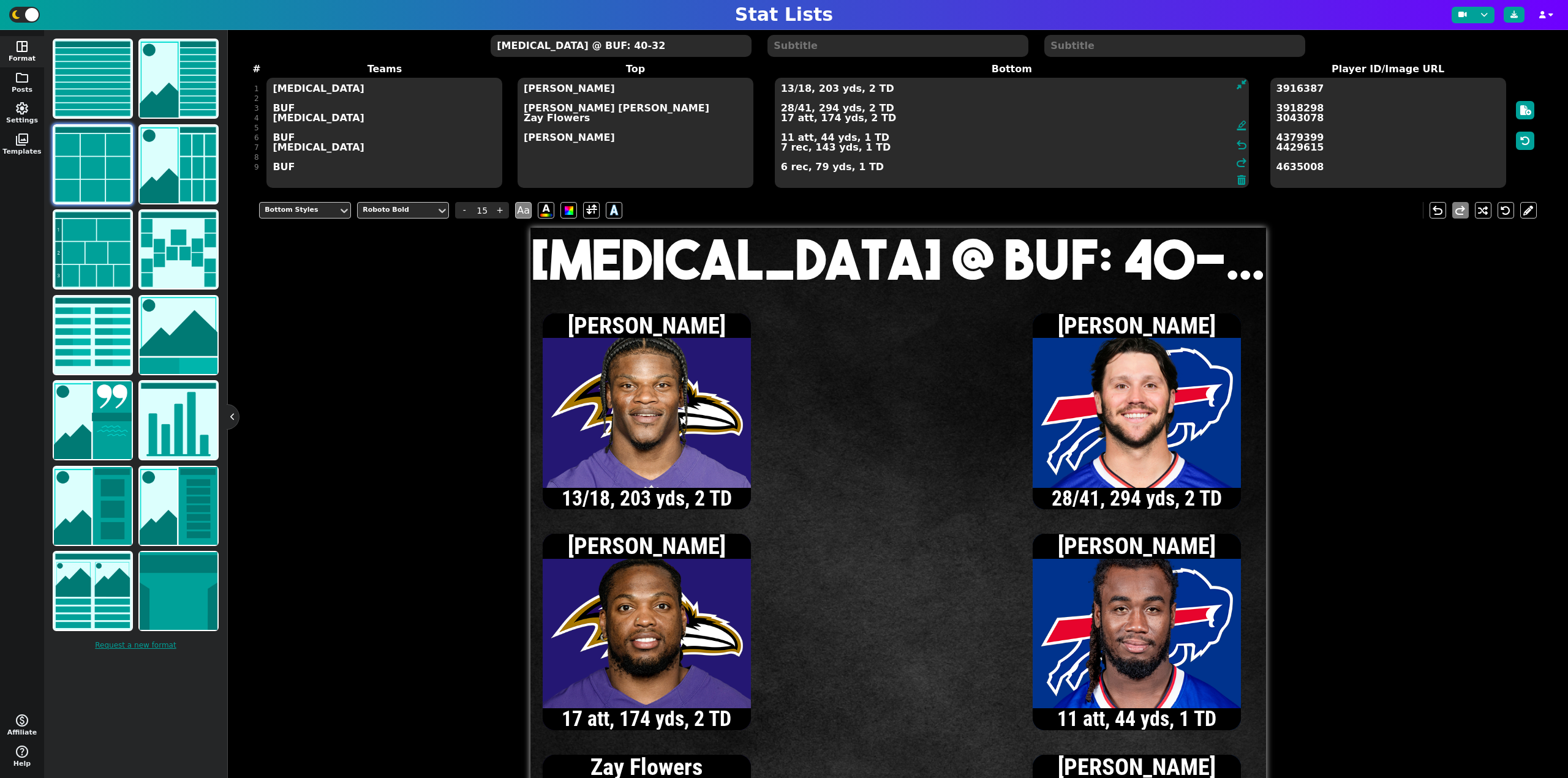
click at [786, 111] on textarea "13/18, 203 yds, 2 TD 28/41, 294 yds, 2 TD 17 att, 174 yds, 2 TD 11 att, 44 yds,…" at bounding box center [1012, 132] width 474 height 110
click at [787, 138] on textarea "13/18, 203 yds, 2 TD 29/42, 323 yds, 2 TD 17 att, 174 yds, 2 TD 11 att, 44 yds,…" at bounding box center [1012, 132] width 474 height 110
type textarea "13/18, 203 yds, 2 TD 29/42, 323 yds, 2 TD 17 att, 174 yds, 2 TD 12 att, 44 yds,…"
click at [595, 47] on textarea "[MEDICAL_DATA] @ BUF: 40-32" at bounding box center [620, 46] width 260 height 22
type input "20"
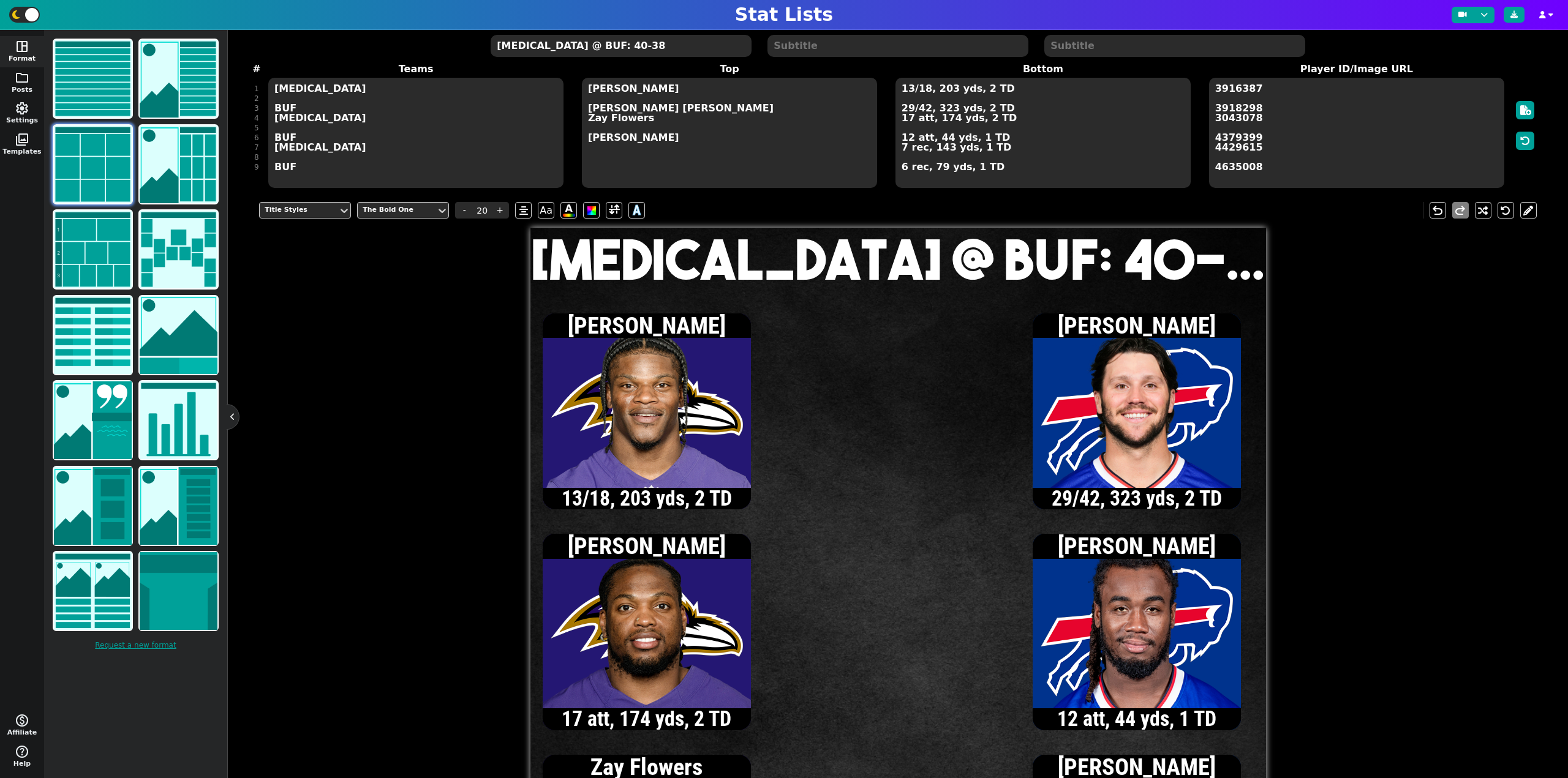
type textarea "[MEDICAL_DATA] @ BUF: 40-38"
click at [908, 118] on textarea "13/18, 203 yds, 2 TD 29/42, 323 yds, 2 TD 17 att, 174 yds, 2 TD 12 att, 44 yds,…" at bounding box center [1043, 132] width 295 height 110
type input "15"
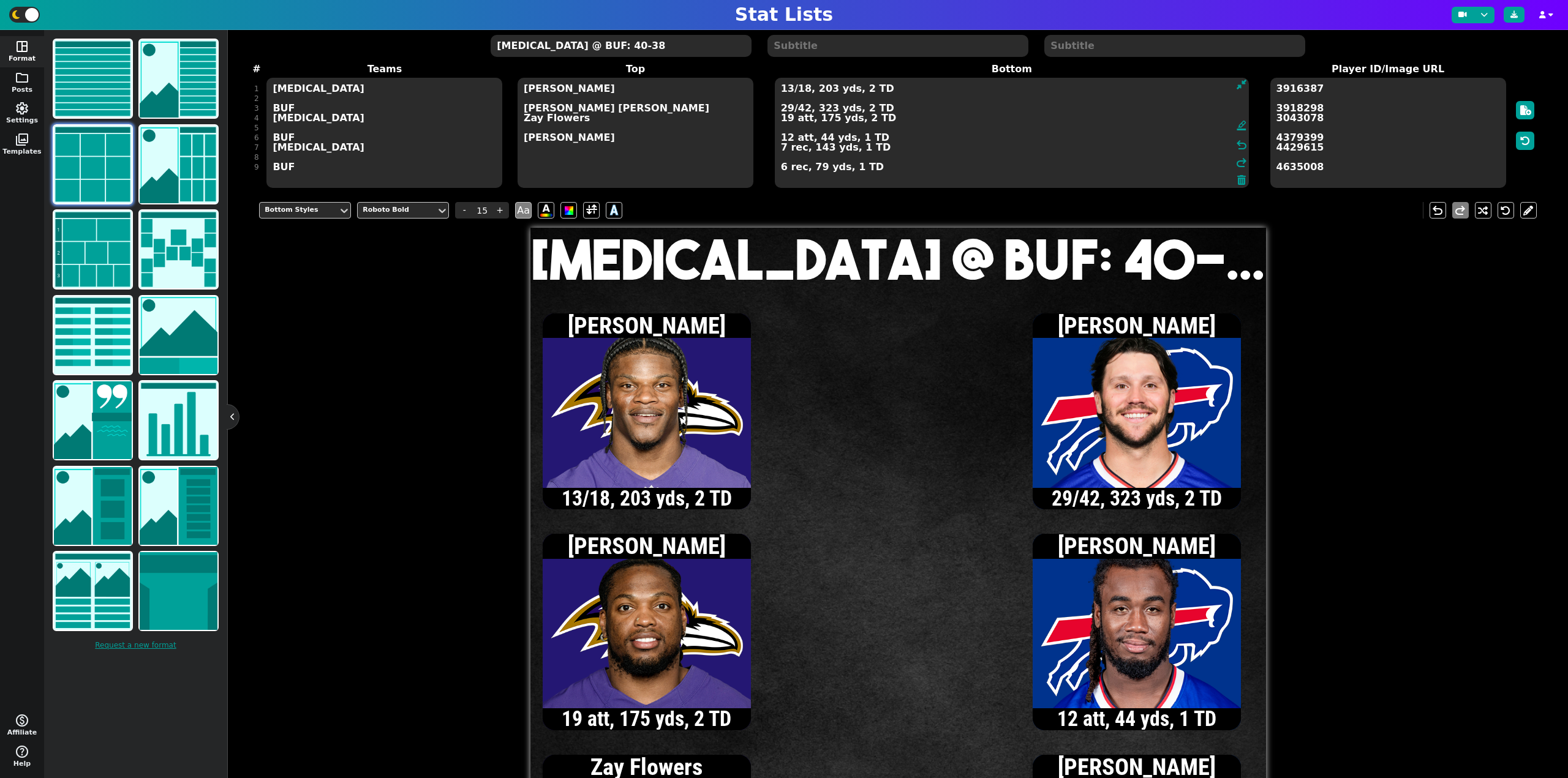
click at [786, 89] on textarea "13/18, 203 yds, 2 TD 29/42, 323 yds, 2 TD 19 att, 175 yds, 2 TD 12 att, 44 yds,…" at bounding box center [1012, 132] width 474 height 110
click at [788, 109] on textarea "14/19, 209 yds, 2 TD 29/42, 323 yds, 2 TD 19 att, 175 yds, 2 TD 12 att, 44 yds,…" at bounding box center [1012, 132] width 474 height 110
click at [788, 109] on textarea "14/19, 209 yds, 2 TD 30/43, 329 yds, 2 TD 19 att, 175 yds, 2 TD 12 att, 44 yds,…" at bounding box center [1012, 132] width 474 height 110
click at [782, 168] on textarea "14/19, 209 yds, 2 TD 31/44, 337 yds, 2 TD 19 att, 175 yds, 2 TD 12 att, 44 yds,…" at bounding box center [1012, 132] width 474 height 110
click at [788, 109] on textarea "14/19, 209 yds, 2 TD 31/44, 337 yds, 2 TD 19 att, 175 yds, 2 TD 12 att, 44 yds,…" at bounding box center [1012, 132] width 474 height 110
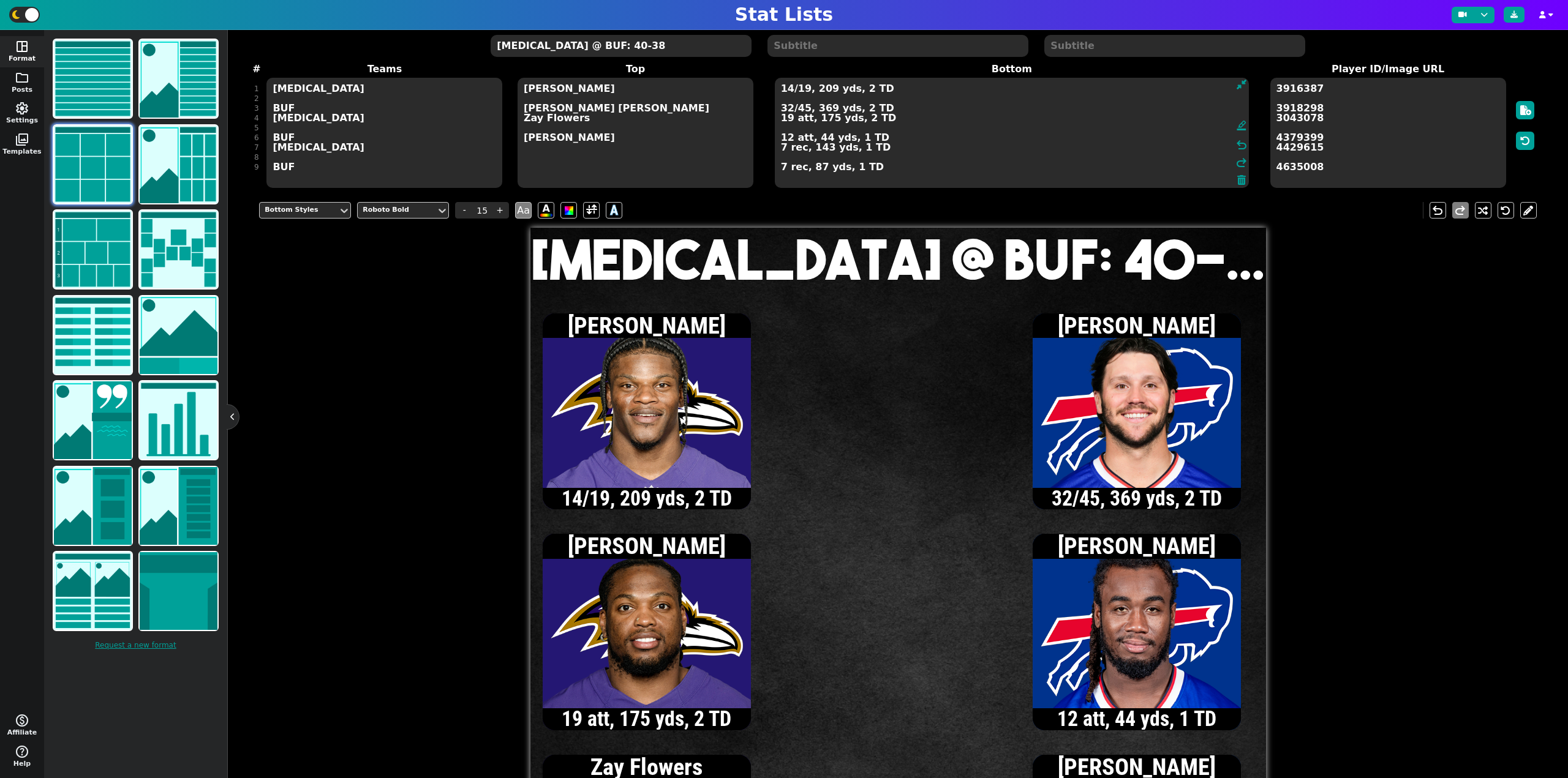
click at [788, 107] on textarea "14/19, 209 yds, 2 TD 32/45, 369 yds, 2 TD 19 att, 175 yds, 2 TD 12 att, 44 yds,…" at bounding box center [1012, 132] width 474 height 110
click at [781, 168] on textarea "14/19, 209 yds, 2 TD 33/46, 394 yds, 2 TD 19 att, 175 yds, 2 TD 12 att, 44 yds,…" at bounding box center [1012, 132] width 474 height 110
type textarea "14/19, 209 yds, 2 TD 33/46, 394 yds, 2 TD 19 att, 175 yds, 2 TD 12 att, 44 yds,…"
click at [611, 45] on textarea "[MEDICAL_DATA] @ BUF: 40-38" at bounding box center [620, 46] width 260 height 22
type input "20"
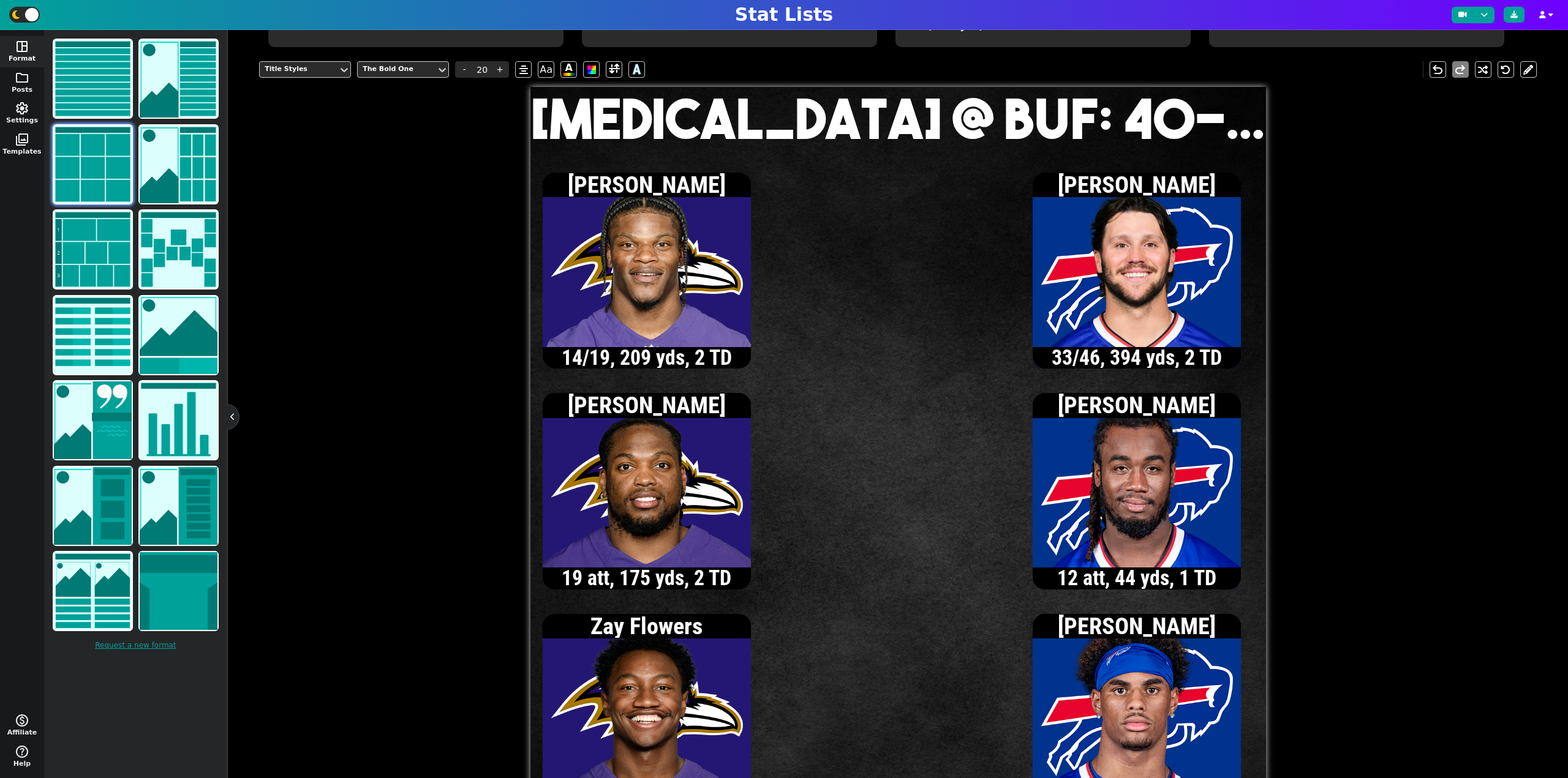
scroll to position [245, 0]
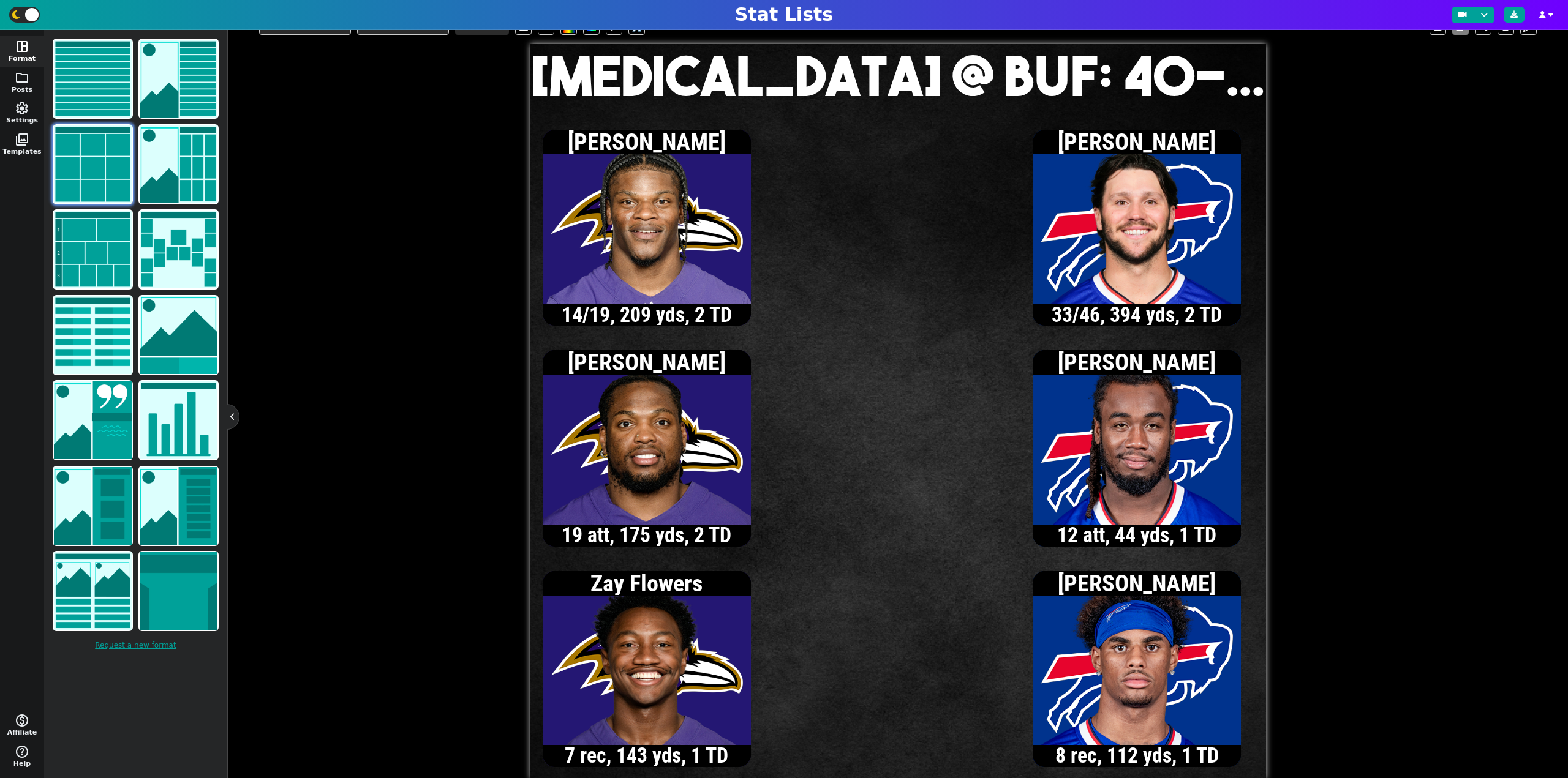
type textarea "[MEDICAL_DATA] @ BUF: 40-41"
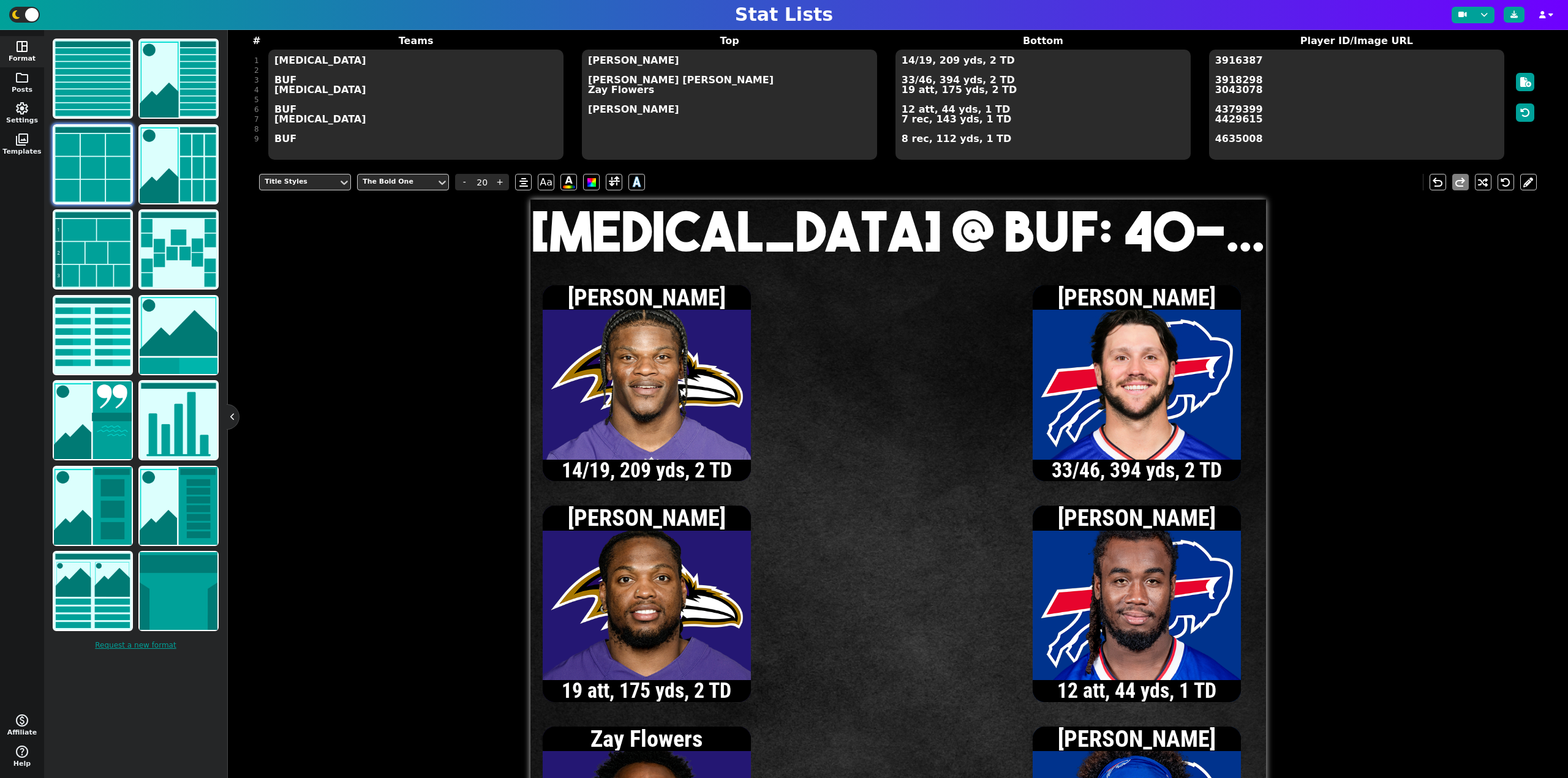
scroll to position [61, 0]
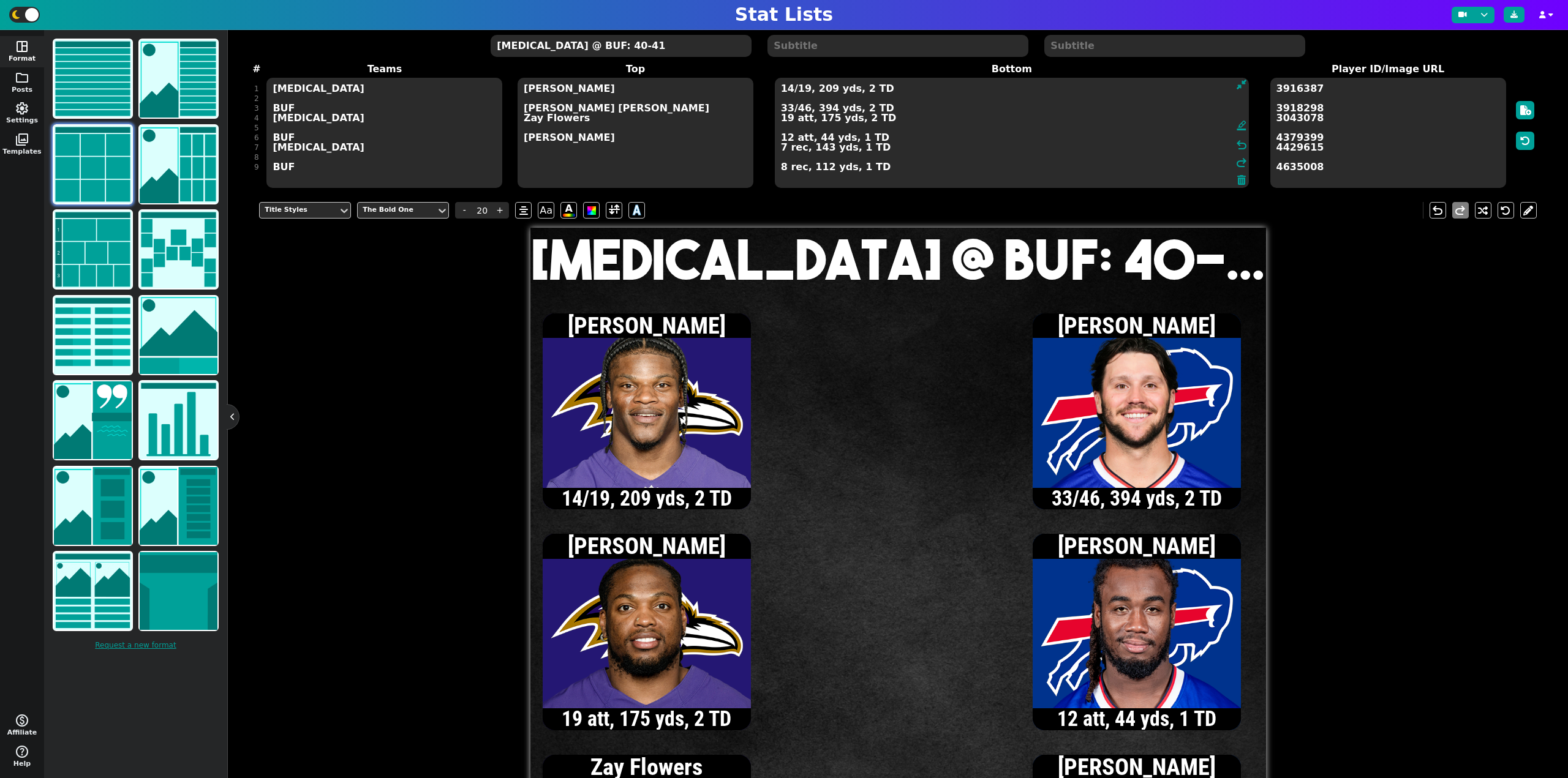
click at [908, 119] on textarea "14/19, 209 yds, 2 TD 33/46, 394 yds, 2 TD 19 att, 175 yds, 2 TD 12 att, 44 yds,…" at bounding box center [1012, 132] width 474 height 110
type input "15"
click at [787, 141] on textarea "14/19, 209 yds, 2 TD 33/46, 394 yds, 2 TD 18 att, 169 yds, 2 TD 12 att, 44 yds,…" at bounding box center [1012, 132] width 474 height 110
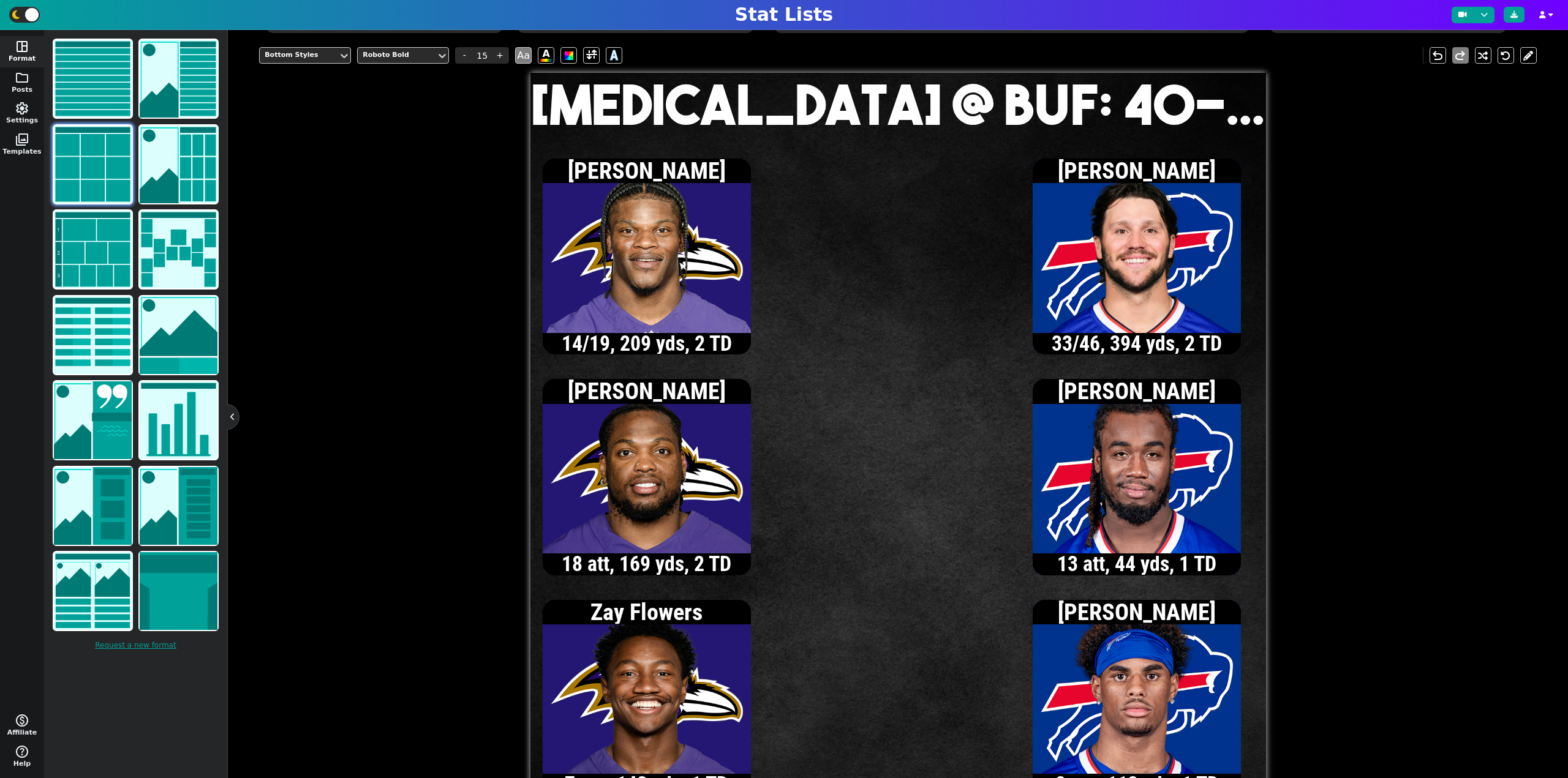
scroll to position [245, 0]
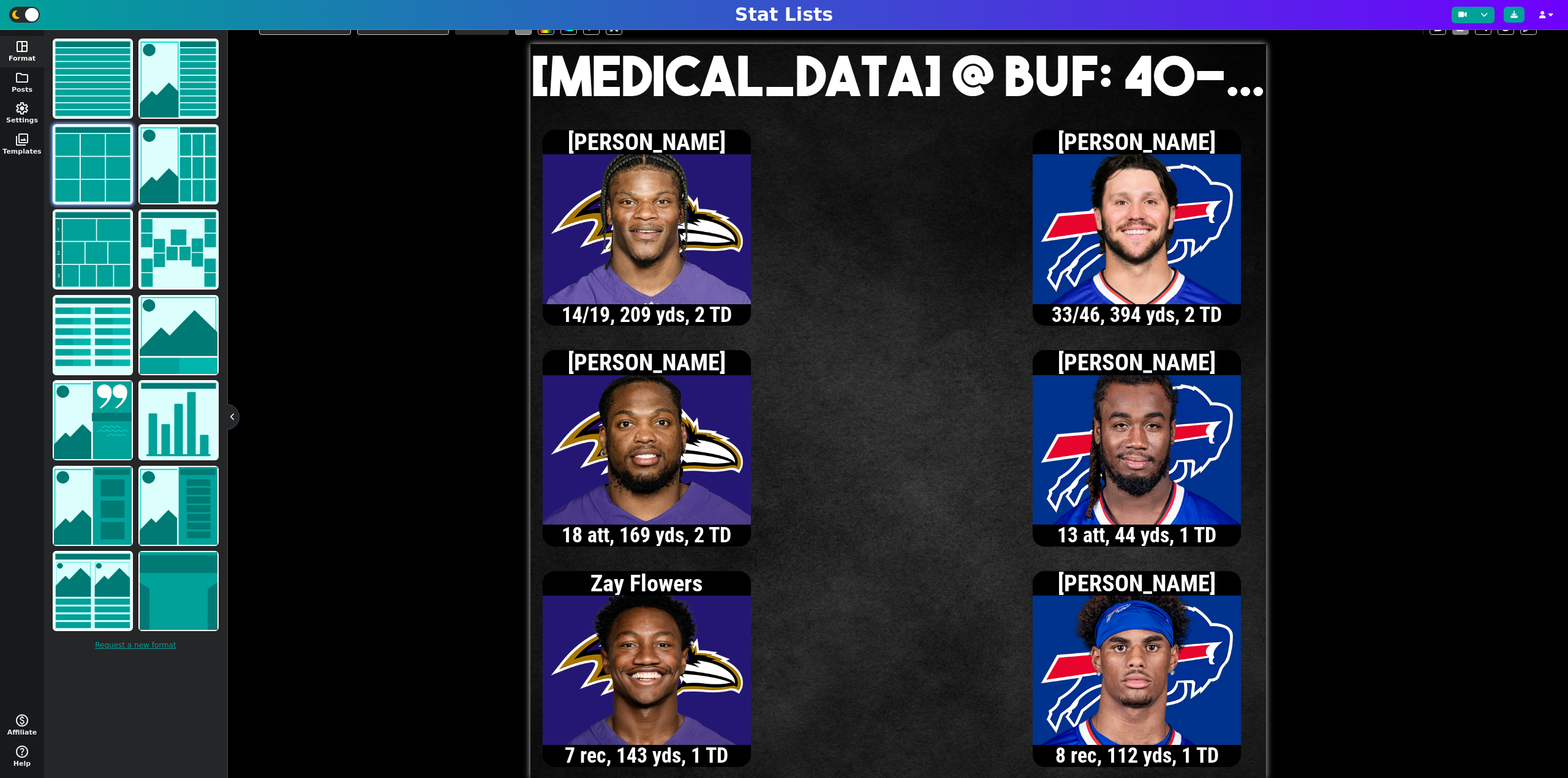
type textarea "14/19, 209 yds, 2 TD 33/46, 394 yds, 2 TD 18 att, 169 yds, 2 TD 13 att, 44 yds,…"
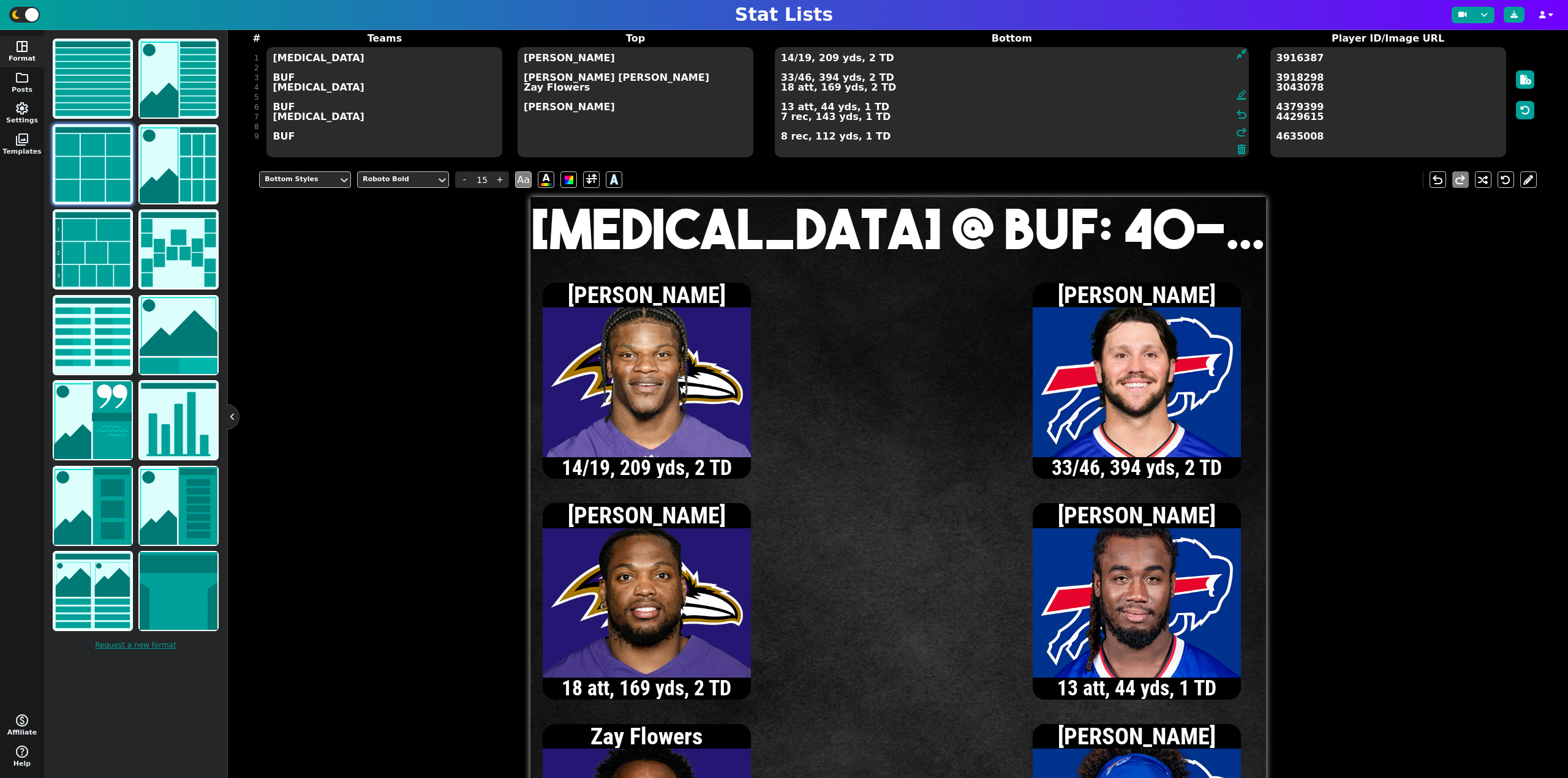
scroll to position [0, 0]
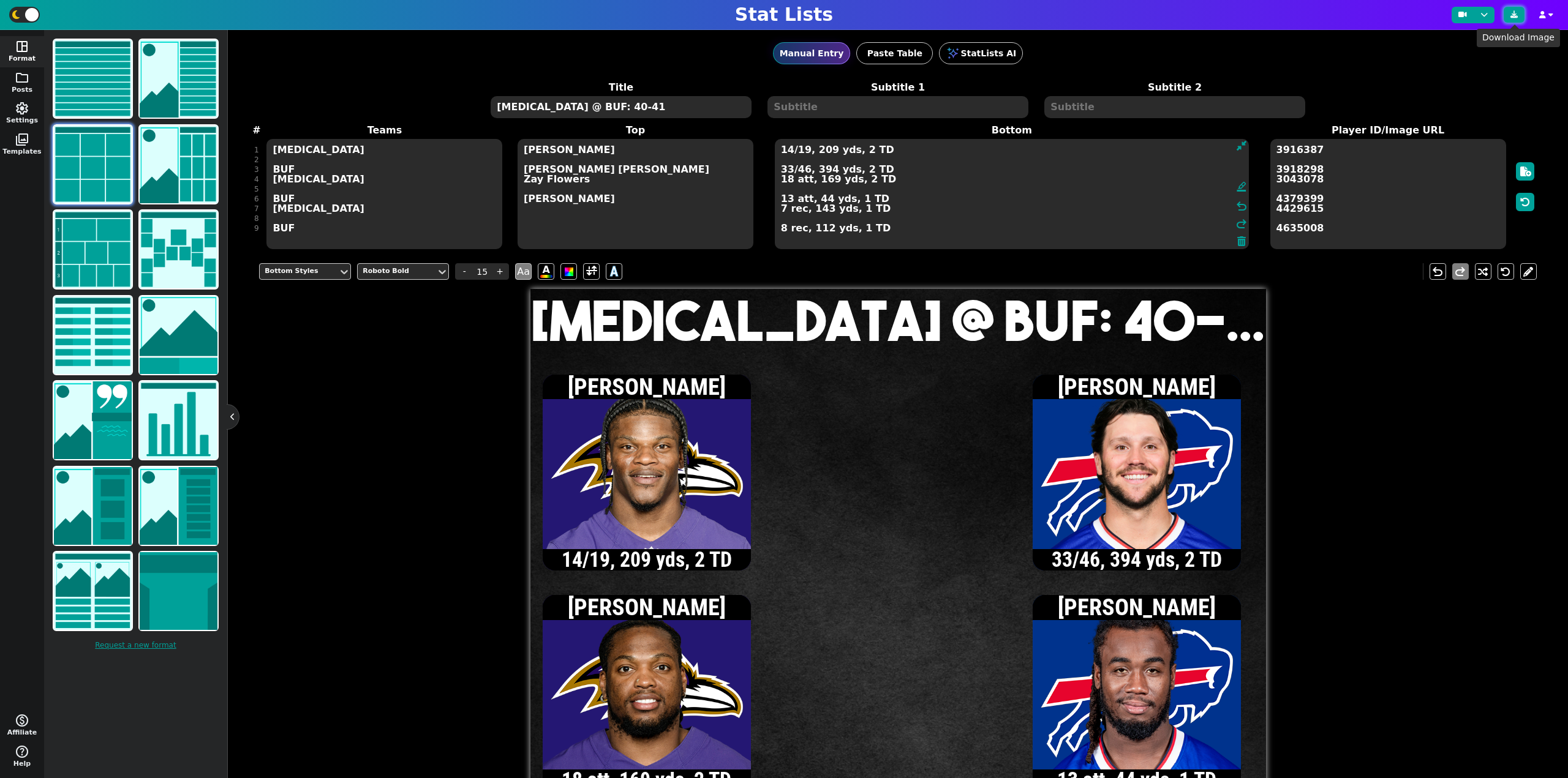
click at [1517, 16] on icon at bounding box center [1514, 14] width 7 height 7
